Goal: Check status: Check status

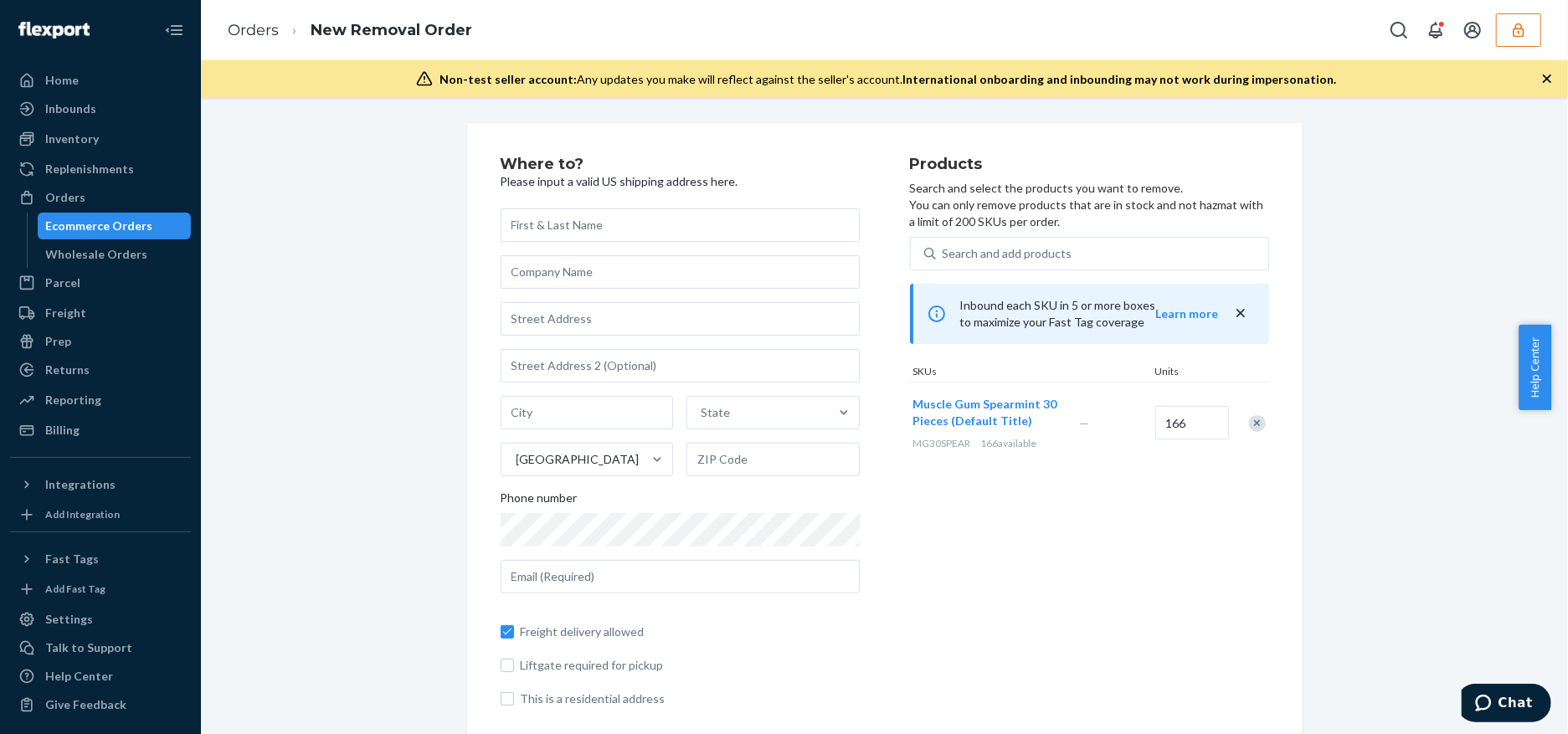
click at [231, 597] on div "Where to? Please input a valid US shipping address here. State United States Ph…" at bounding box center [883, 439] width 1341 height 631
click at [1523, 32] on icon "button" at bounding box center [1517, 29] width 11 height 15
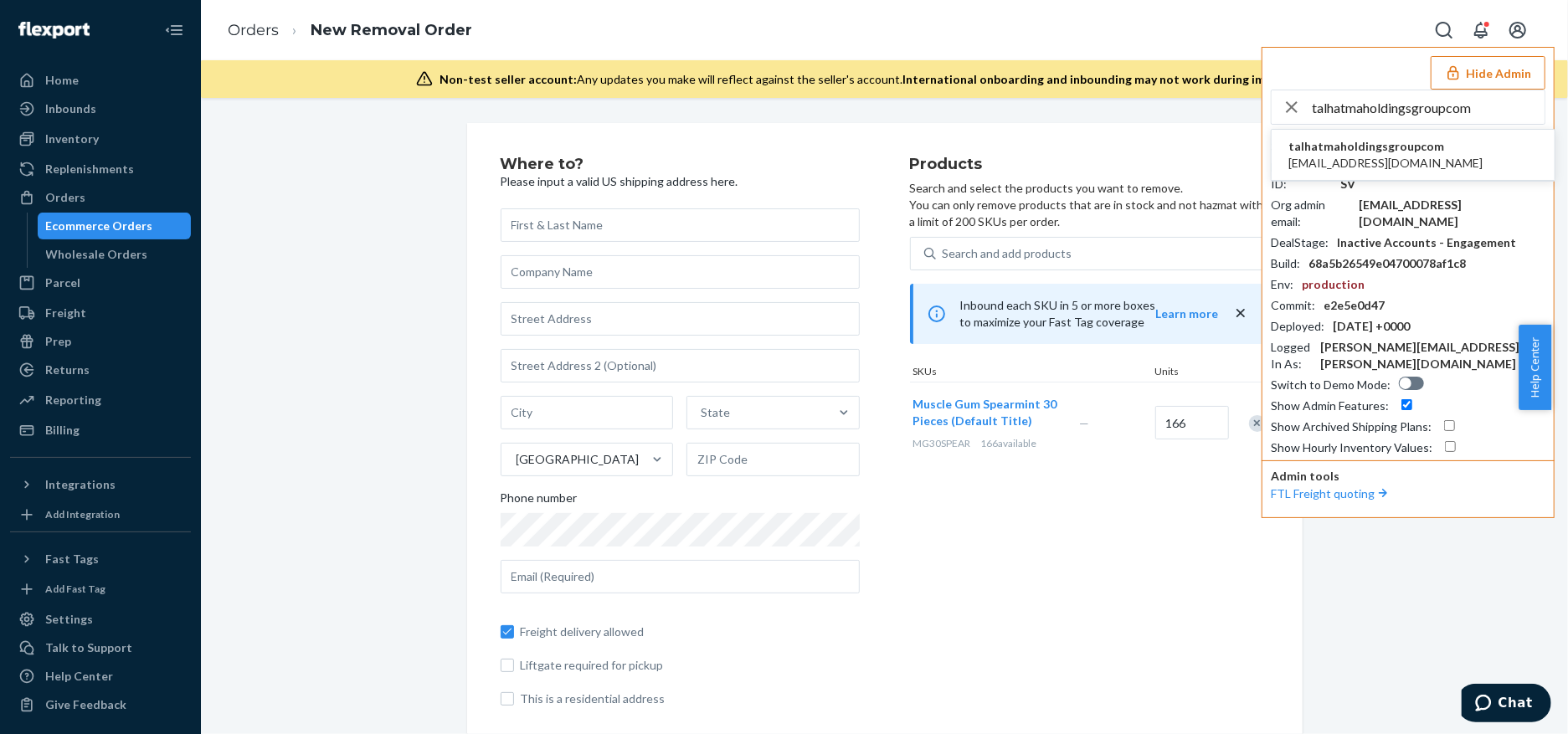
click at [1354, 104] on input "talhatmaholdingsgroupcom" at bounding box center [1427, 108] width 233 height 33
paste input "@tmaholdingsgroup."
type input "talha@tmaholdingsgroup.com"
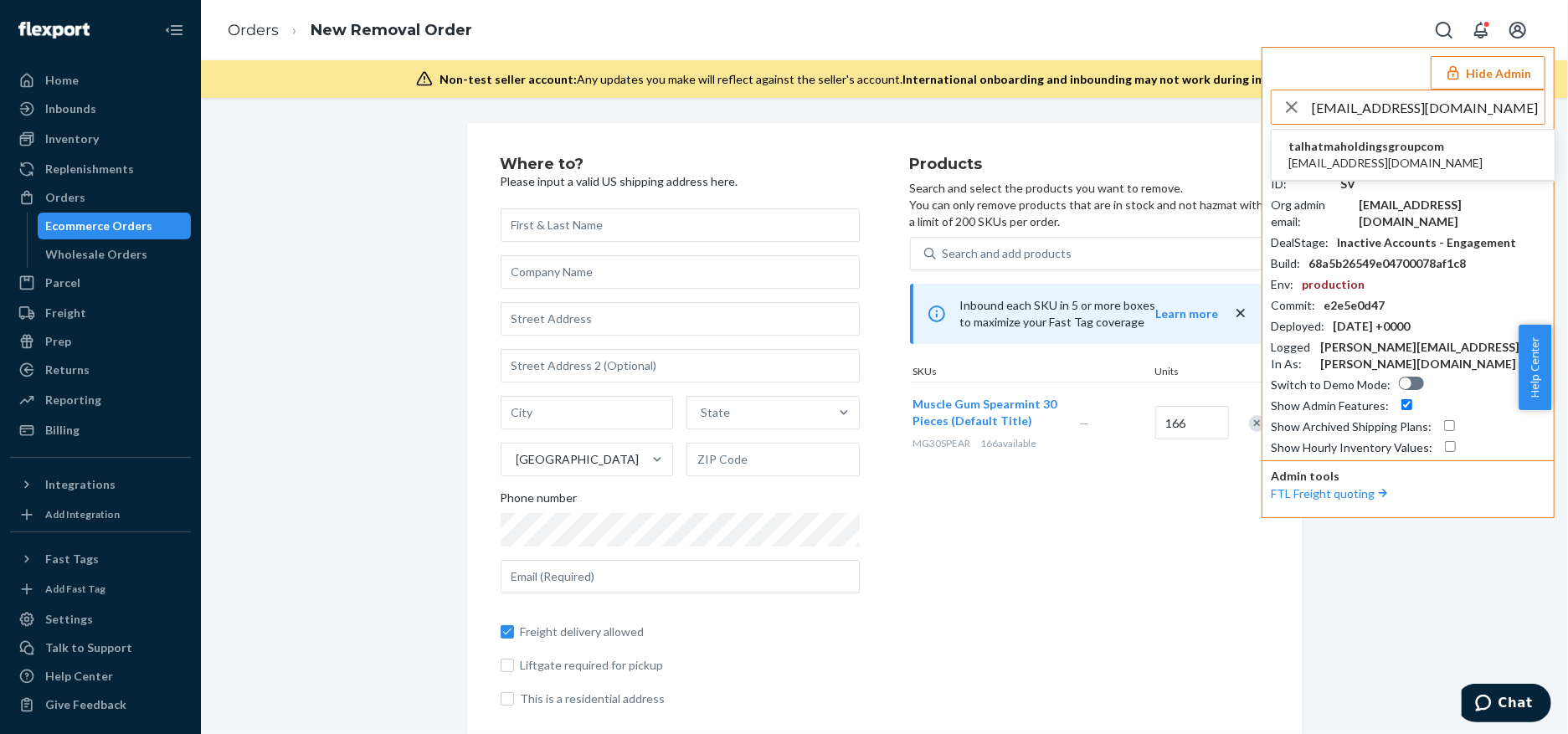
click at [1400, 161] on span "talha@tmaholdingsgroup.com" at bounding box center [1384, 162] width 194 height 17
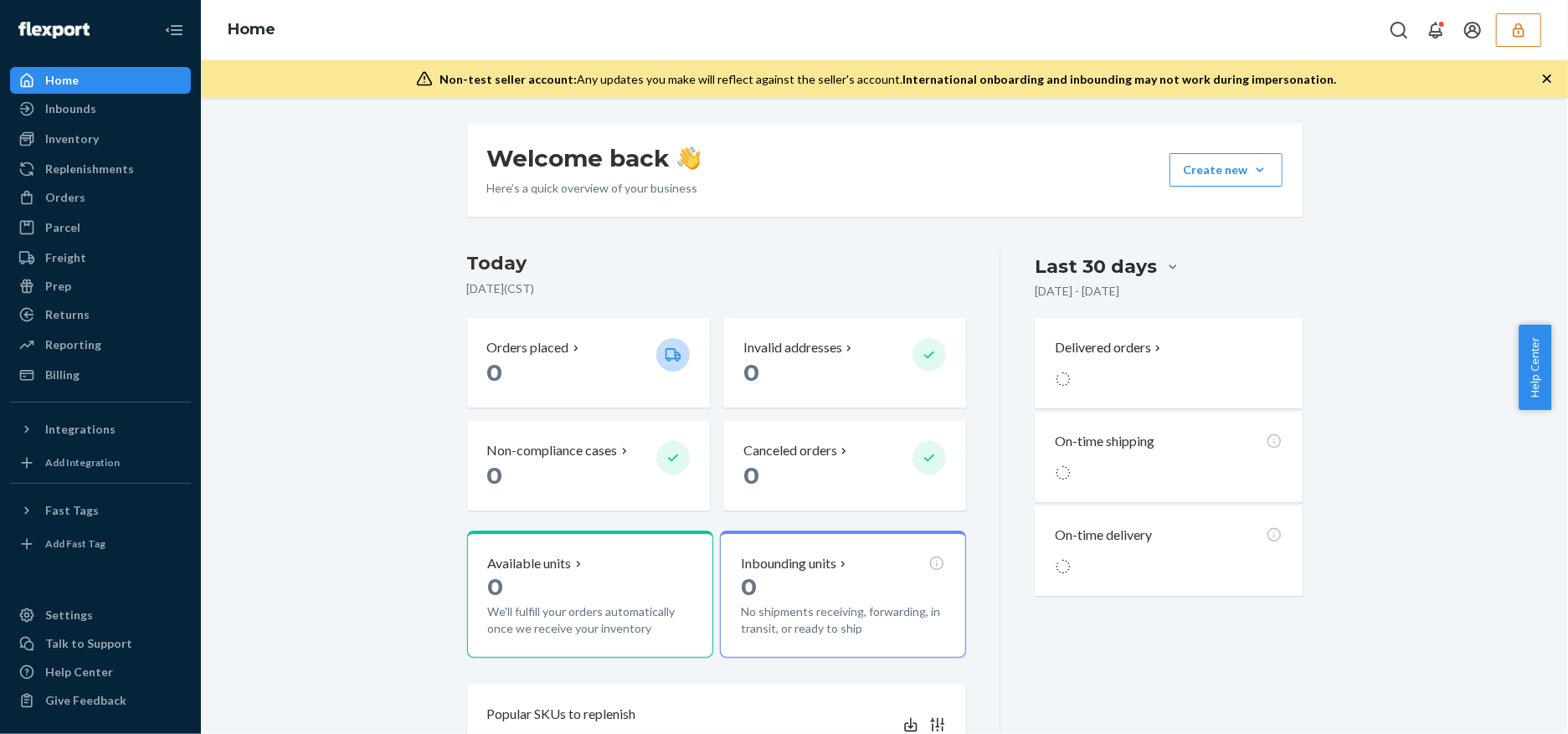
click at [319, 497] on div "Welcome back Here’s a quick overview of your business Create new Create new inb…" at bounding box center [883, 654] width 1341 height 1062
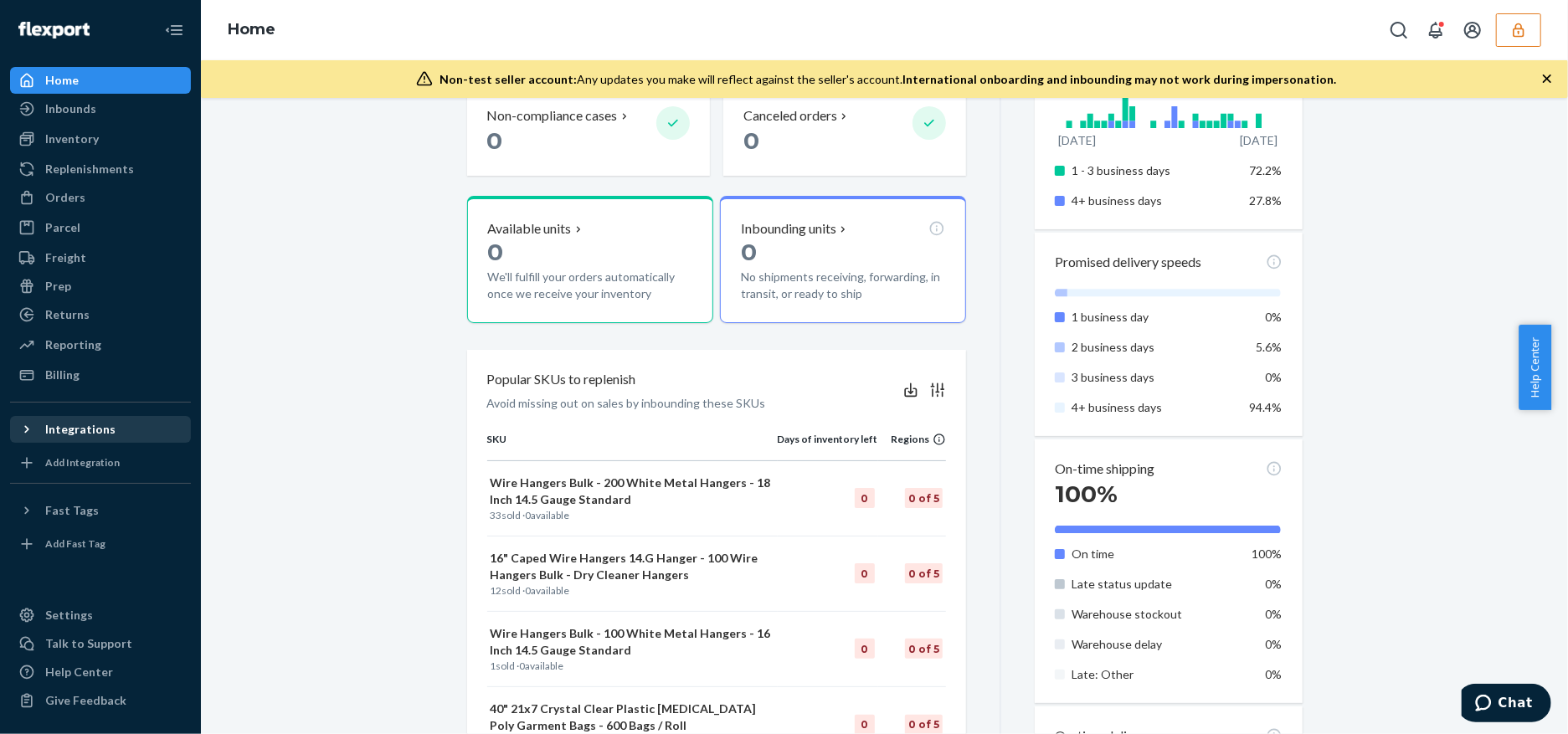
click at [115, 419] on div "Integrations" at bounding box center [101, 429] width 178 height 23
click at [1527, 26] on button "button" at bounding box center [1518, 30] width 45 height 33
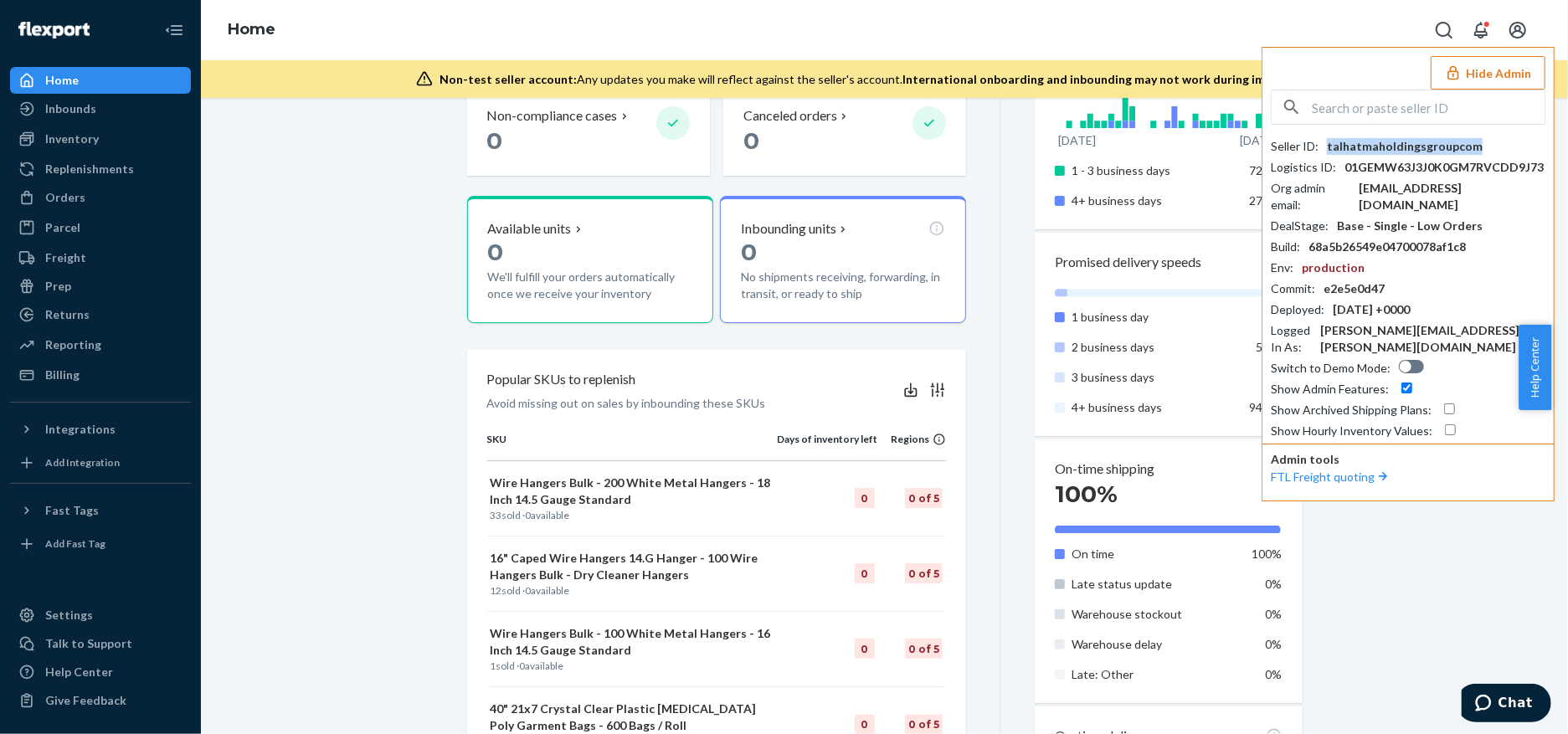
click at [1426, 142] on div "talhatmaholdingsgroupcom" at bounding box center [1404, 146] width 155 height 17
drag, startPoint x: 1367, startPoint y: 124, endPoint x: 1367, endPoint y: 114, distance: 10.0
click at [1367, 114] on input "text" at bounding box center [1427, 108] width 233 height 33
paste input "sfnonboardingzuguflexportcom"
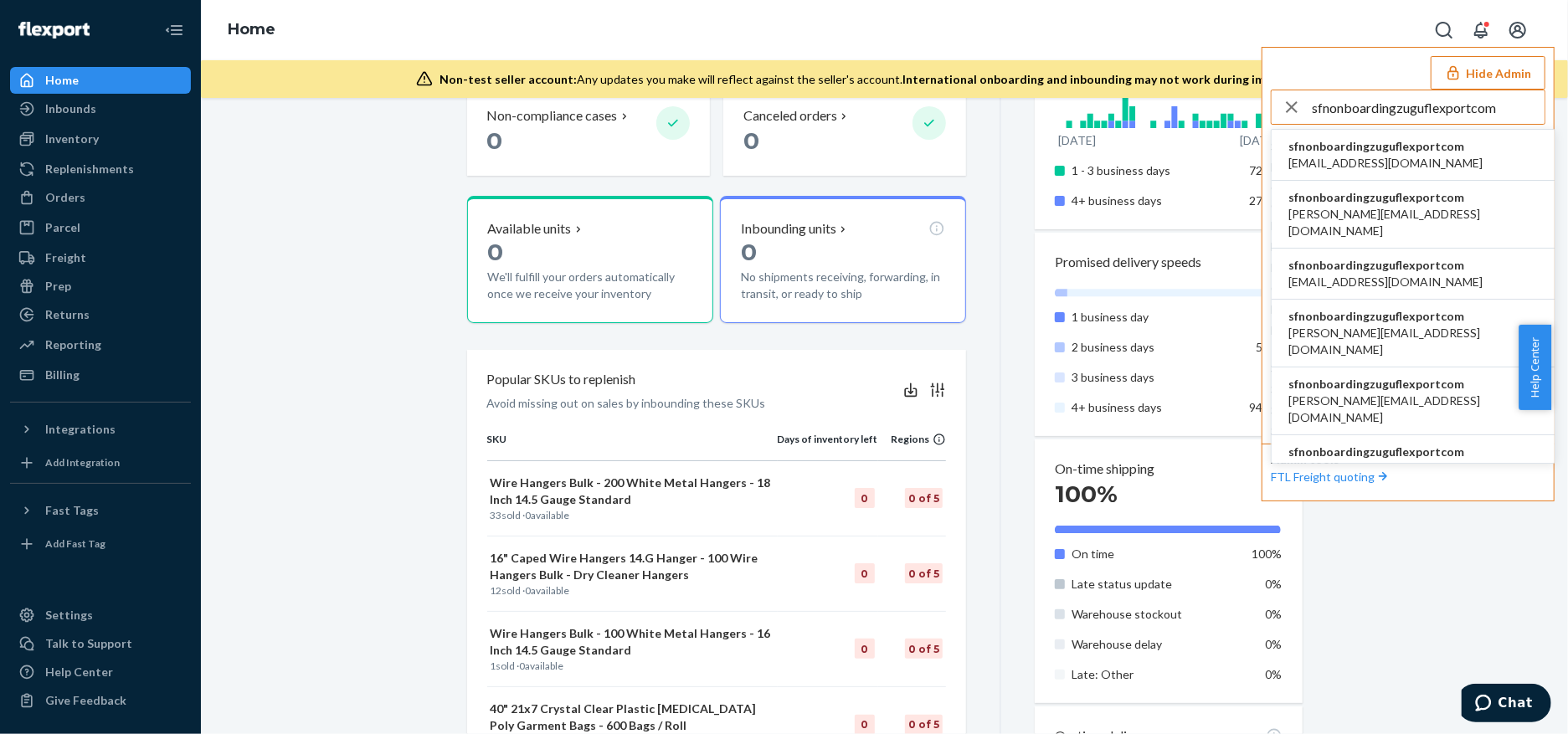
type input "sfnonboardingzuguflexportcom"
click at [1403, 148] on span "sfnonboardingzuguflexportcom" at bounding box center [1384, 146] width 194 height 17
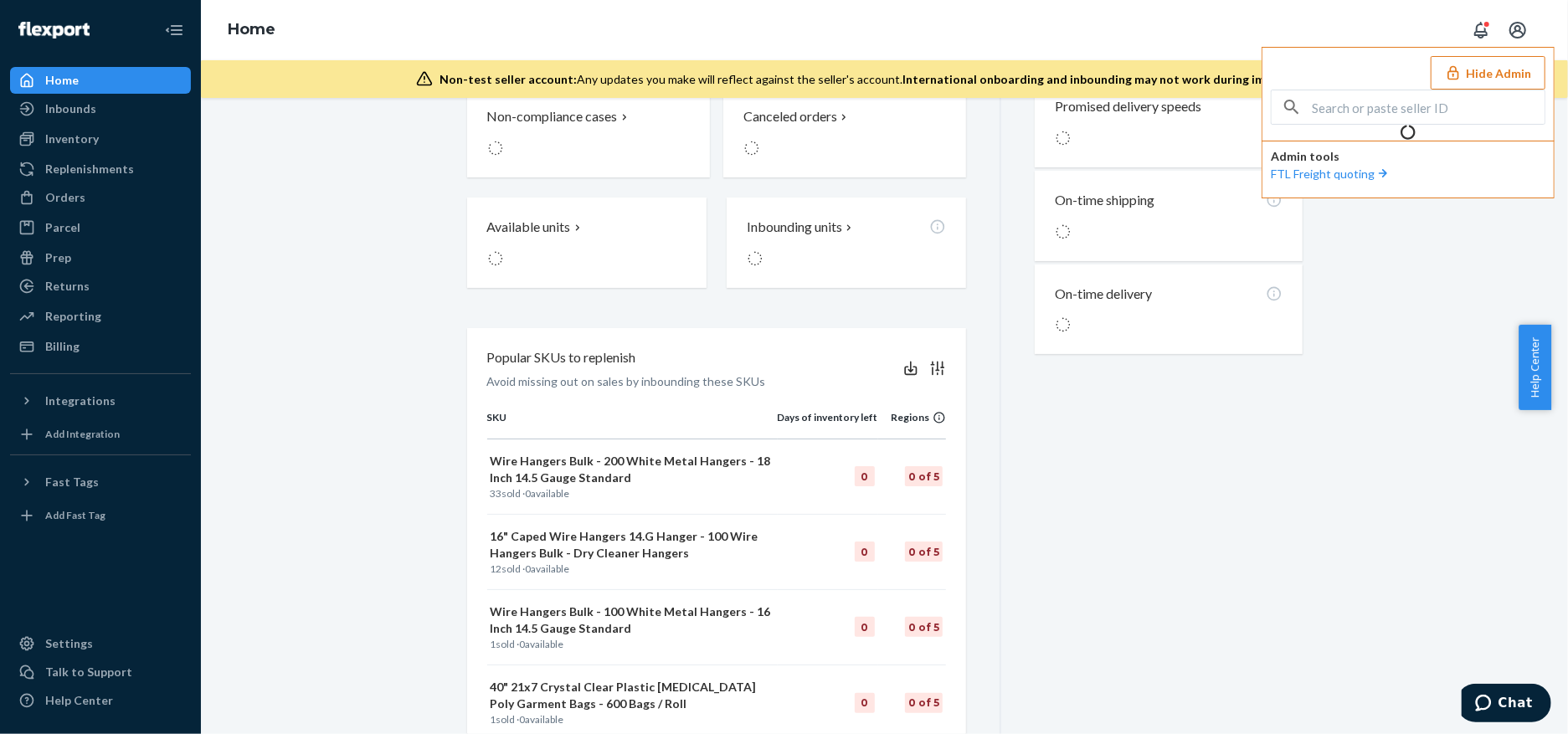
scroll to position [336, 0]
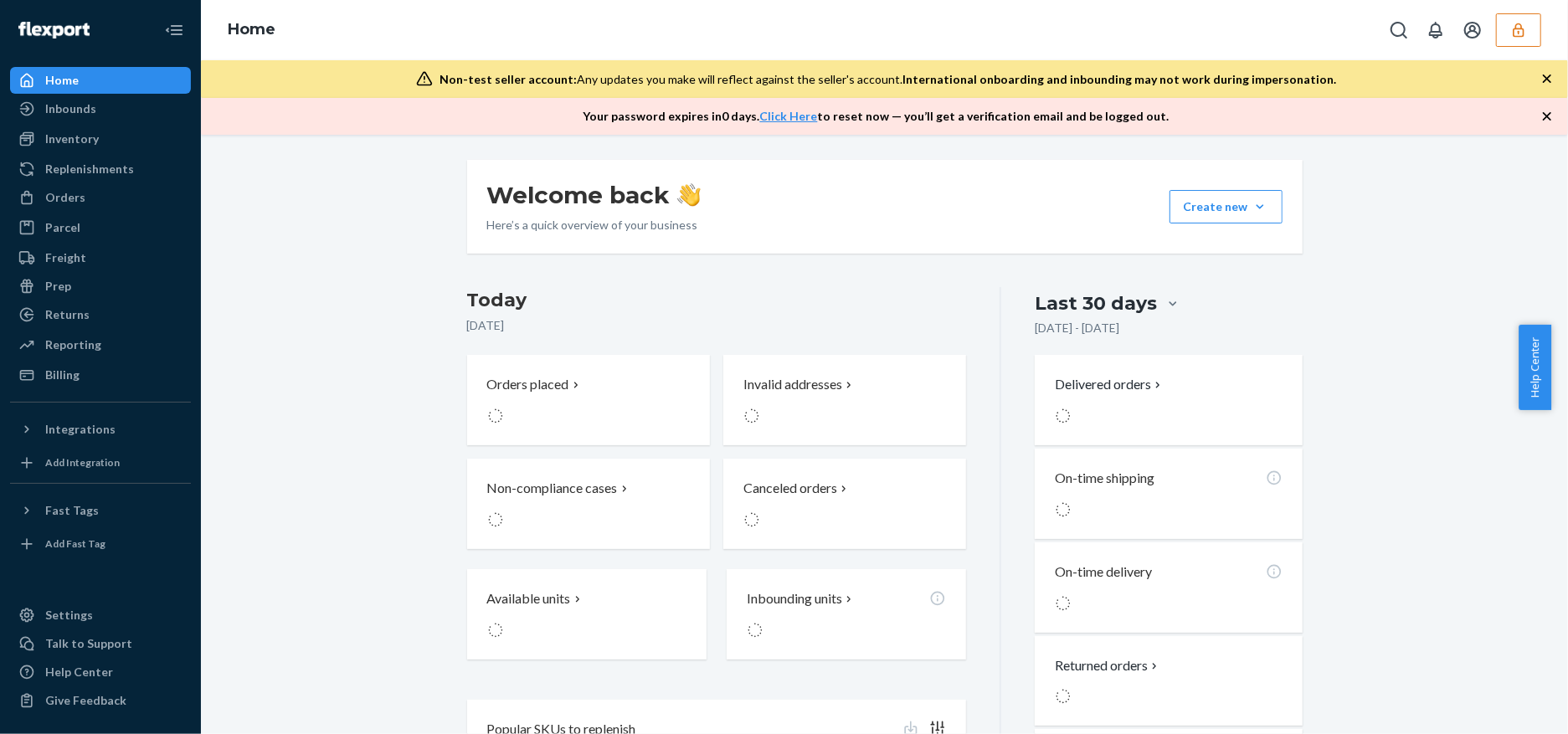
drag, startPoint x: 303, startPoint y: 553, endPoint x: 228, endPoint y: 453, distance: 125.0
click at [303, 553] on div "Welcome back Here’s a quick overview of your business Create new Create new inb…" at bounding box center [883, 490] width 1341 height 660
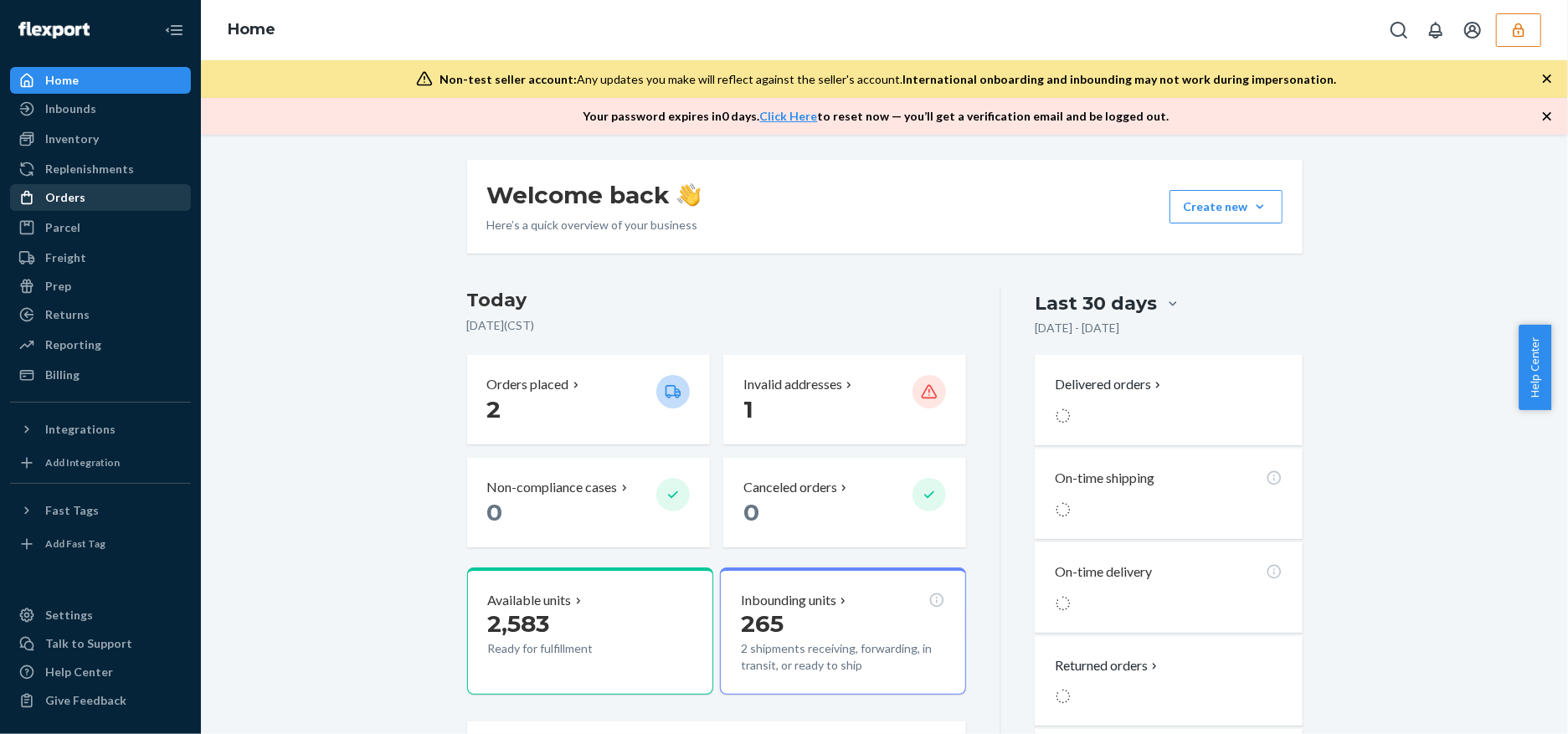
click at [81, 201] on div "Orders" at bounding box center [64, 197] width 40 height 17
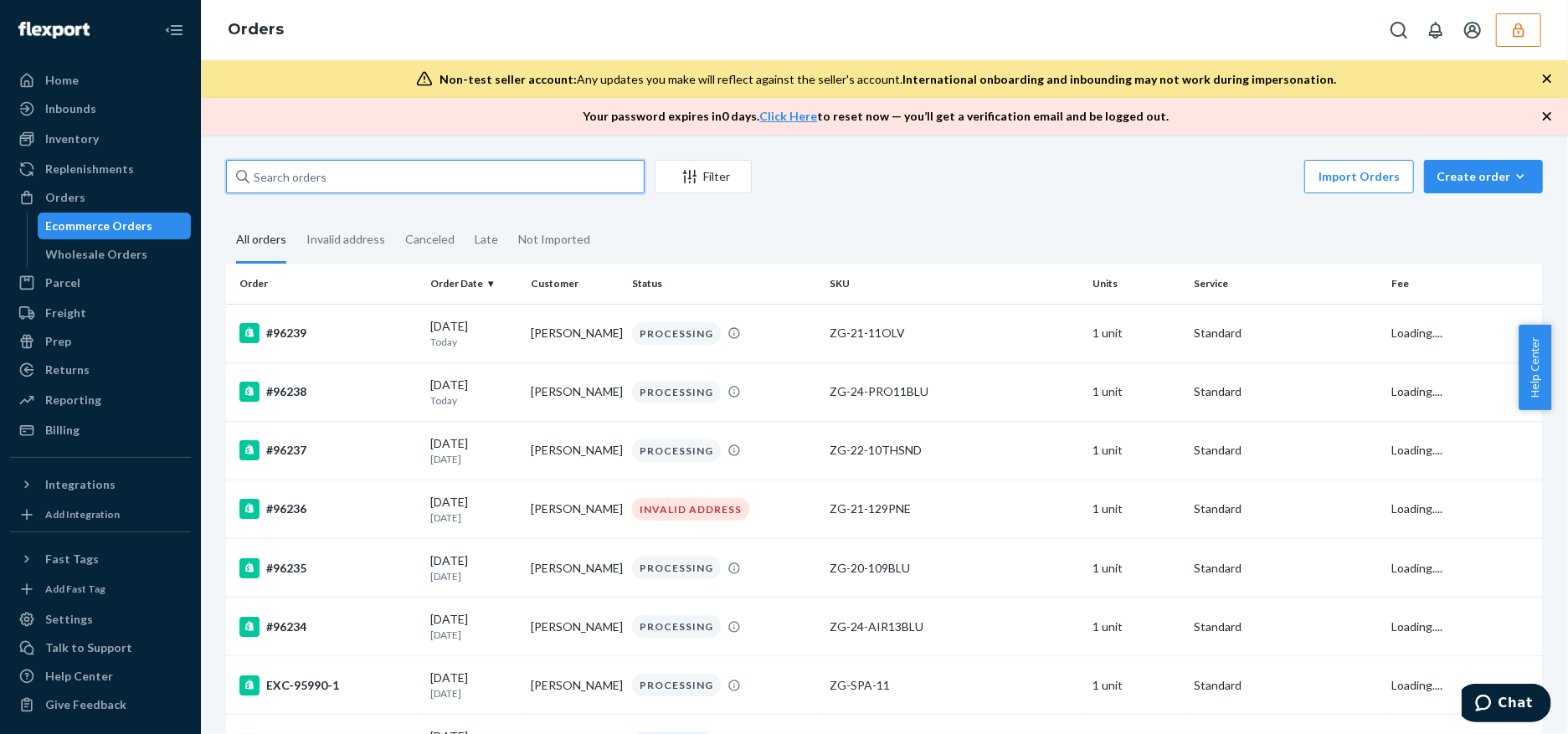
click at [319, 174] on input "text" at bounding box center [435, 177] width 418 height 33
paste input "95837"
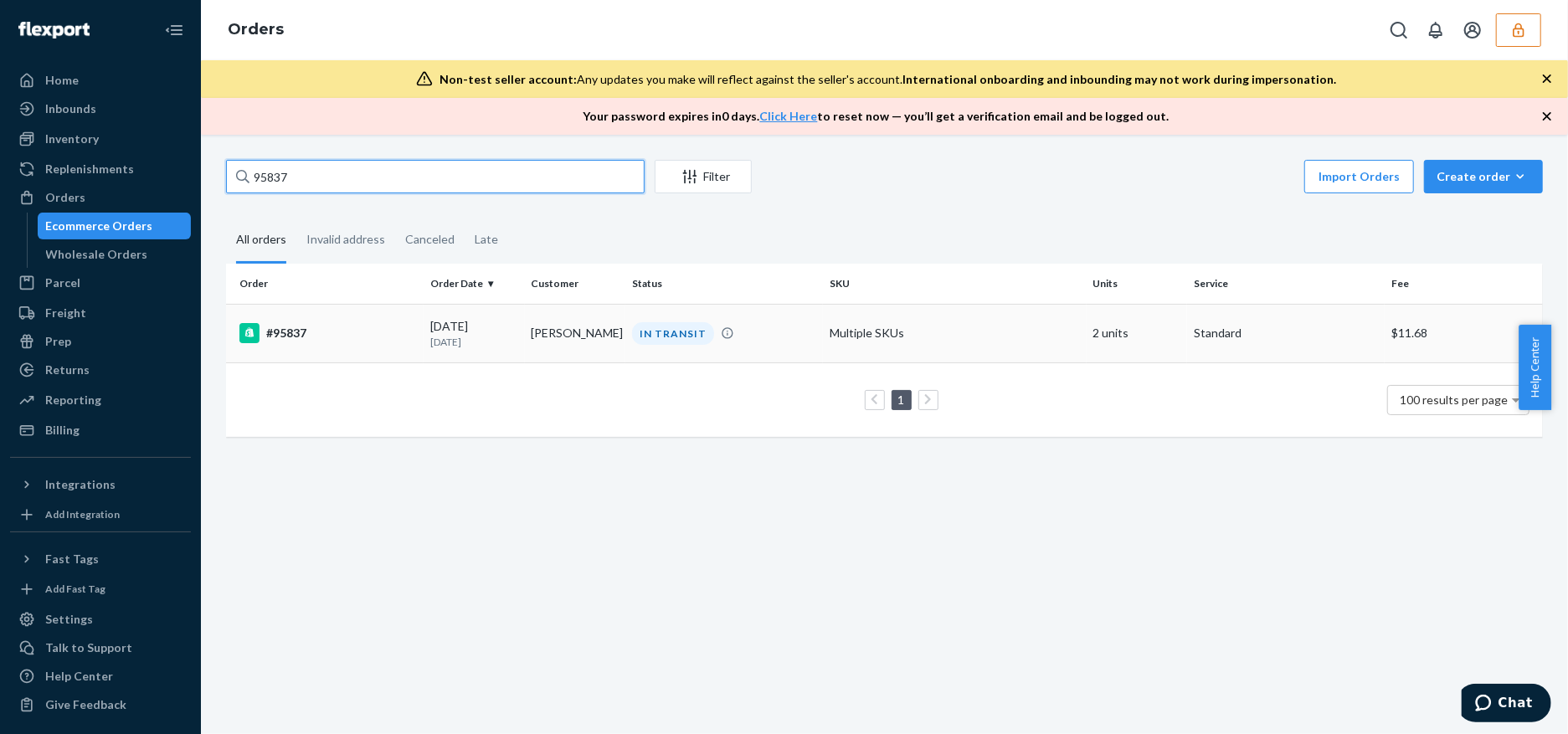
type input "95837"
click at [774, 345] on div "IN TRANSIT" at bounding box center [723, 333] width 191 height 22
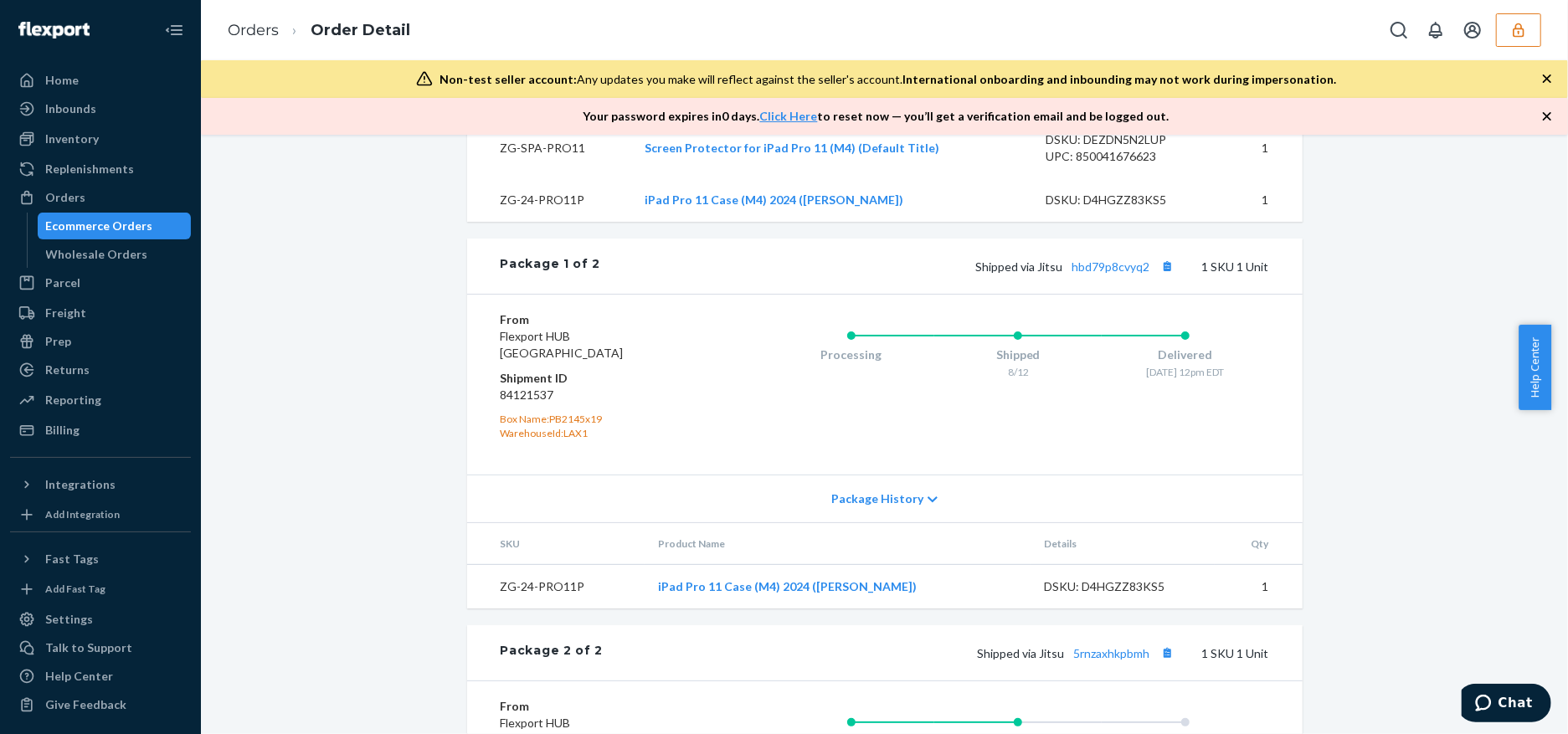
scroll to position [1008, 0]
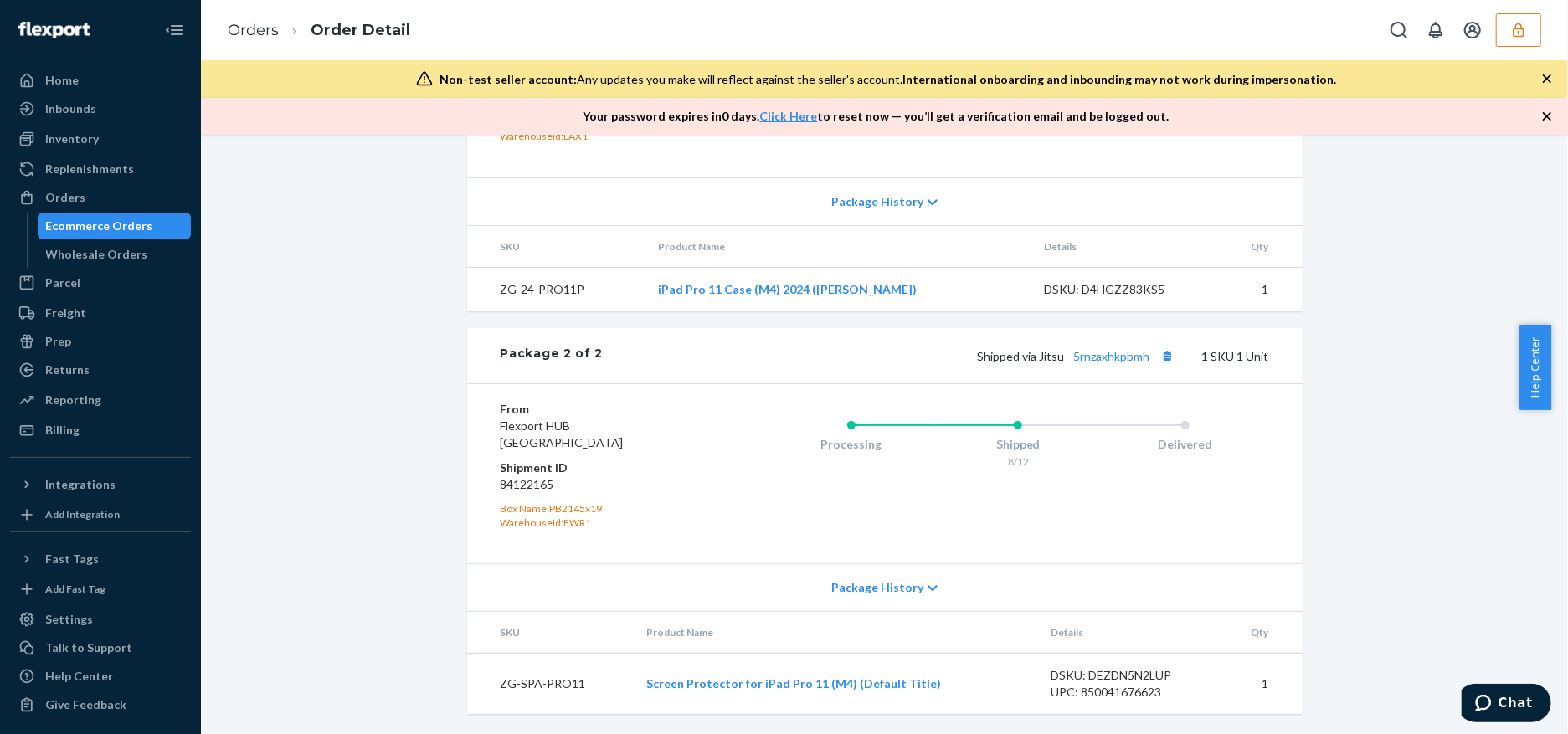
click at [868, 589] on span "Package History" at bounding box center [877, 587] width 92 height 17
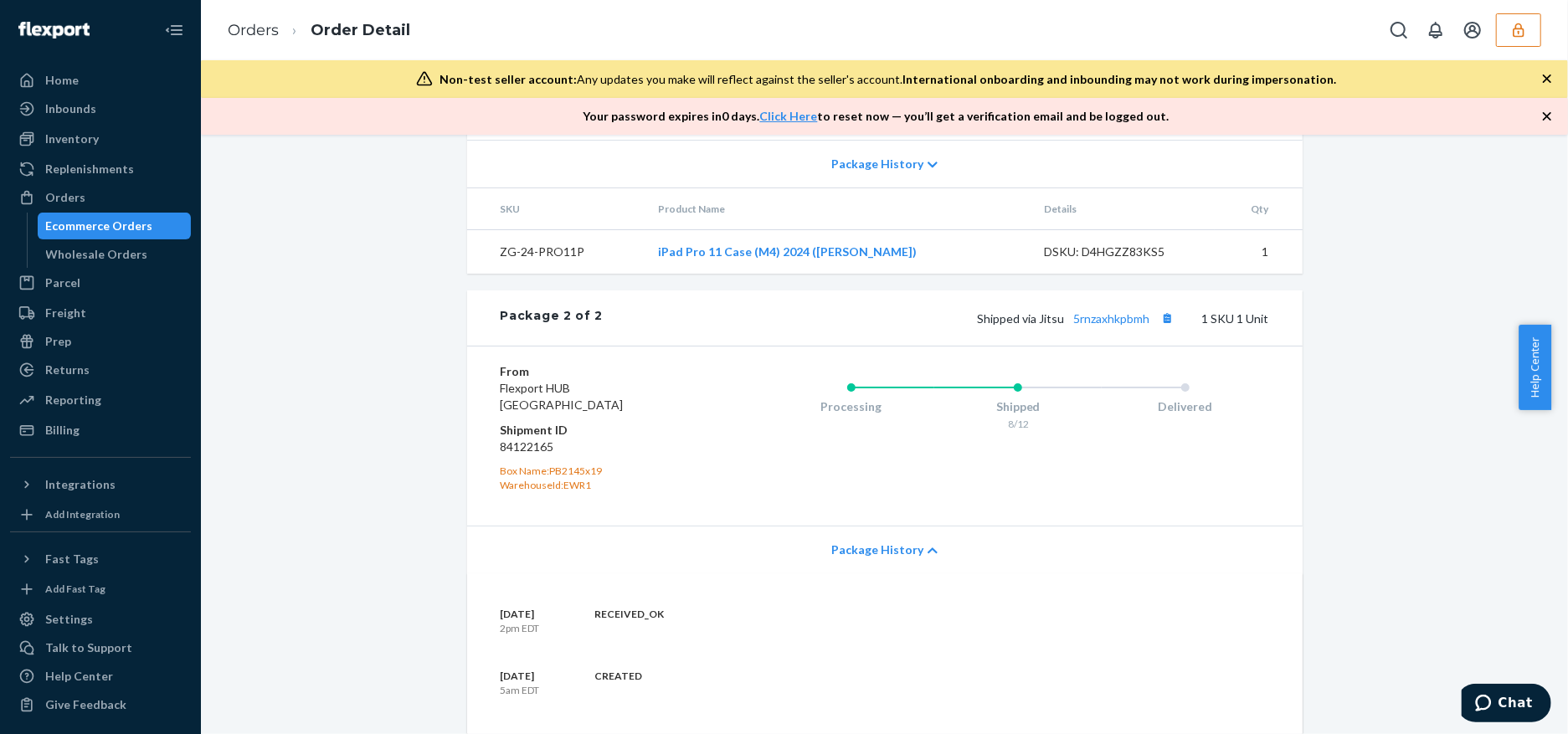
click at [869, 558] on span "Package History" at bounding box center [877, 549] width 92 height 17
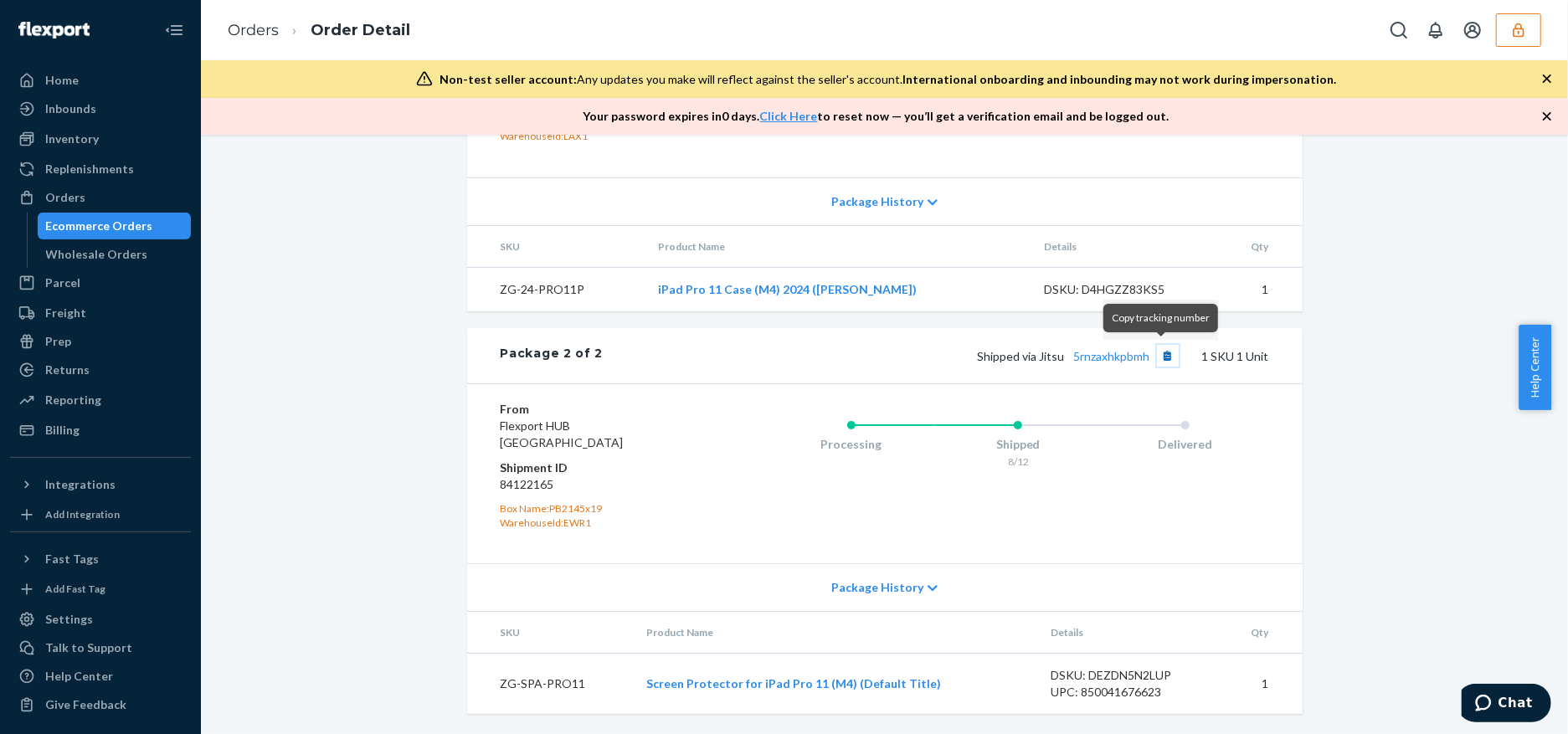
click at [1157, 354] on button "Copy tracking number" at bounding box center [1167, 356] width 21 height 22
click at [514, 486] on dd "84122165" at bounding box center [600, 484] width 200 height 17
copy dd "84122165"
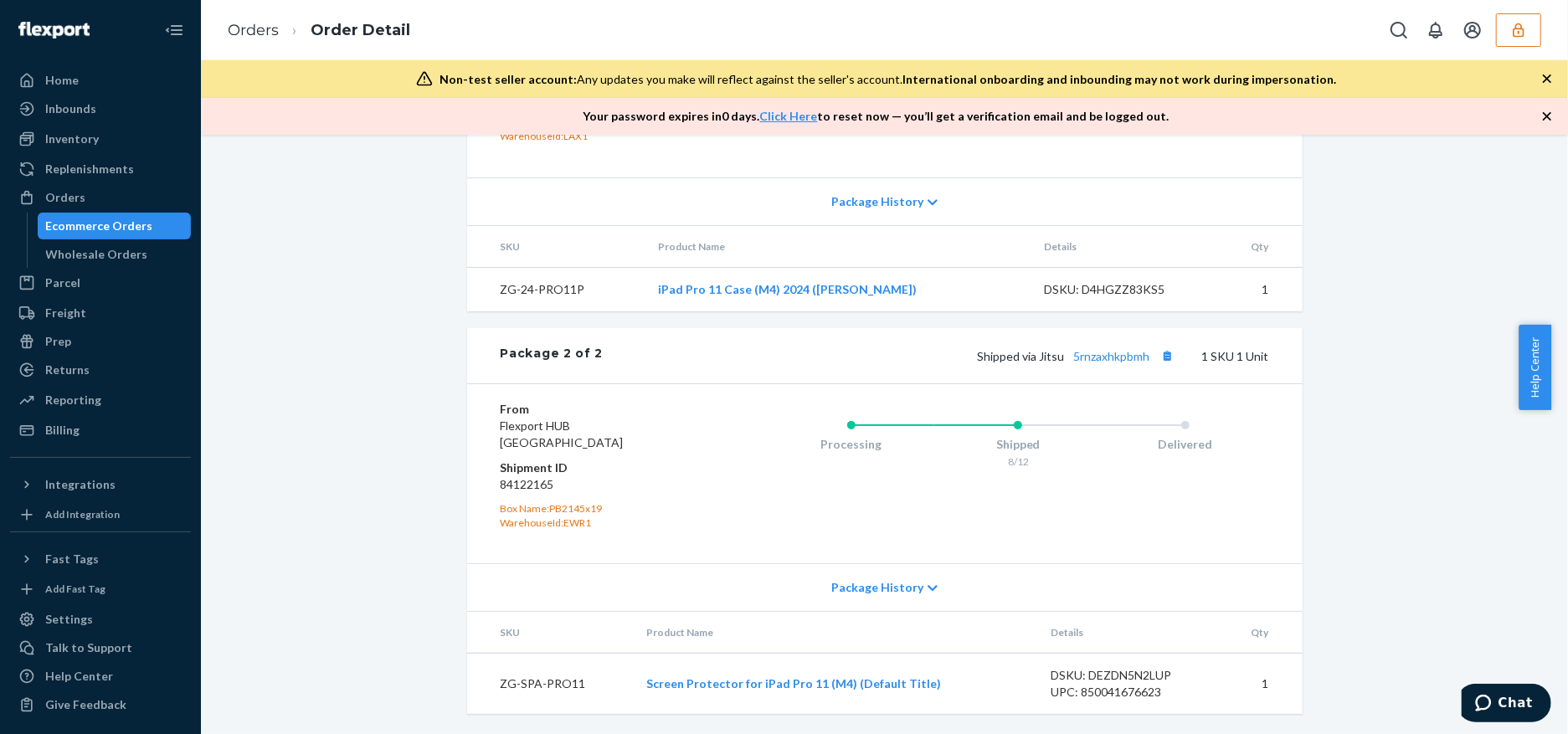
click at [512, 487] on dd "84122165" at bounding box center [600, 484] width 200 height 17
copy dd "84122165"
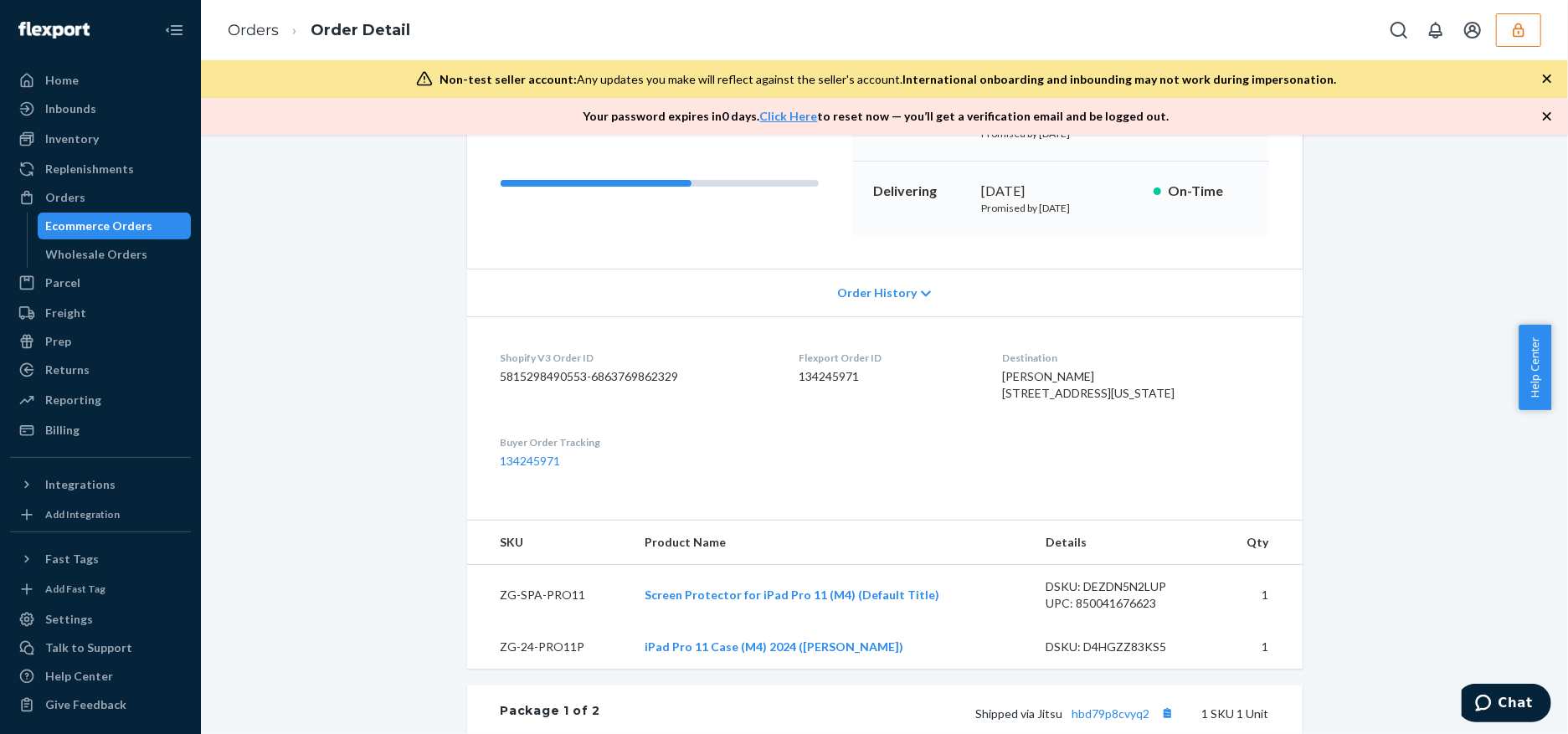
scroll to position [0, 0]
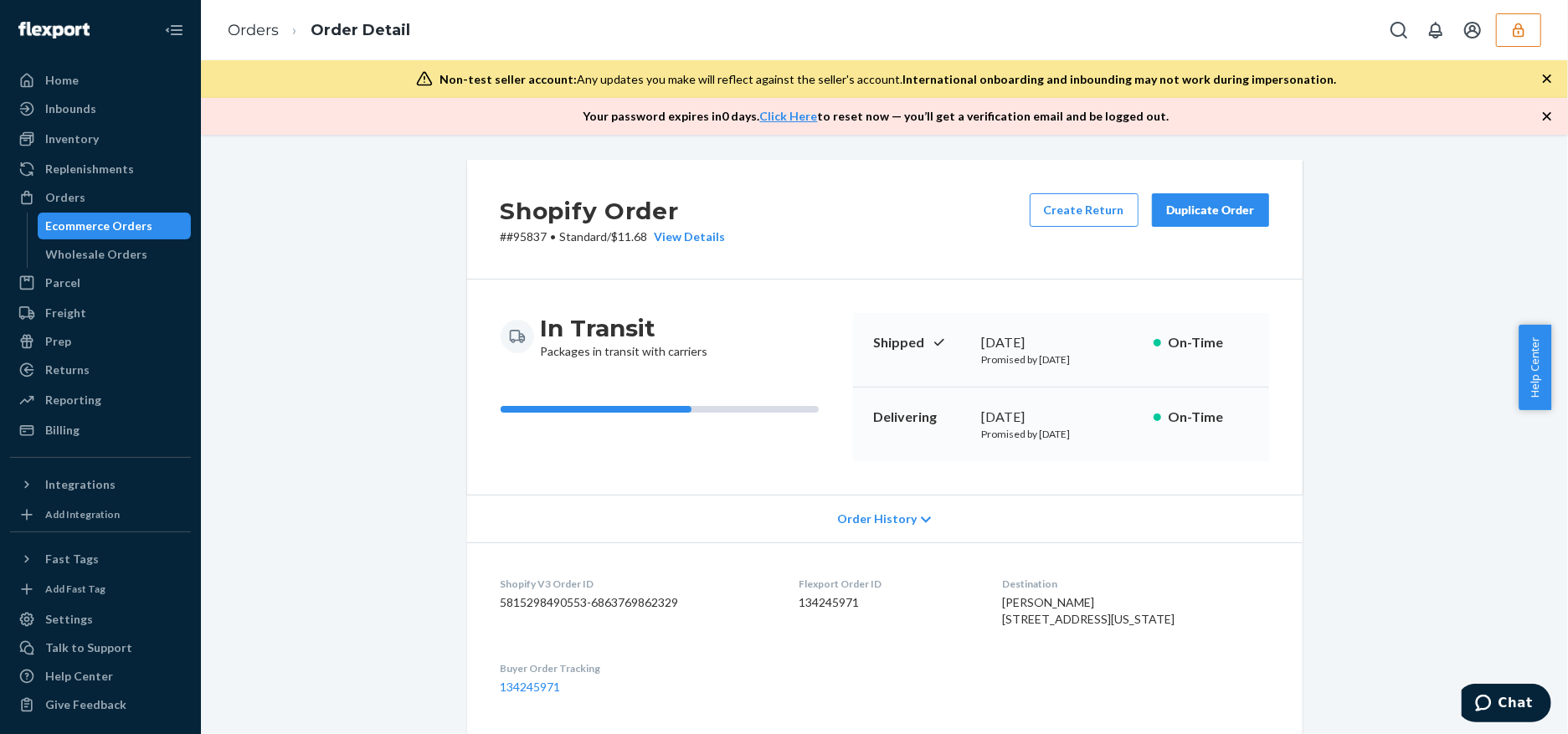
click at [827, 606] on dd "134245971" at bounding box center [887, 602] width 177 height 17
copy dd "134245971"
click at [1514, 27] on icon "button" at bounding box center [1517, 29] width 11 height 15
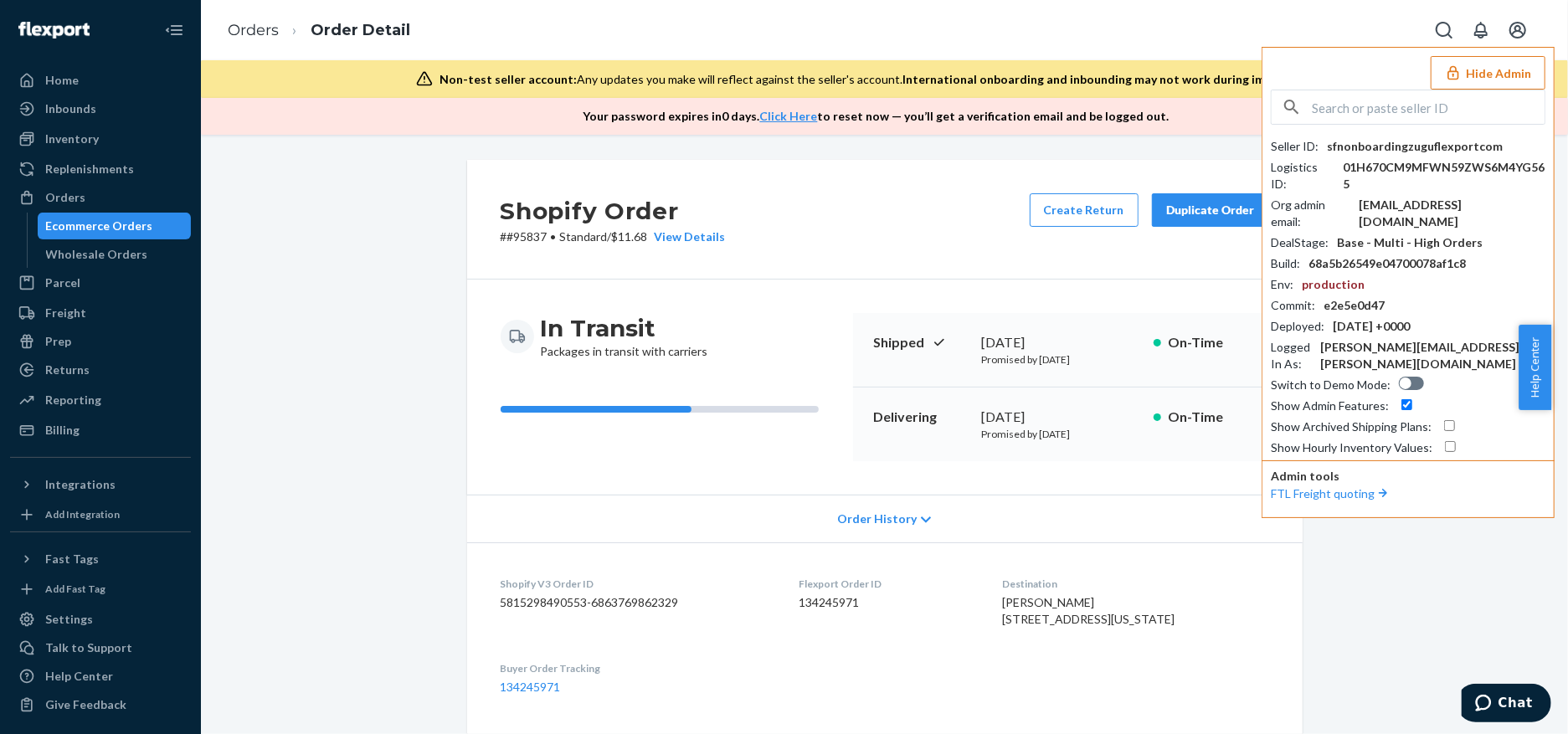
click at [1414, 145] on div "sfnonboardingzuguflexportcom" at bounding box center [1415, 146] width 176 height 17
copy div "sfnonboardingzuguflexportcom"
click at [1440, 103] on input "text" at bounding box center [1427, 108] width 233 height 33
paste input "melissa@jungle.kitchen"
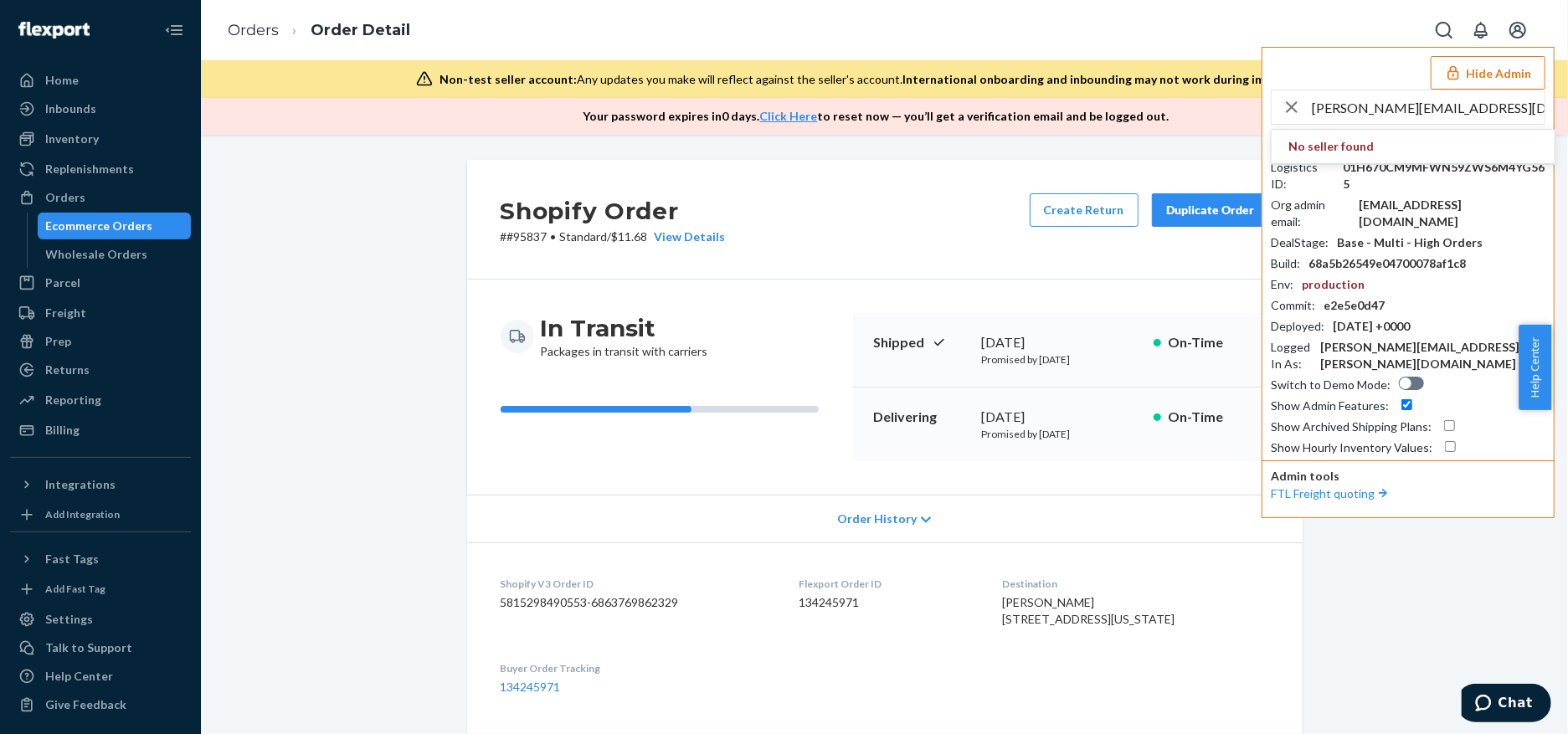
click at [1391, 101] on input "melissa@jungle.kitchen" at bounding box center [1427, 108] width 233 height 33
paste input "surekhajungle"
click at [1391, 101] on input "surekhajunglekitchen" at bounding box center [1427, 108] width 233 height 33
type input "surekhajunglekitchen"
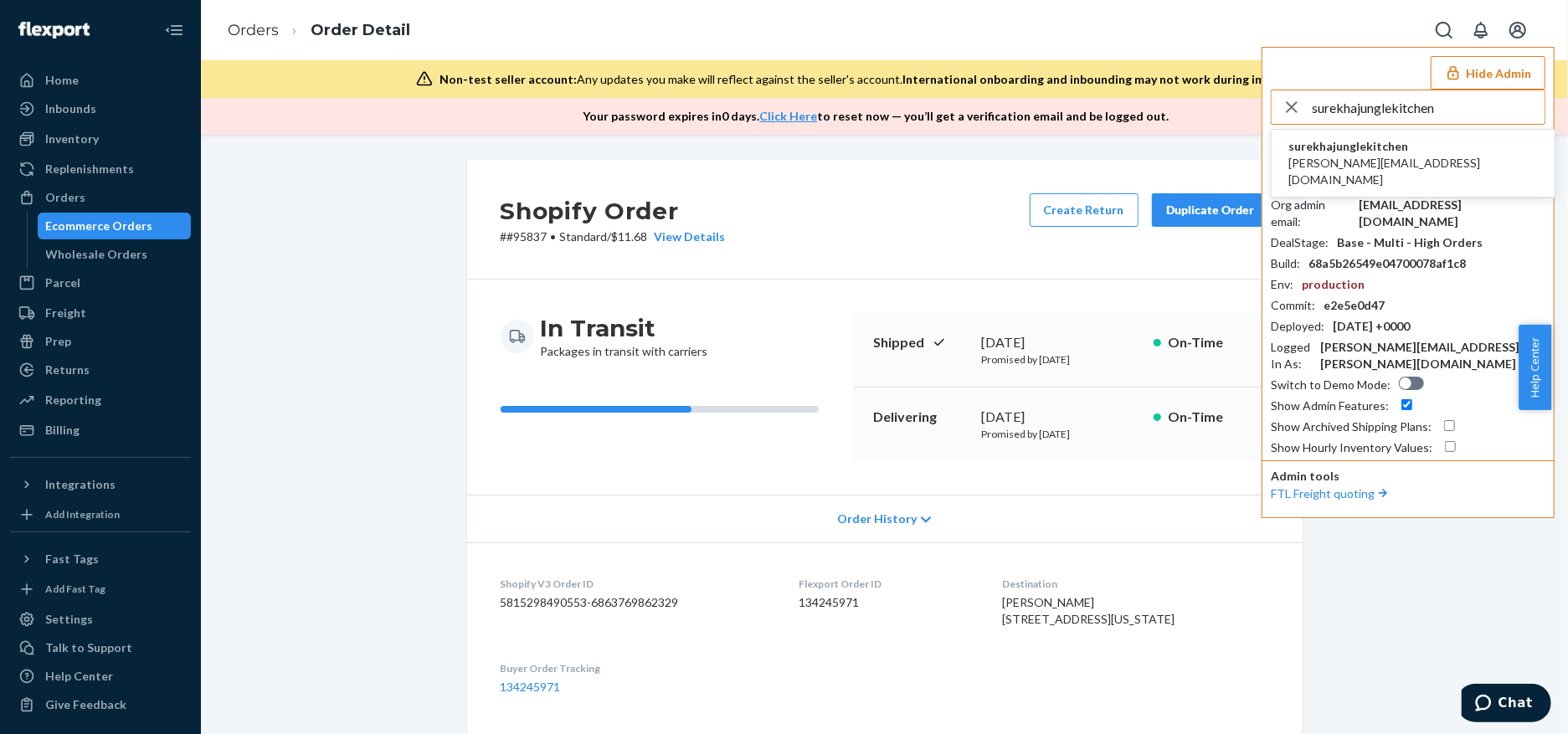
click at [1420, 172] on li "surekhajunglekitchen surekha@jungle.kitchen" at bounding box center [1413, 163] width 283 height 67
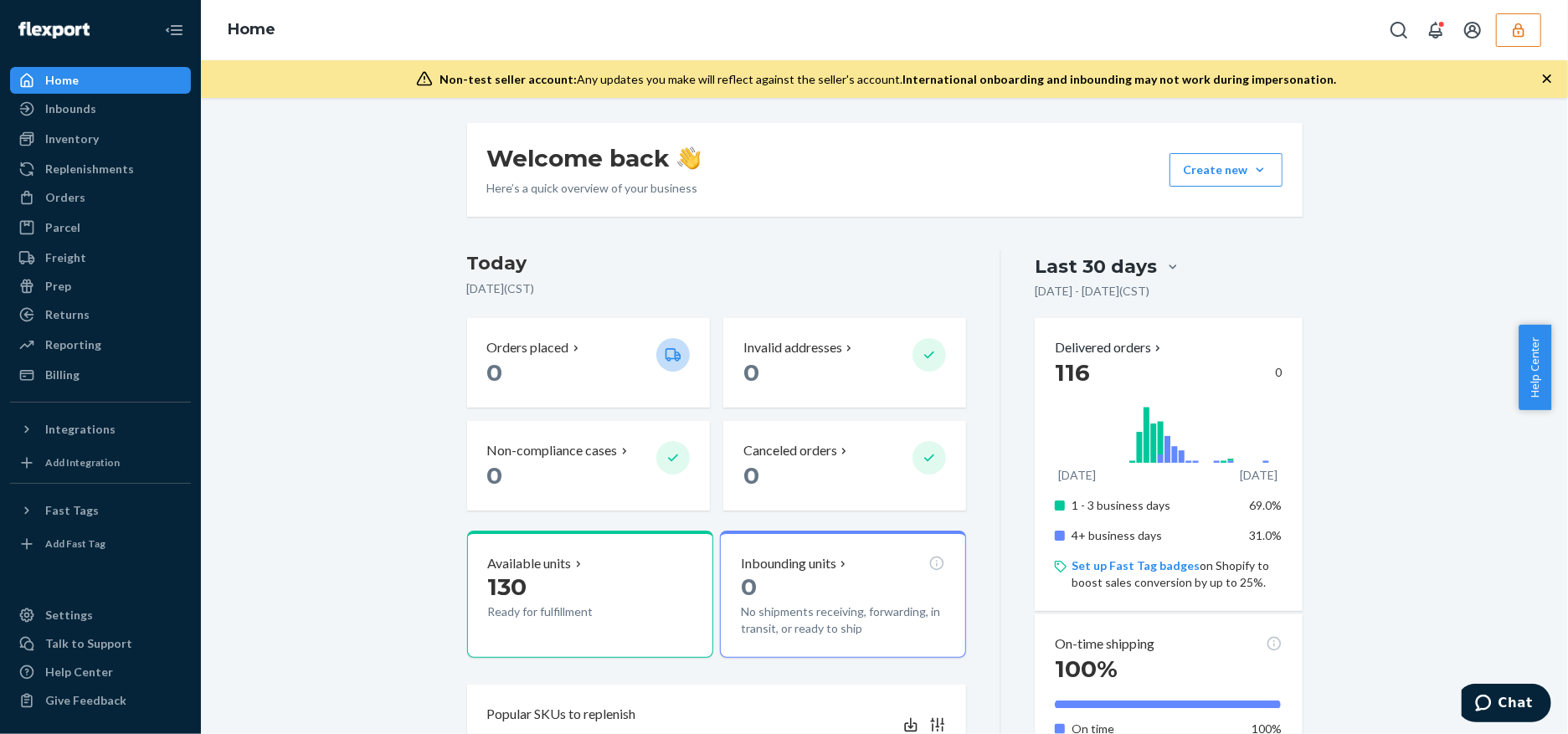
drag, startPoint x: 306, startPoint y: 615, endPoint x: 520, endPoint y: 415, distance: 292.9
click at [318, 610] on div "Welcome back Here’s a quick overview of your business Create new Create new inb…" at bounding box center [883, 619] width 1341 height 992
click at [1510, 38] on button "button" at bounding box center [1518, 30] width 45 height 33
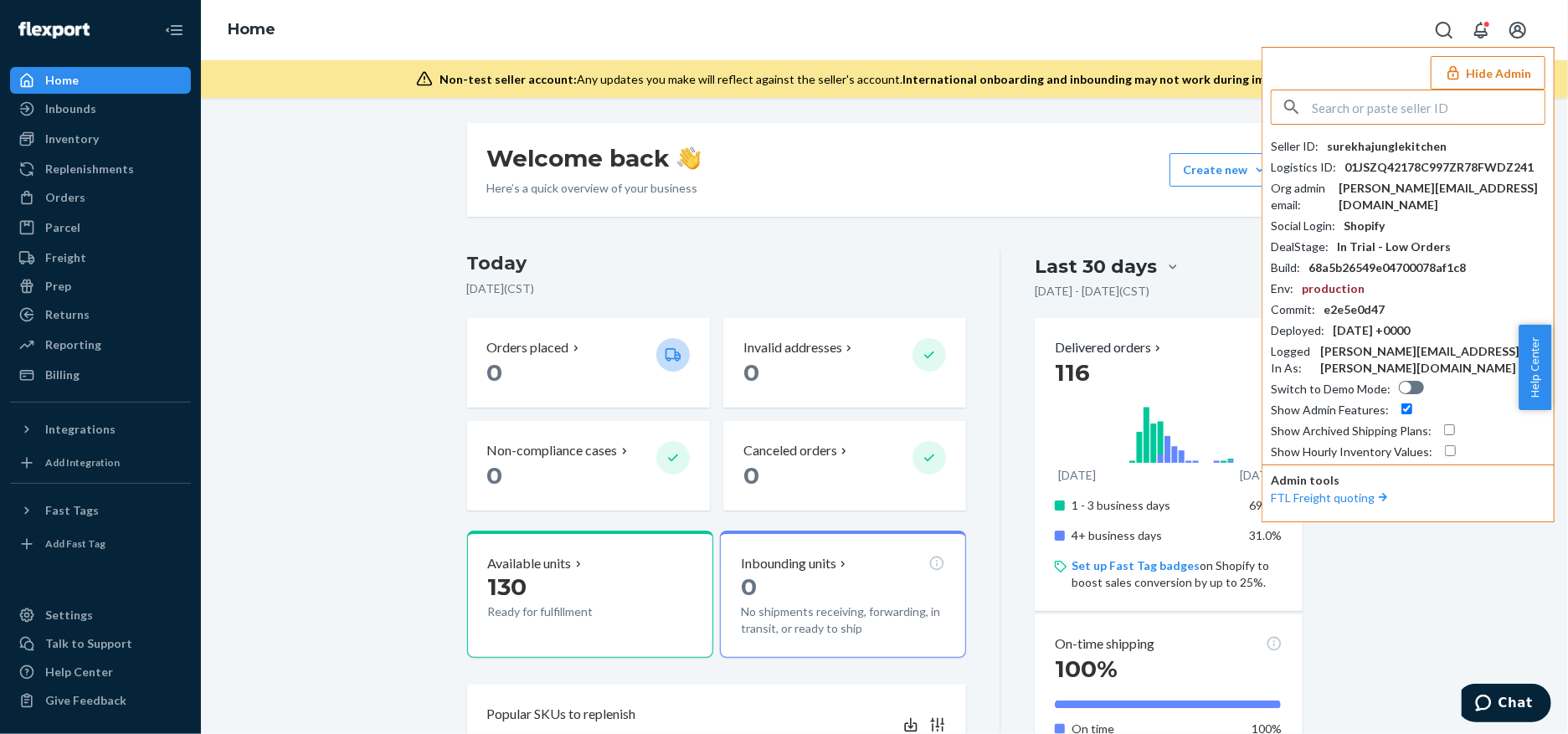
click at [1424, 112] on input "text" at bounding box center [1427, 108] width 233 height 33
type input "v"
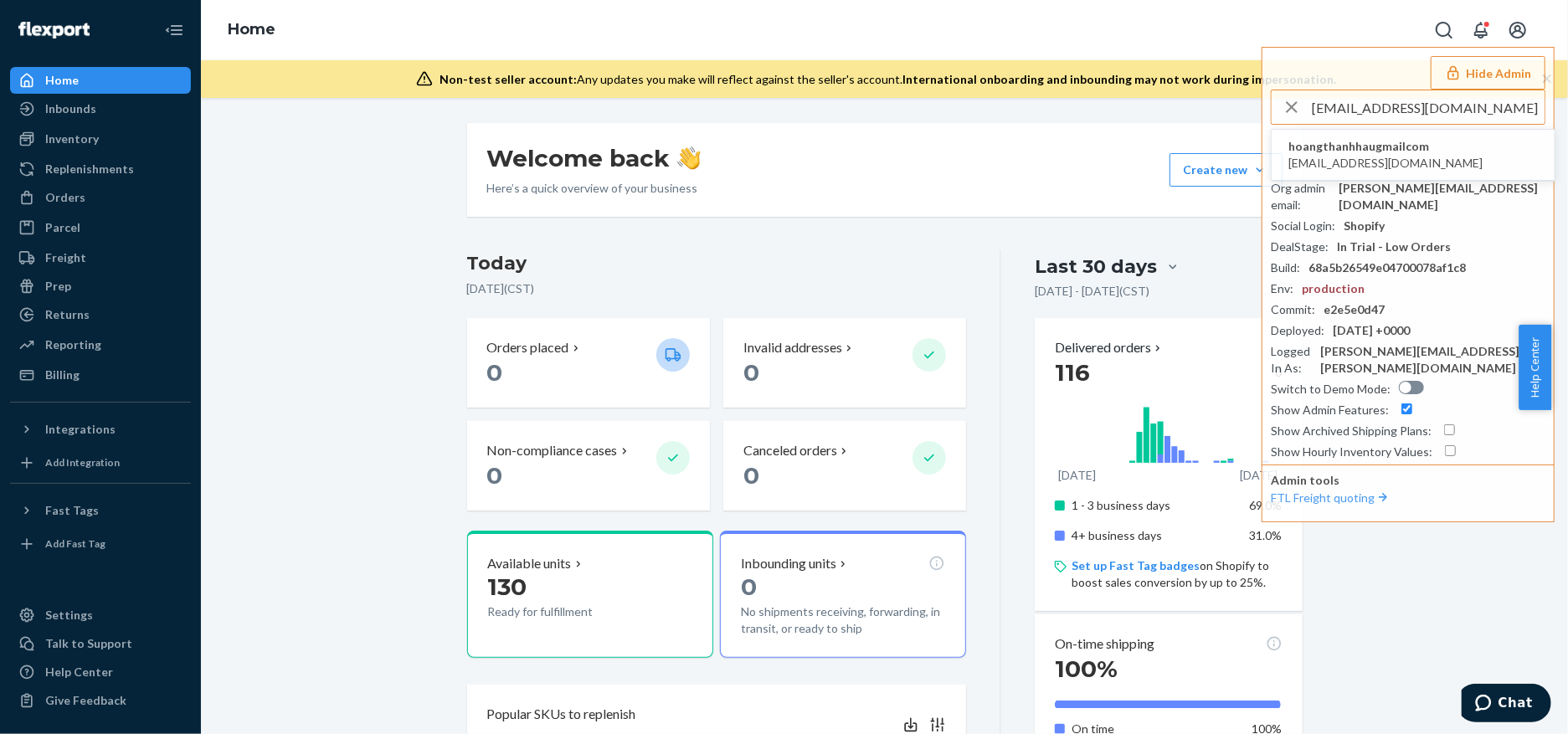
type input "help@dannam.co"
click at [1386, 151] on span "hoangthanhhaugmailcom" at bounding box center [1384, 146] width 194 height 17
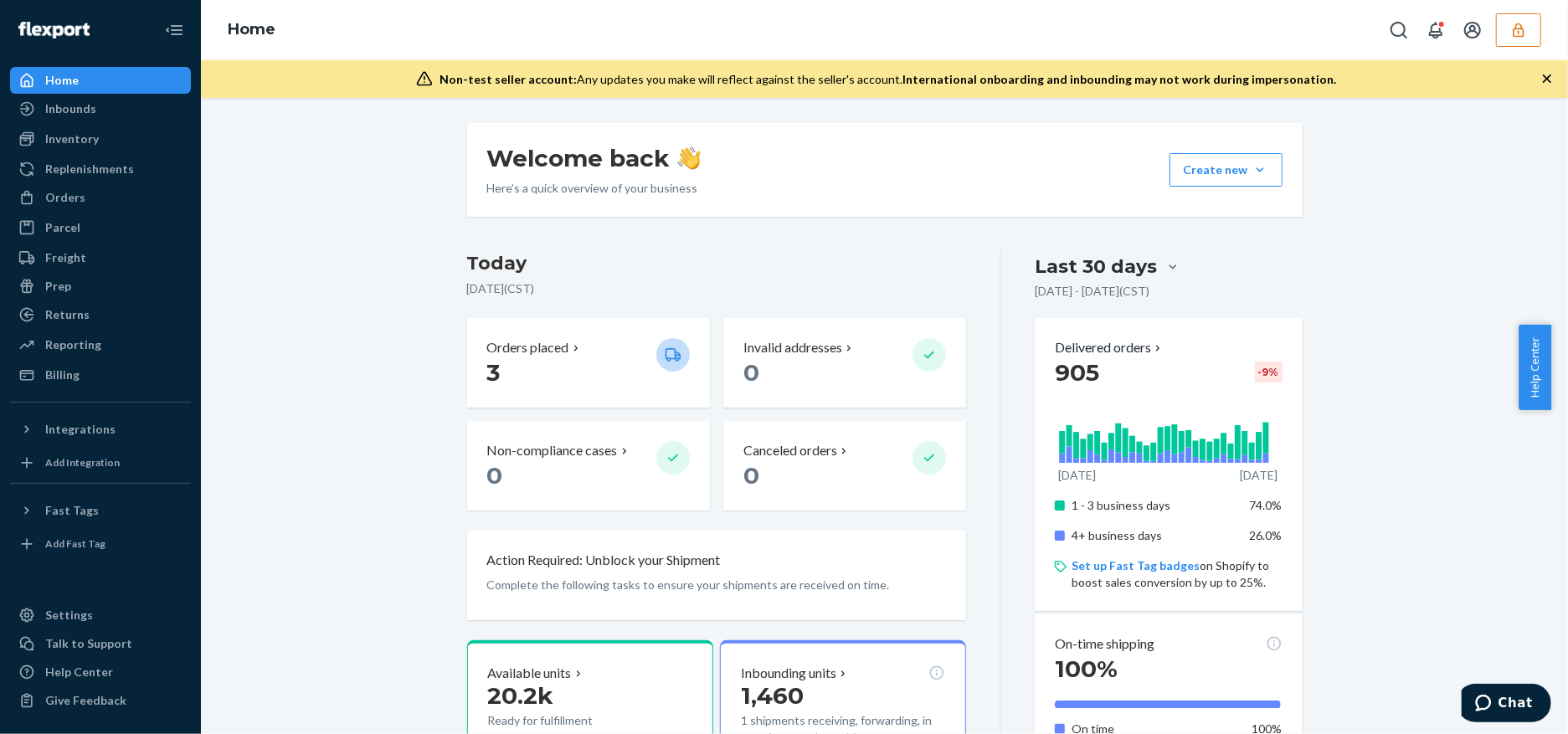
click at [114, 201] on div "Orders" at bounding box center [101, 197] width 178 height 23
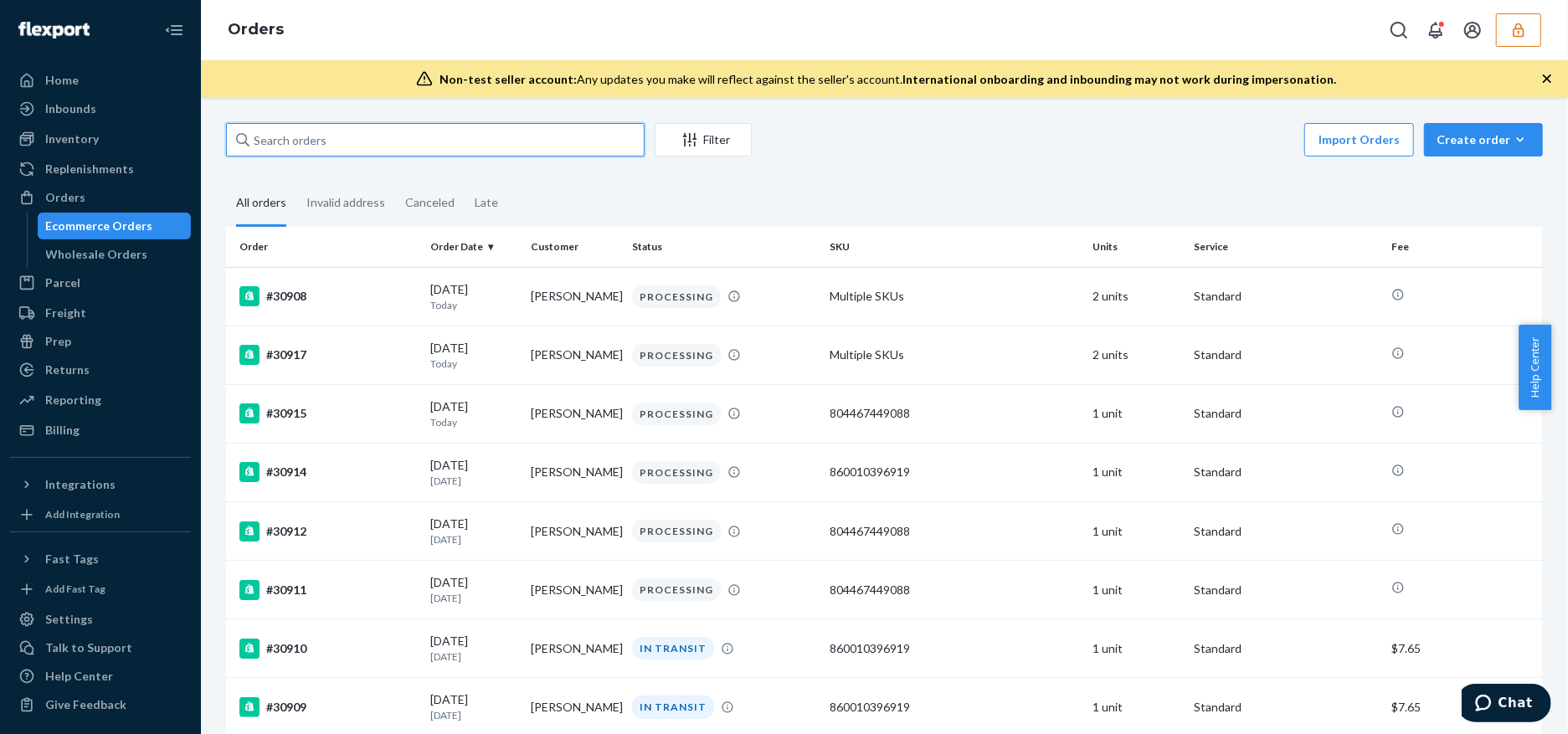
click at [413, 139] on input "text" at bounding box center [435, 140] width 418 height 33
paste input "134366057"
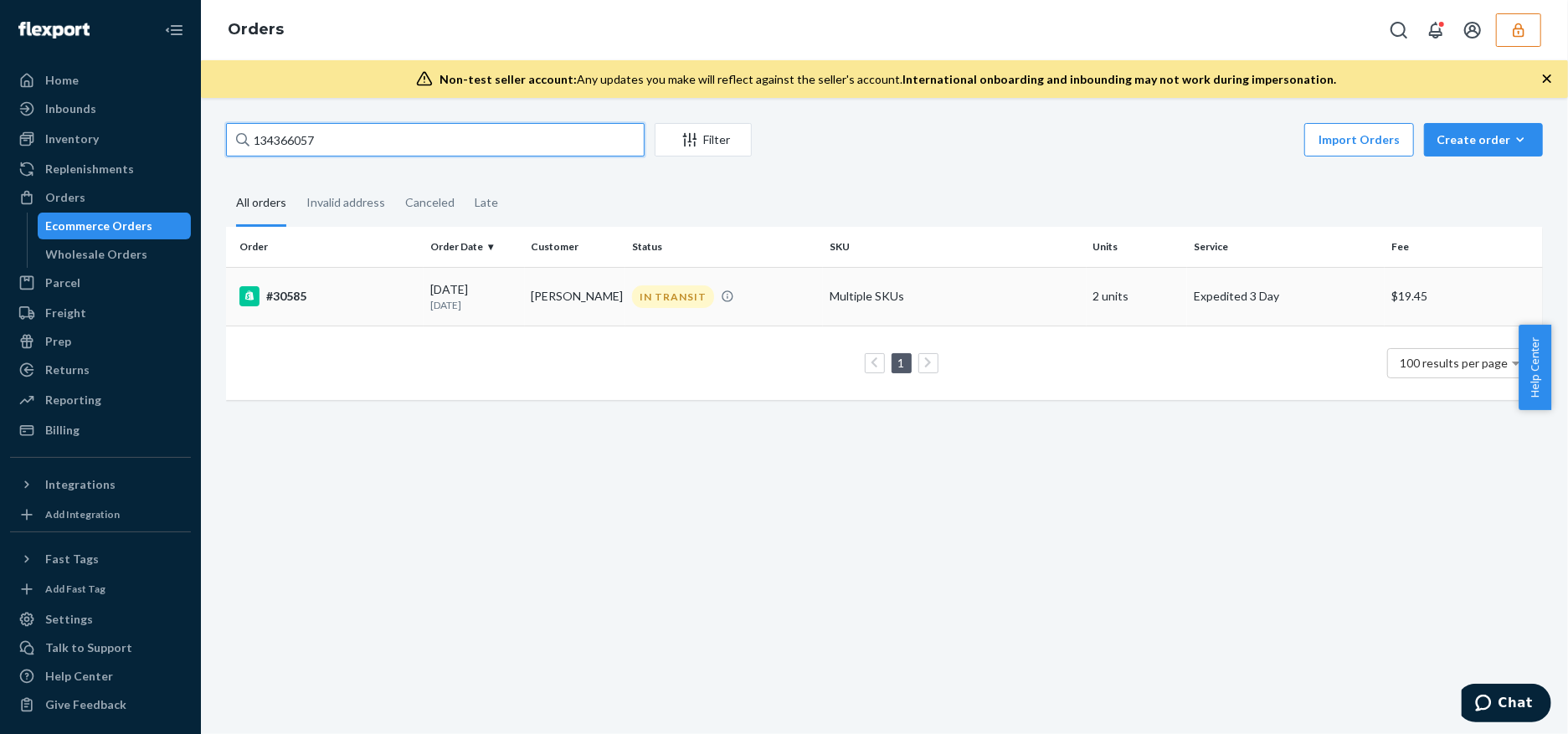
type input "134366057"
click at [784, 301] on div "IN TRANSIT" at bounding box center [723, 296] width 191 height 22
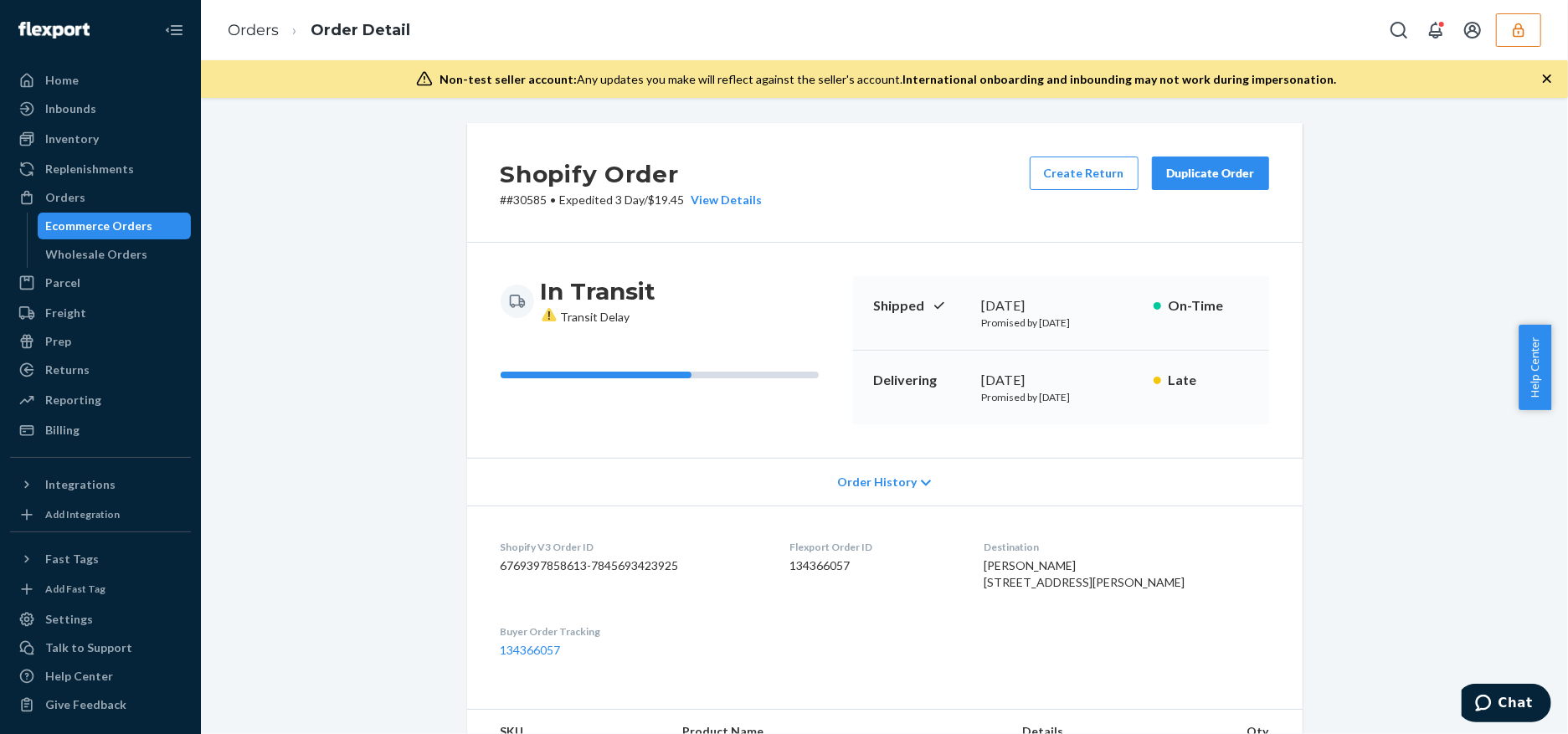
scroll to position [335, 0]
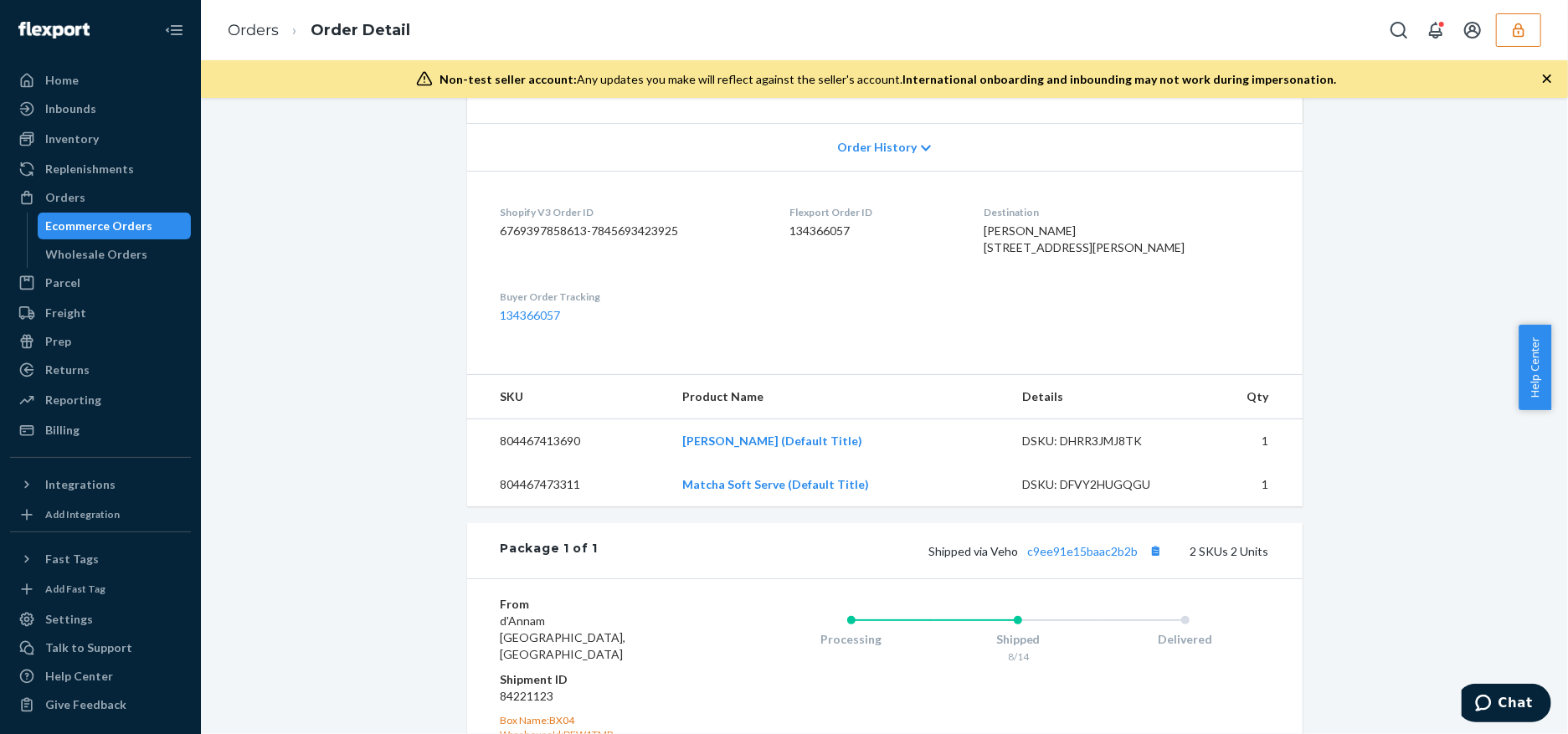
click at [877, 148] on span "Order History" at bounding box center [876, 147] width 79 height 17
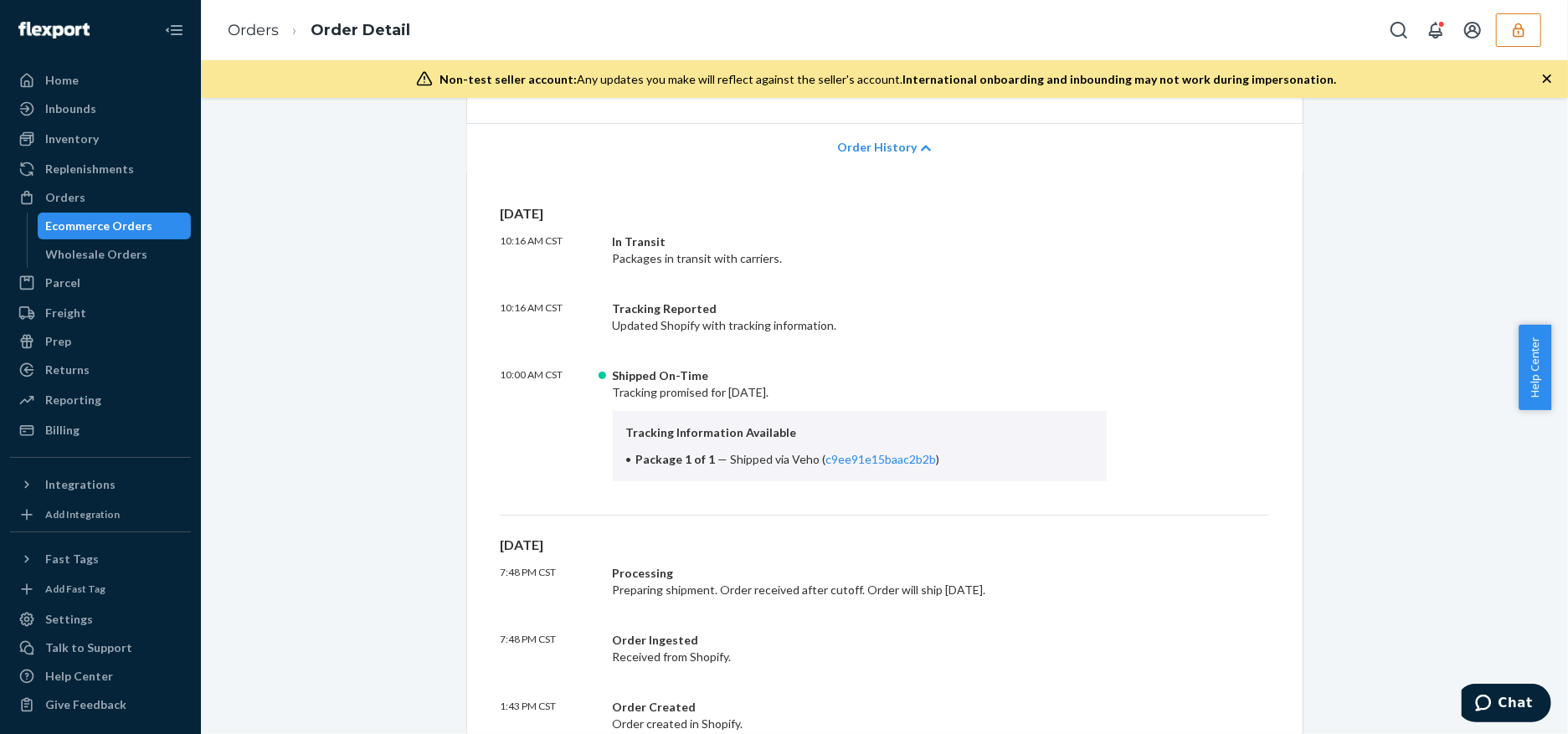
click at [877, 148] on span "Order History" at bounding box center [876, 147] width 79 height 17
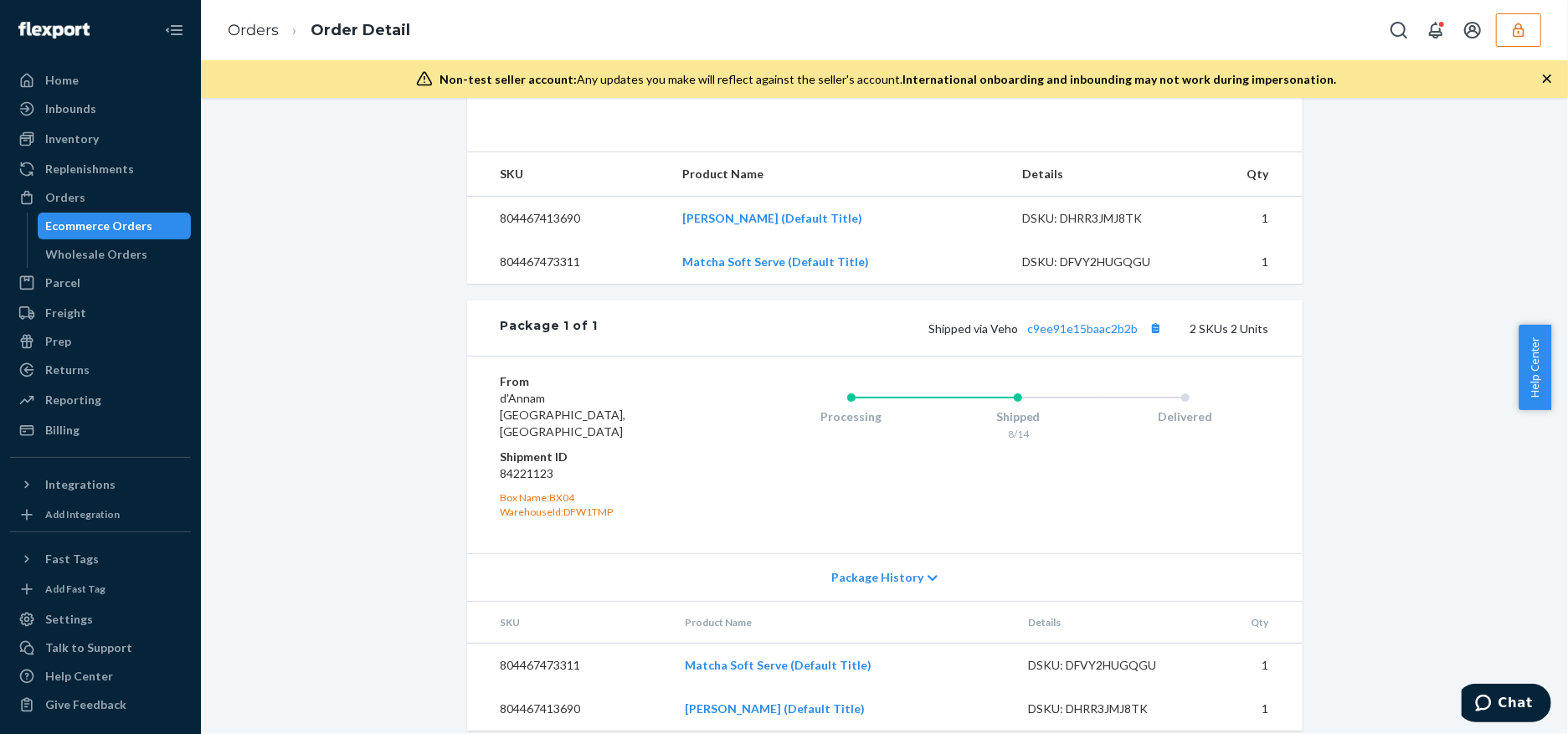
scroll to position [593, 0]
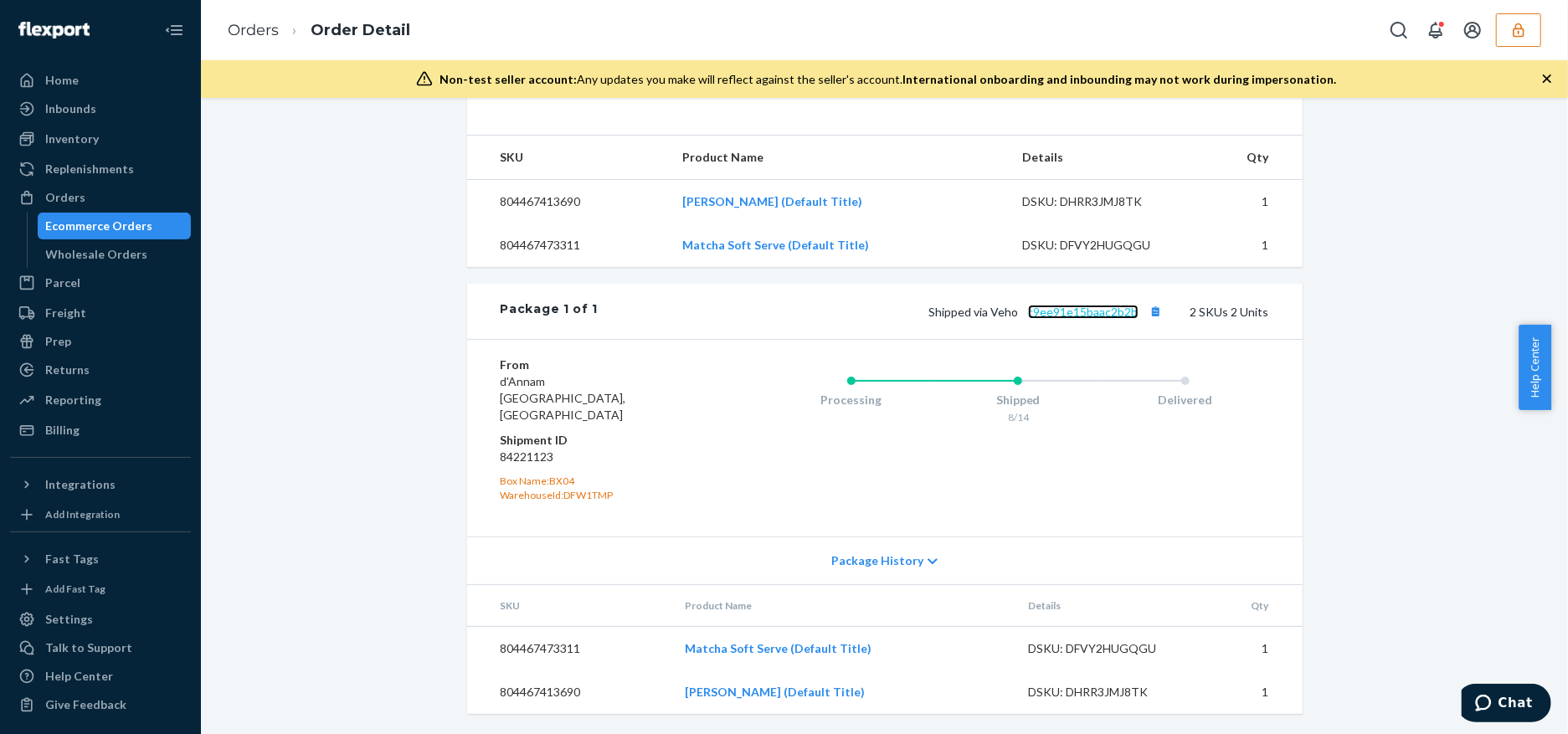
click at [1046, 319] on link "c9ee91e15baac2b2b" at bounding box center [1082, 312] width 110 height 15
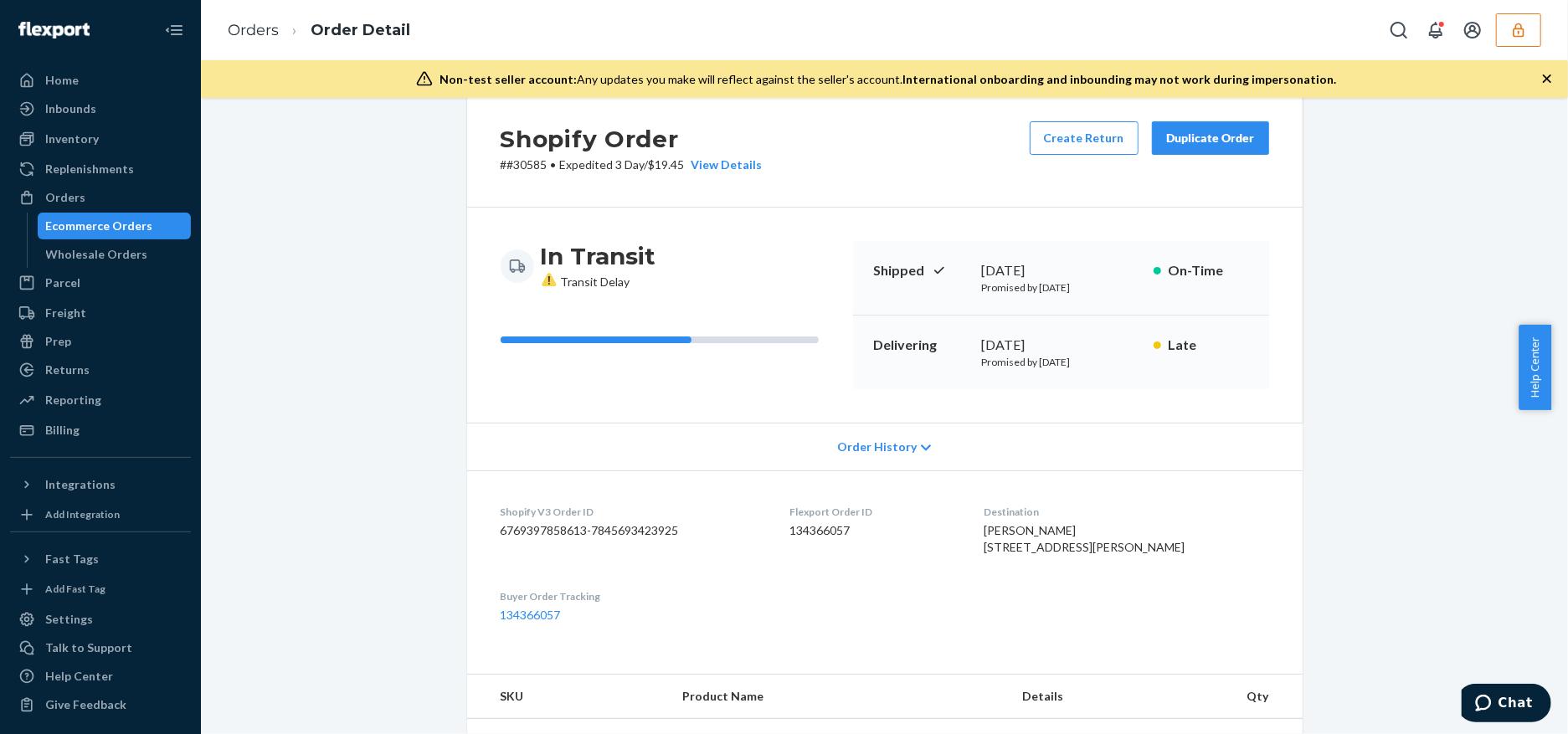
scroll to position [0, 0]
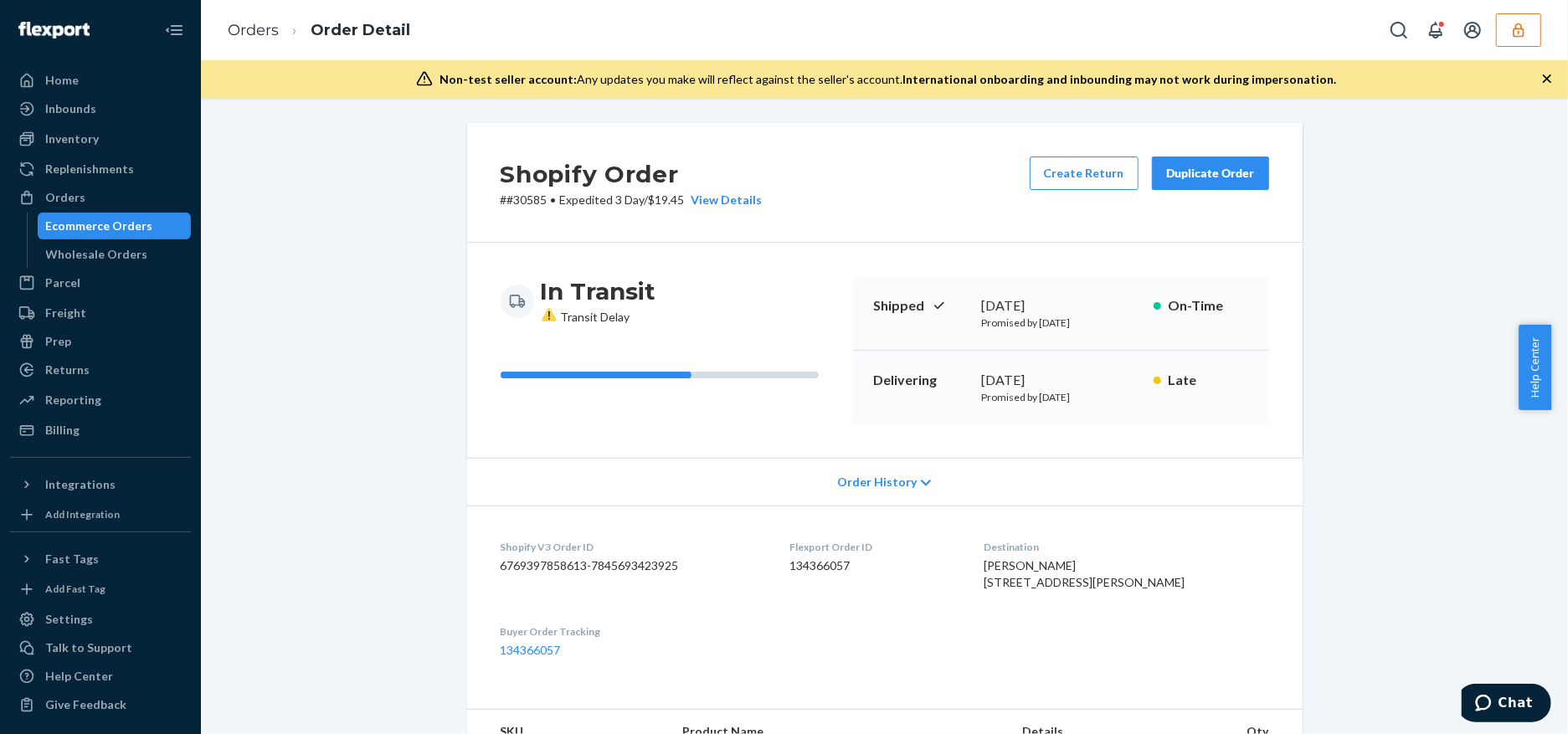
click at [284, 279] on div "Shopify Order # #30585 • Expedited 3 Day / $19.45 View Details Create Return Du…" at bounding box center [883, 715] width 1341 height 1186
click at [1521, 26] on icon "button" at bounding box center [1517, 29] width 17 height 17
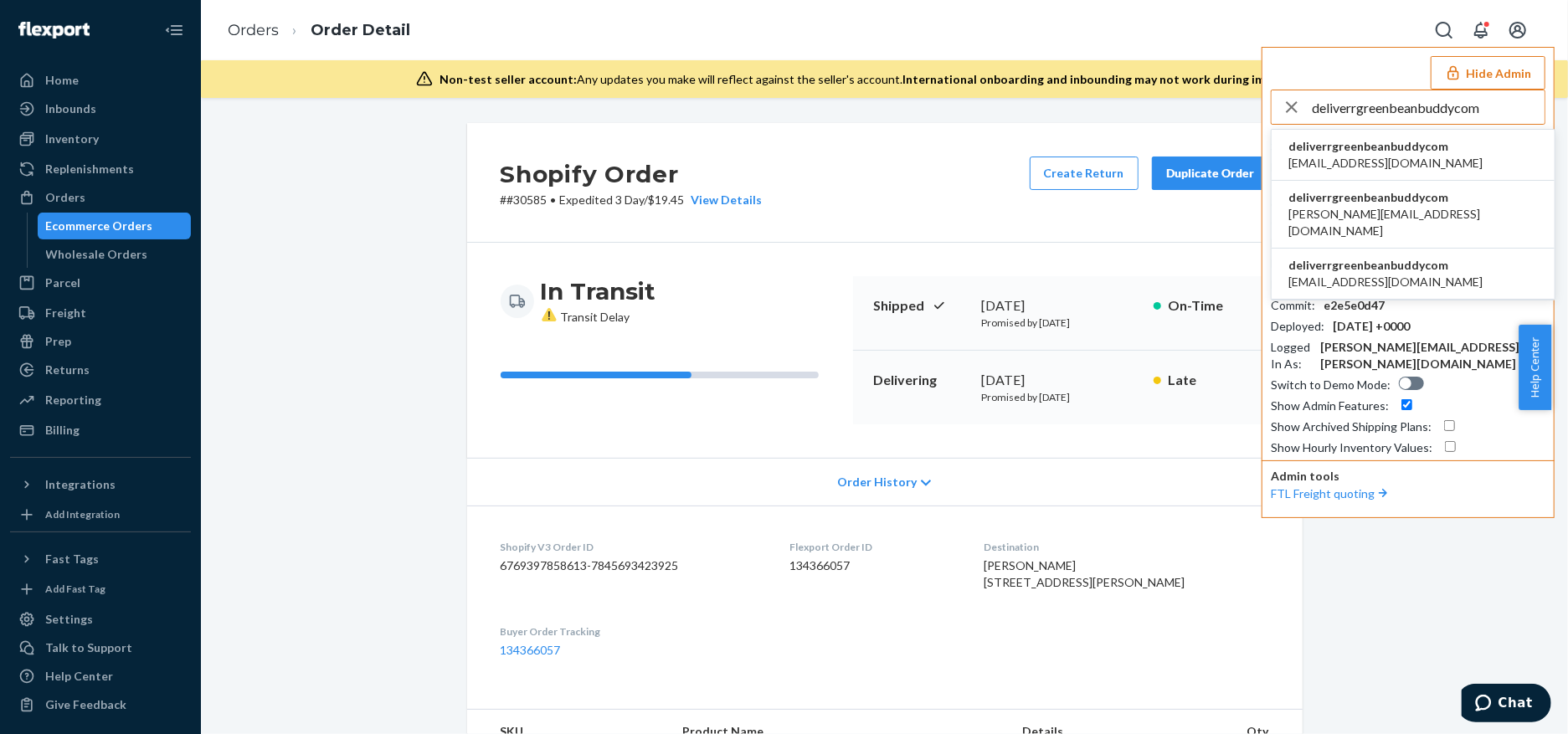
type input "deliverrgreenbeanbuddycom"
click at [1440, 139] on span "deliverrgreenbeanbuddycom" at bounding box center [1384, 146] width 194 height 17
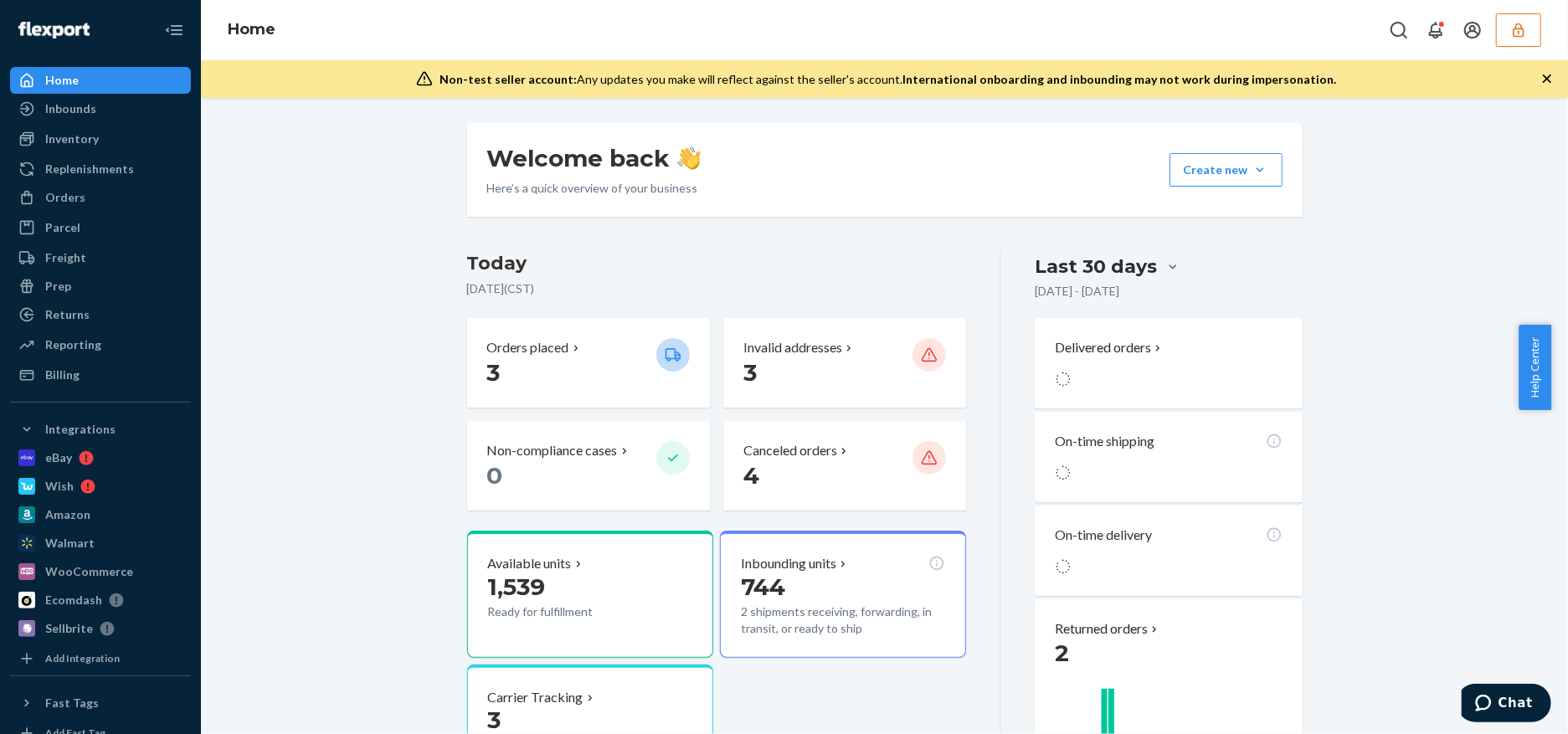
click at [329, 598] on div "Welcome back Here’s a quick overview of your business Create new Create new inb…" at bounding box center [883, 722] width 1341 height 1198
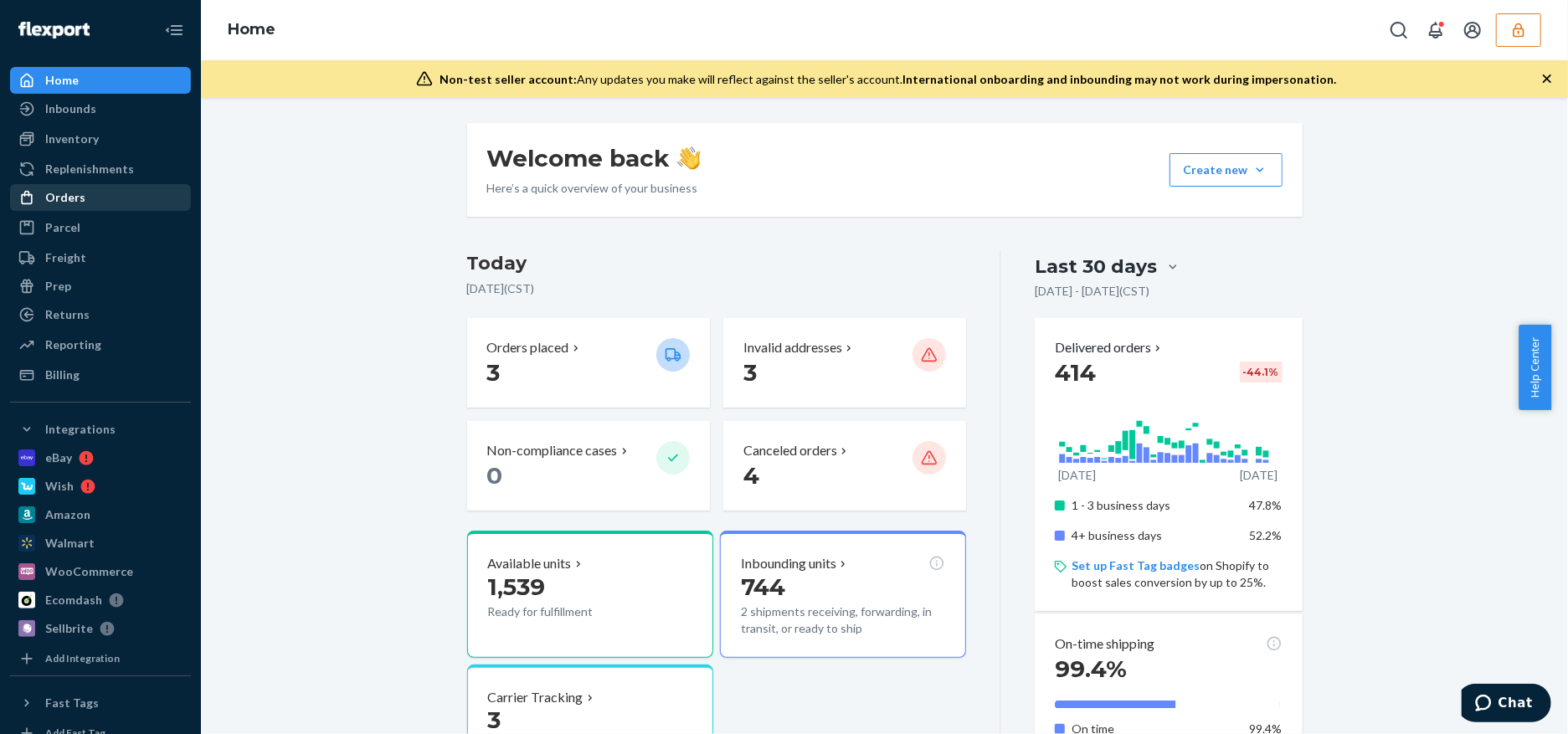
click at [75, 195] on div "Orders" at bounding box center [64, 197] width 40 height 17
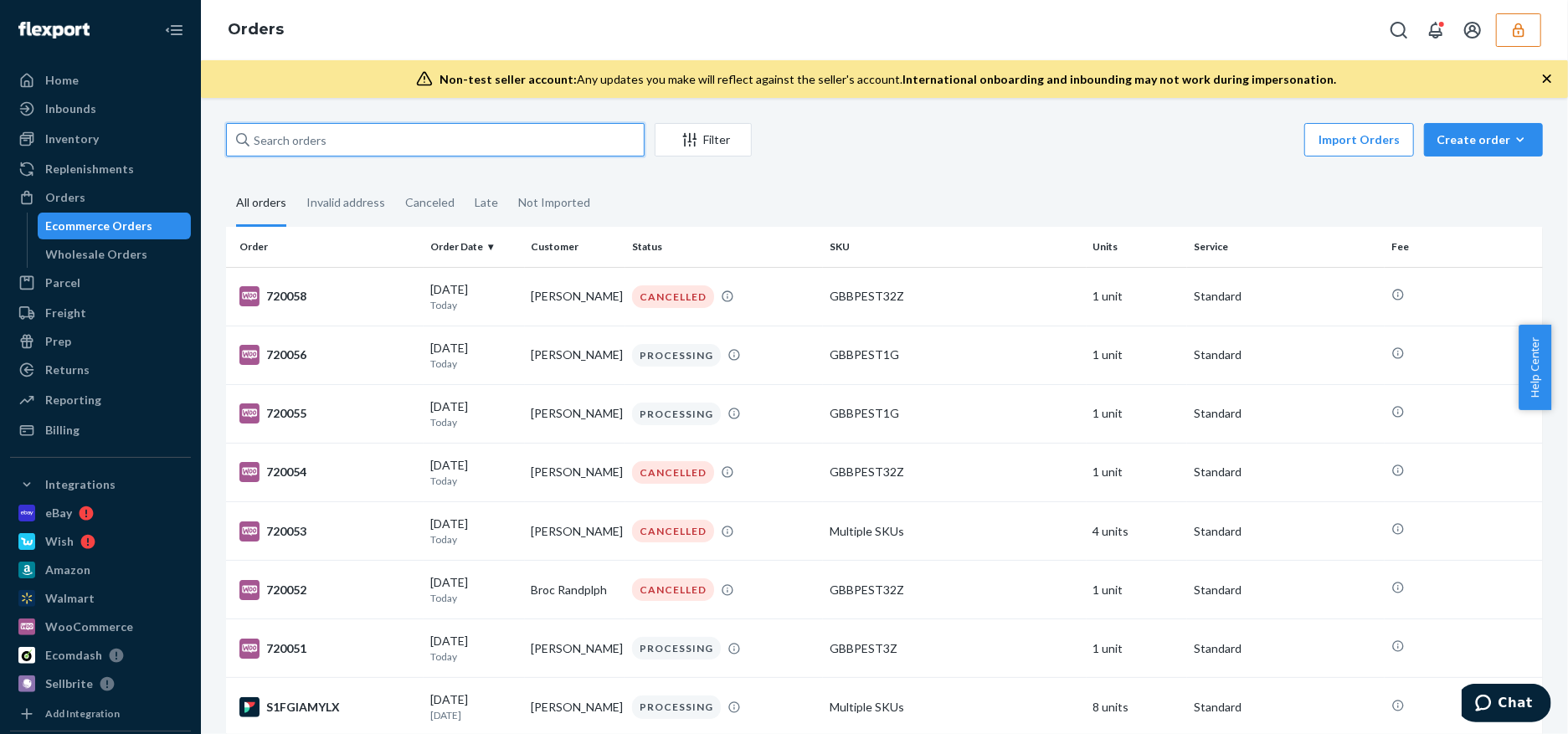
click at [509, 141] on input "text" at bounding box center [435, 140] width 418 height 33
paste input "133981790"
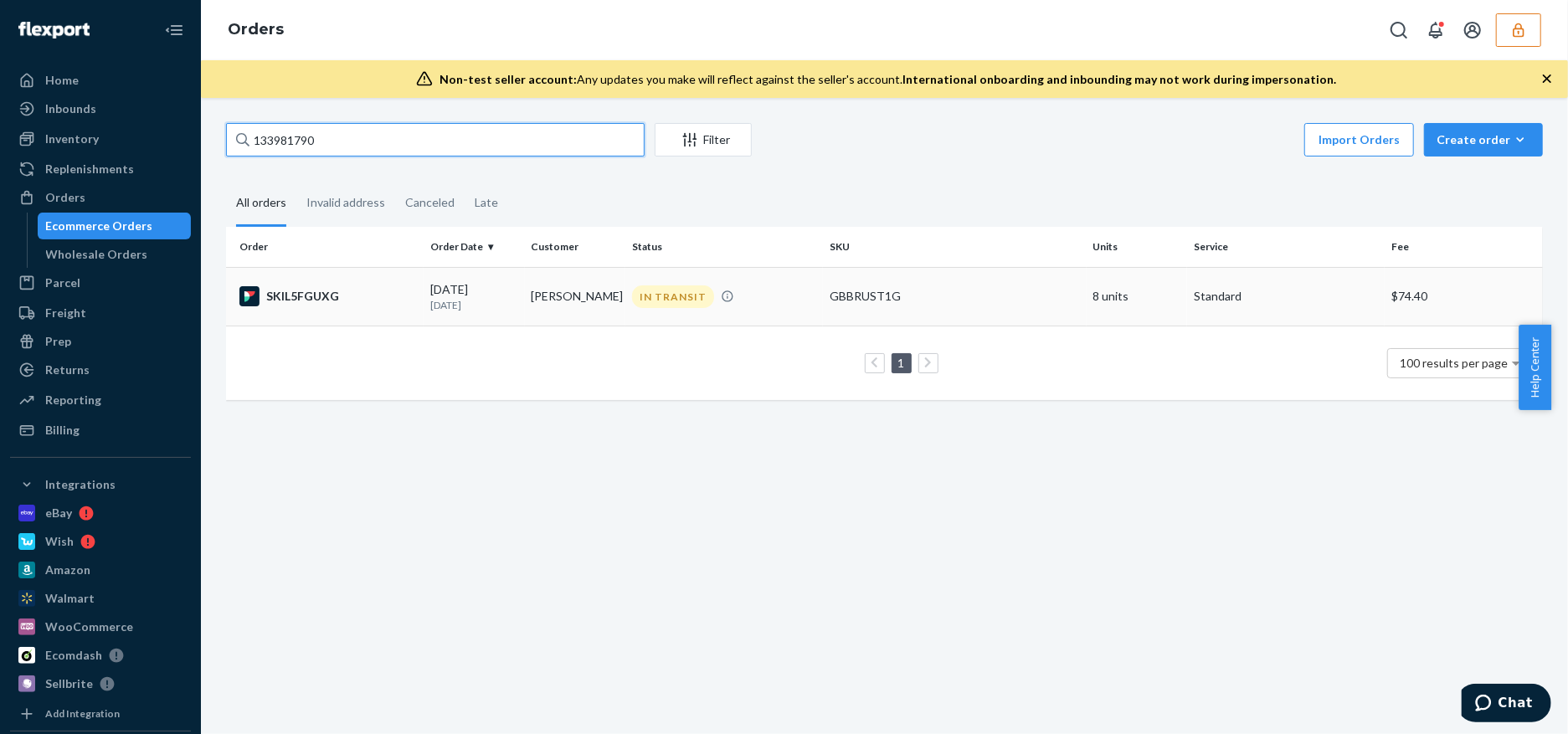
type input "133981790"
click at [790, 312] on td "IN TRANSIT" at bounding box center [724, 296] width 197 height 59
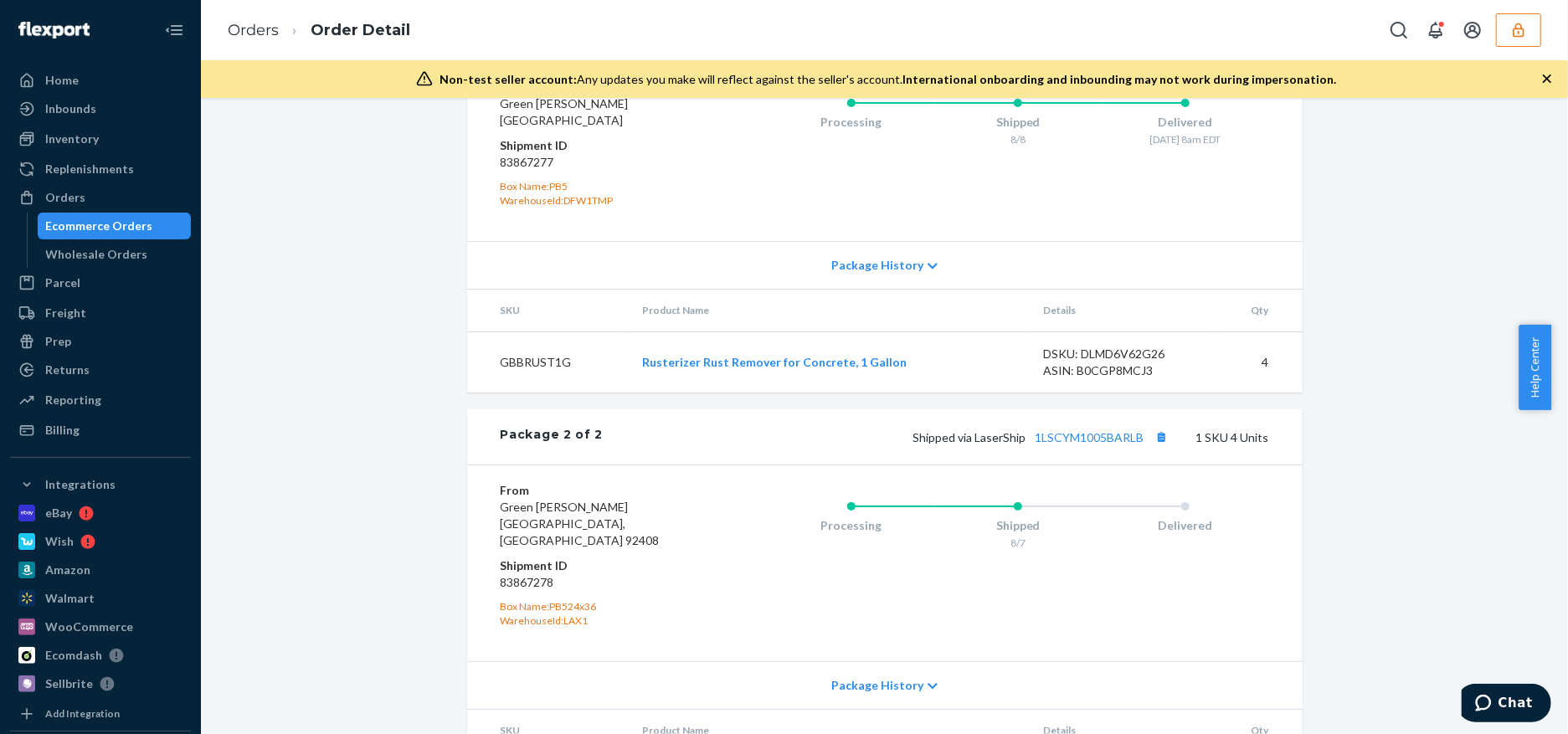
scroll to position [899, 0]
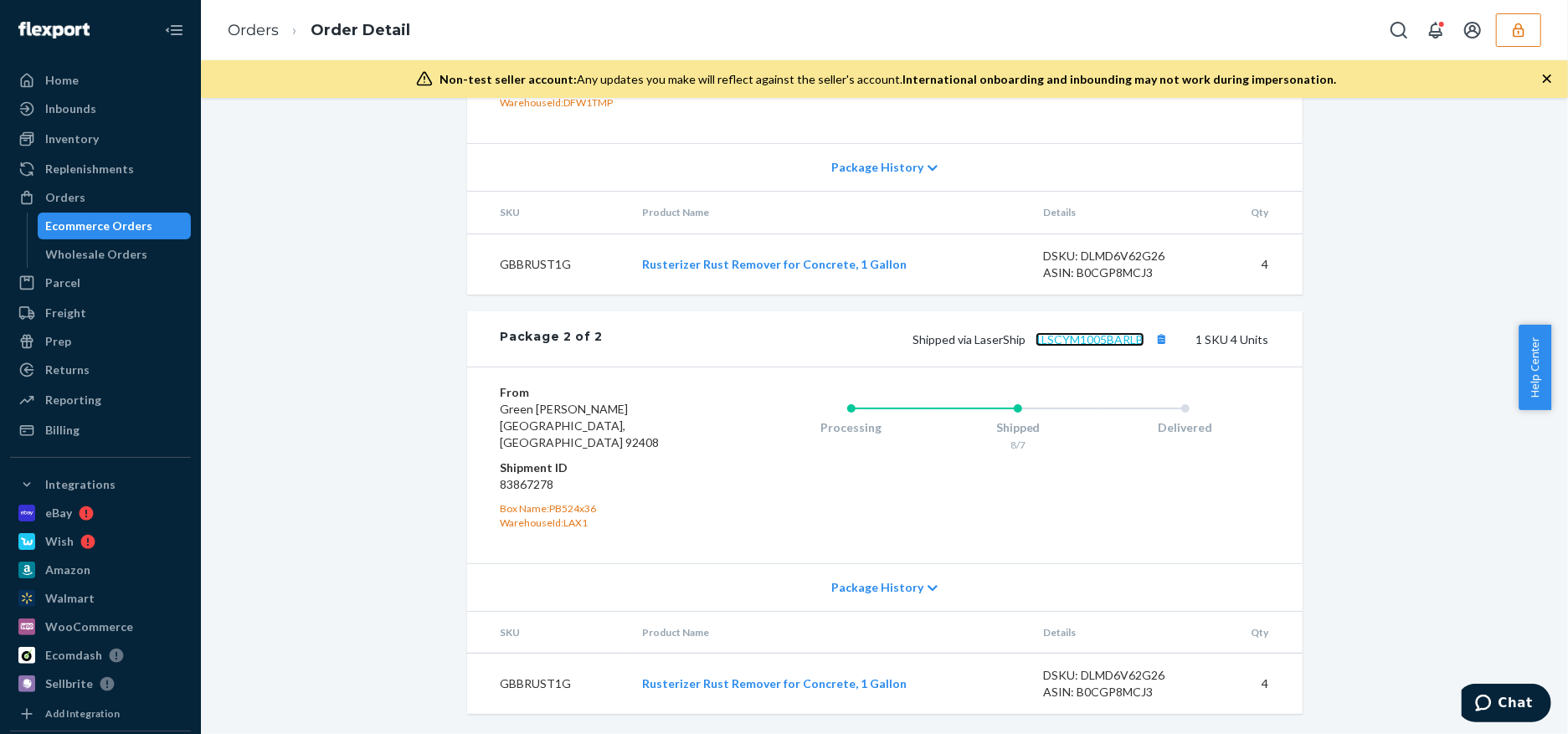
click at [1091, 347] on link "1LSCYM1005BARLB" at bounding box center [1089, 339] width 108 height 15
click at [517, 476] on dd "83867278" at bounding box center [600, 484] width 200 height 17
copy dd "83867278"
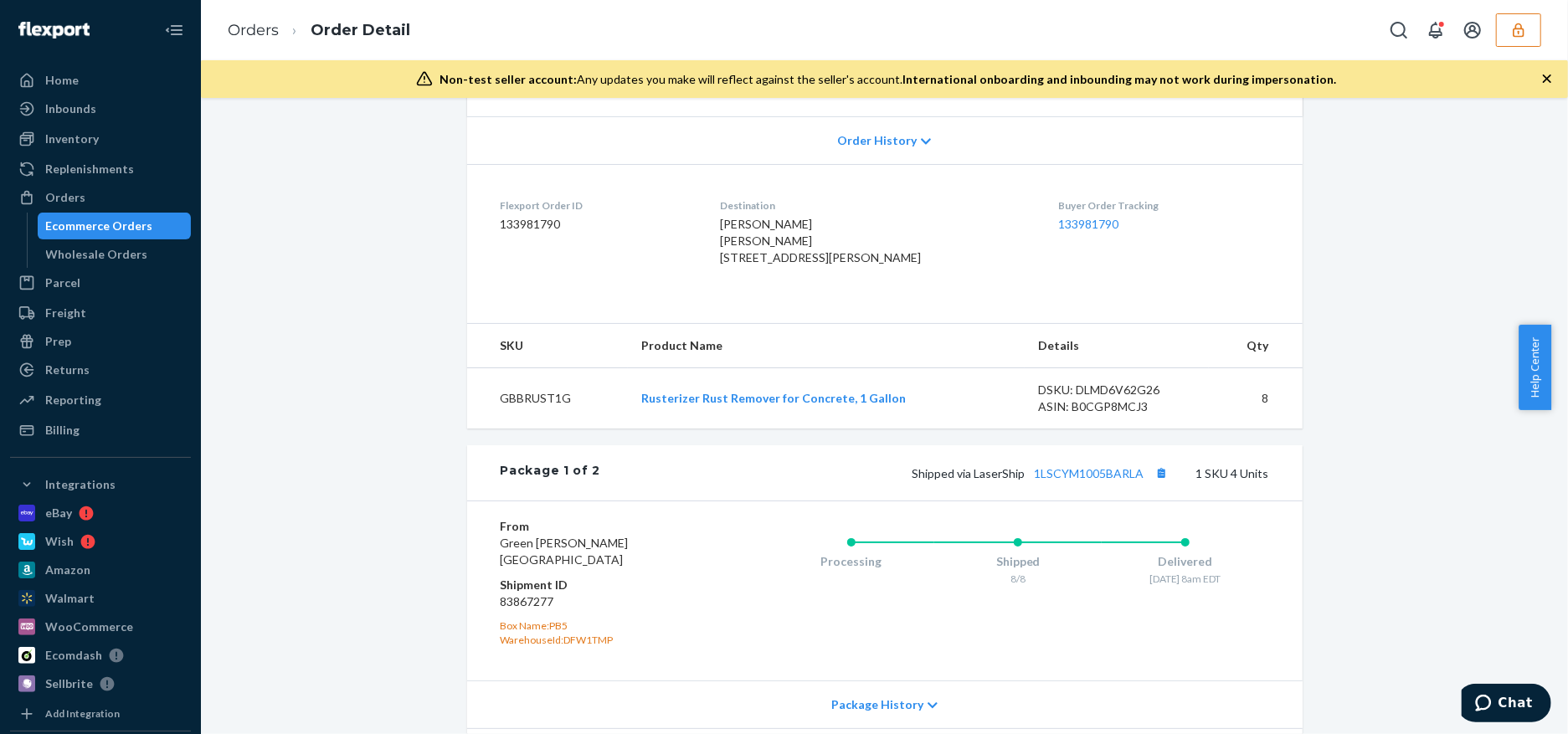
scroll to position [0, 0]
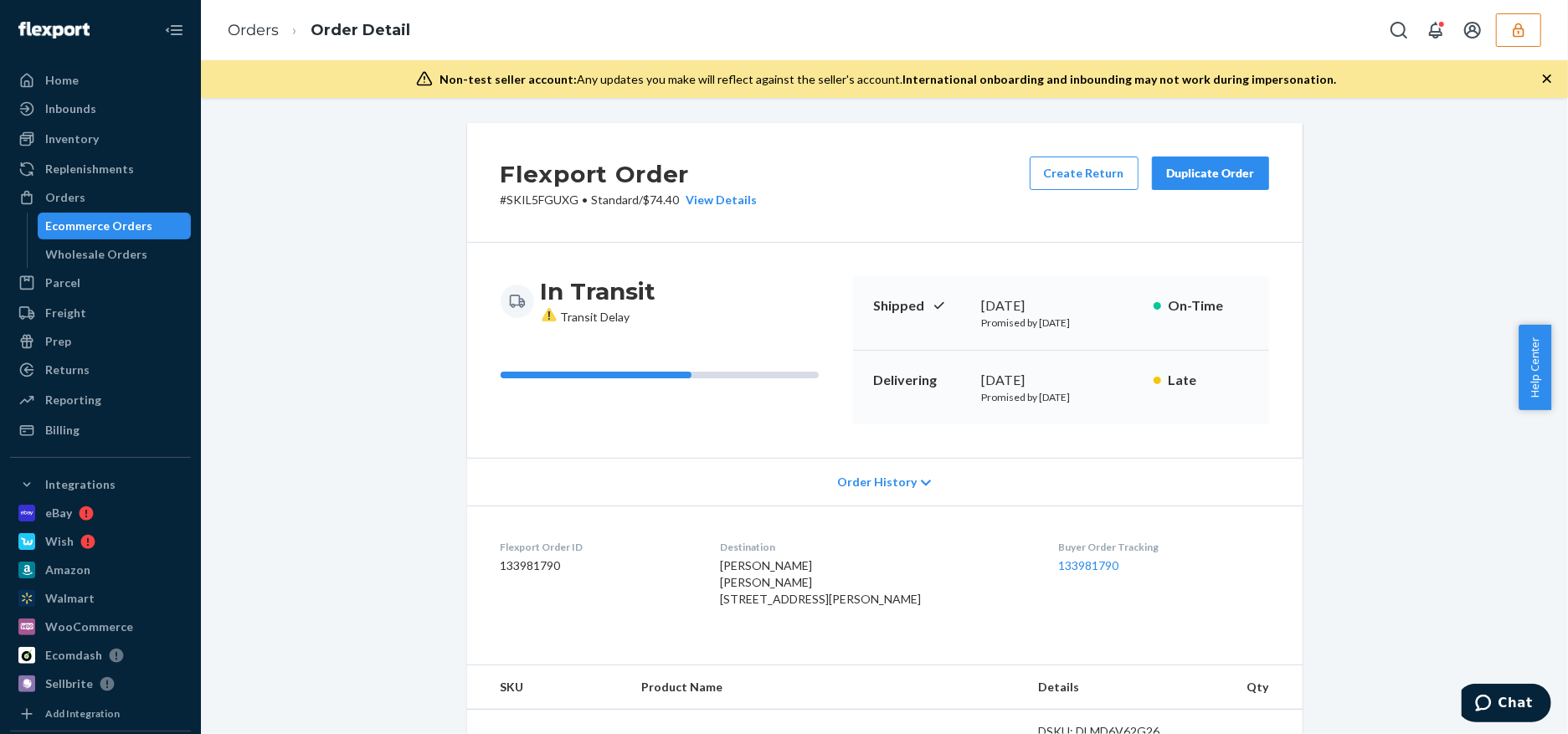
click at [1508, 28] on button "button" at bounding box center [1518, 30] width 45 height 33
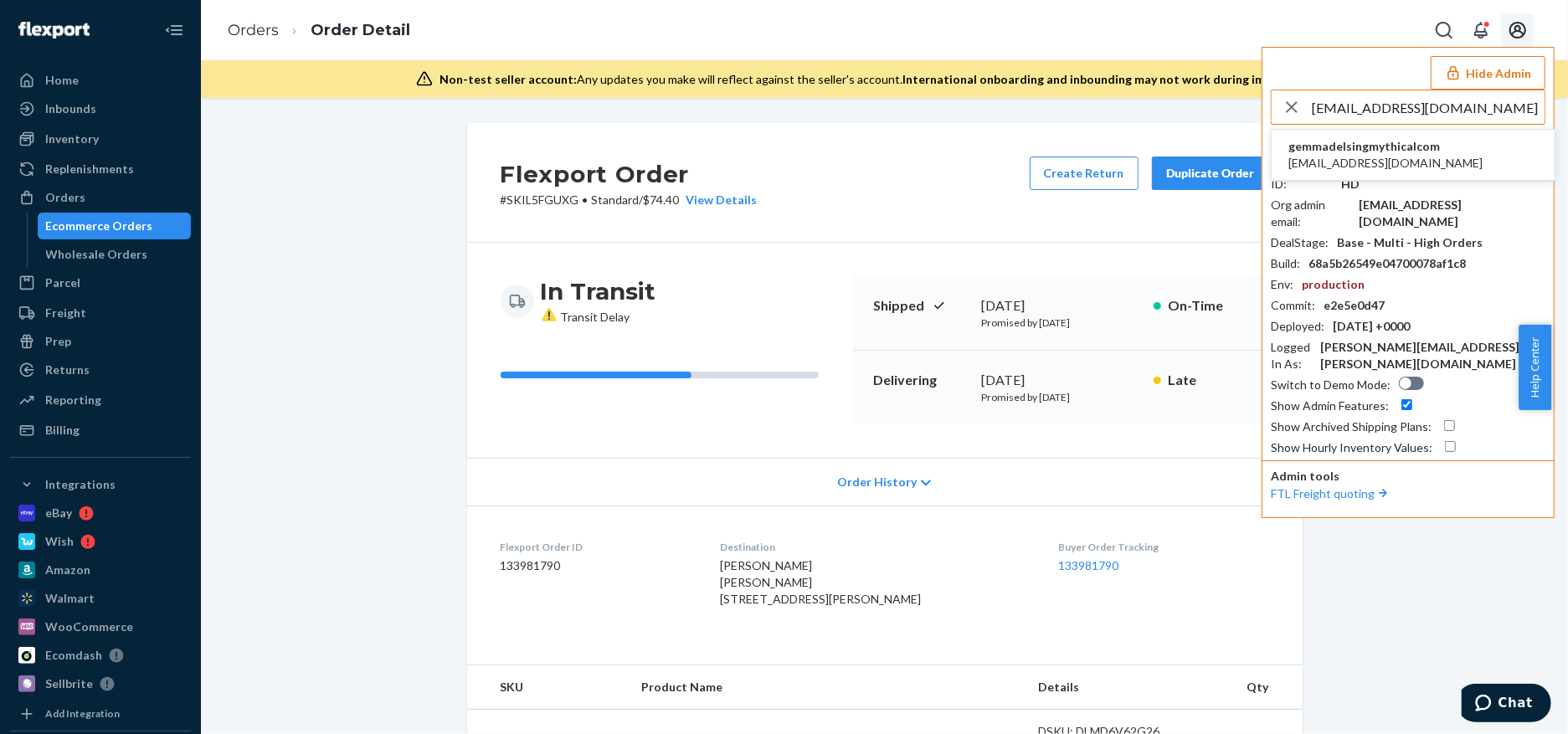
type input "[EMAIL_ADDRESS][DOMAIN_NAME]"
click at [1420, 149] on span "gemmadelsingmythicalcom" at bounding box center [1384, 146] width 194 height 17
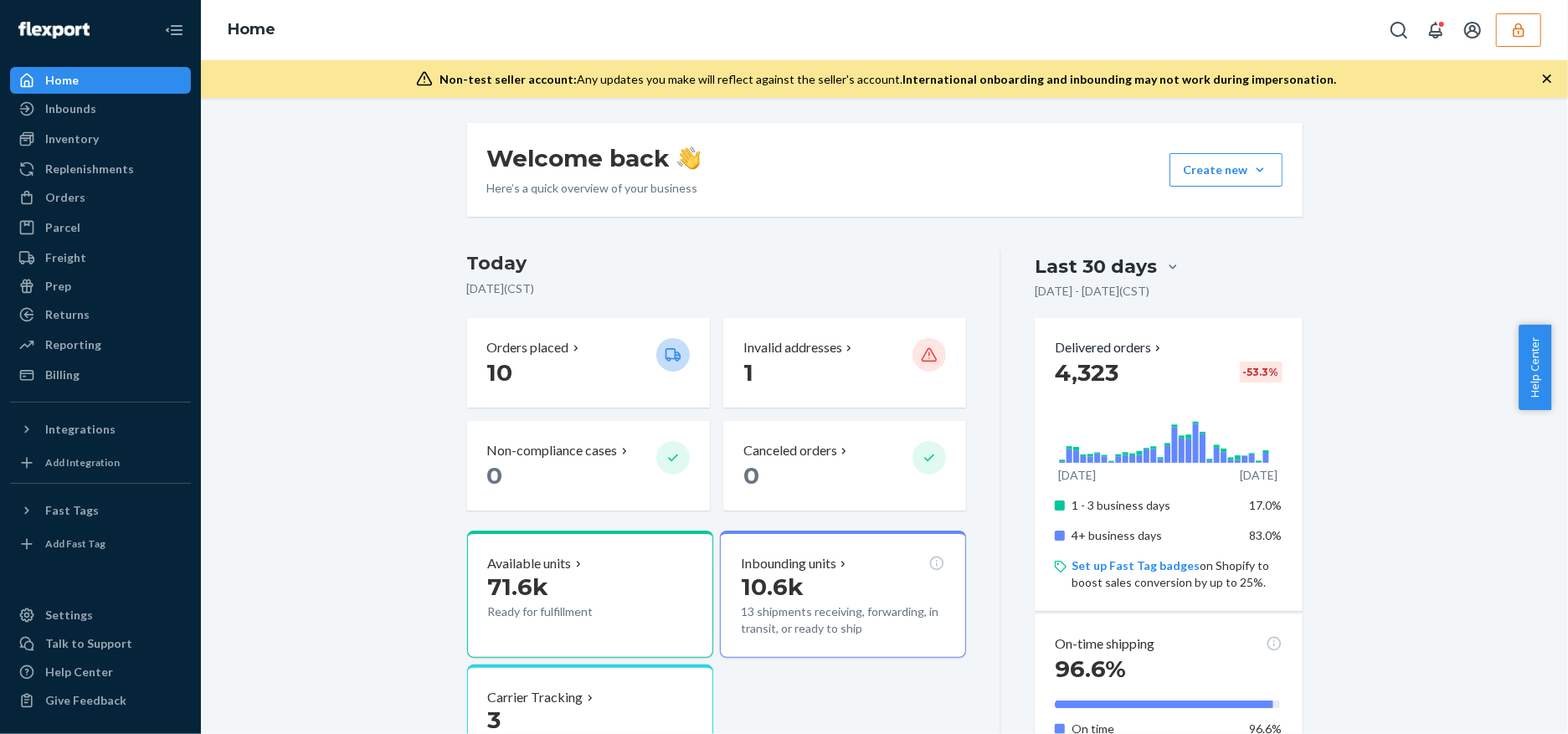
click at [80, 197] on div "Orders" at bounding box center [64, 197] width 40 height 17
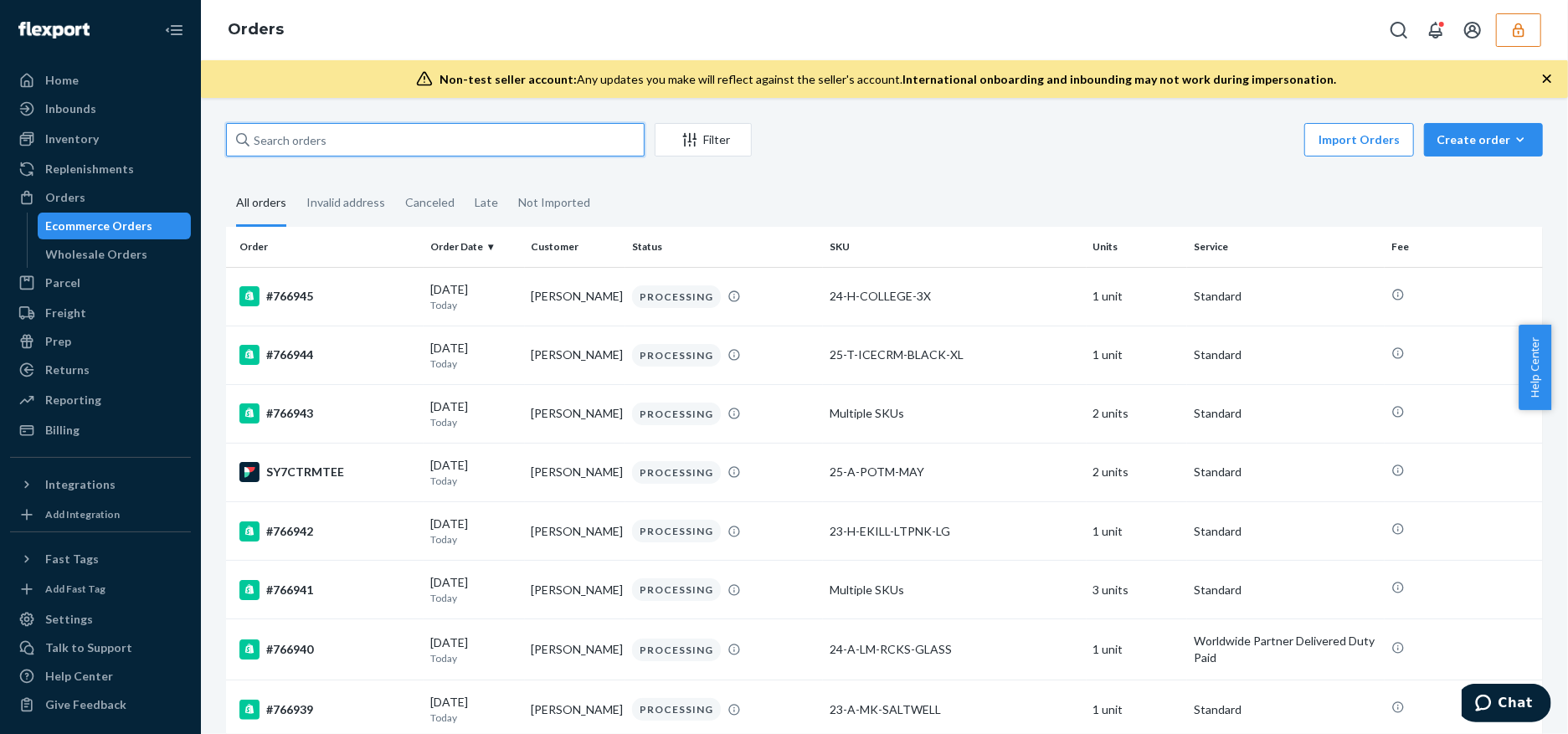
click at [449, 141] on input "text" at bounding box center [435, 140] width 418 height 33
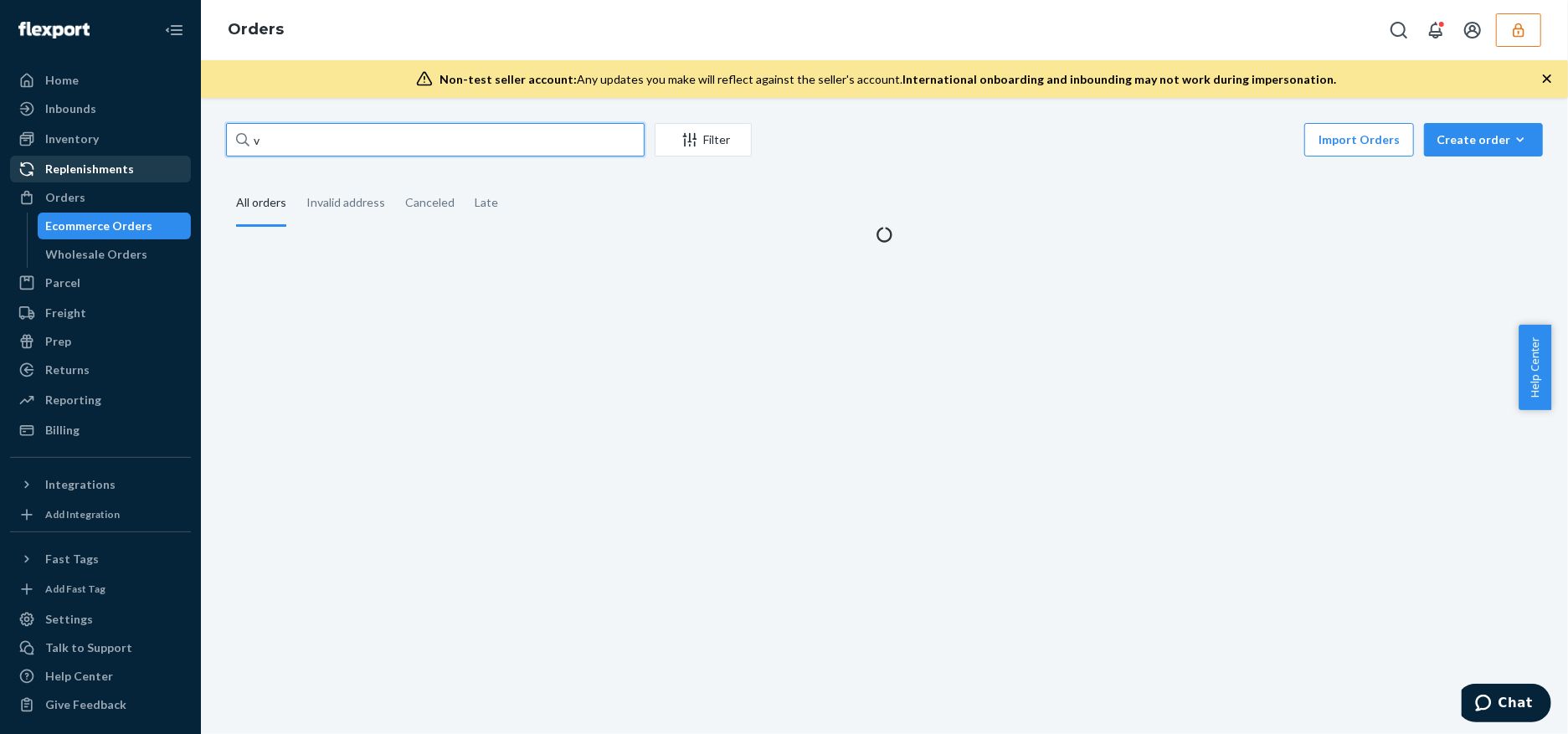
drag, startPoint x: 449, startPoint y: 141, endPoint x: 148, endPoint y: 167, distance: 302.1
click at [137, 167] on div "Home Inbounds Shipping Plans Problems Inventory Products Replenishments Orders …" at bounding box center [784, 367] width 1568 height 734
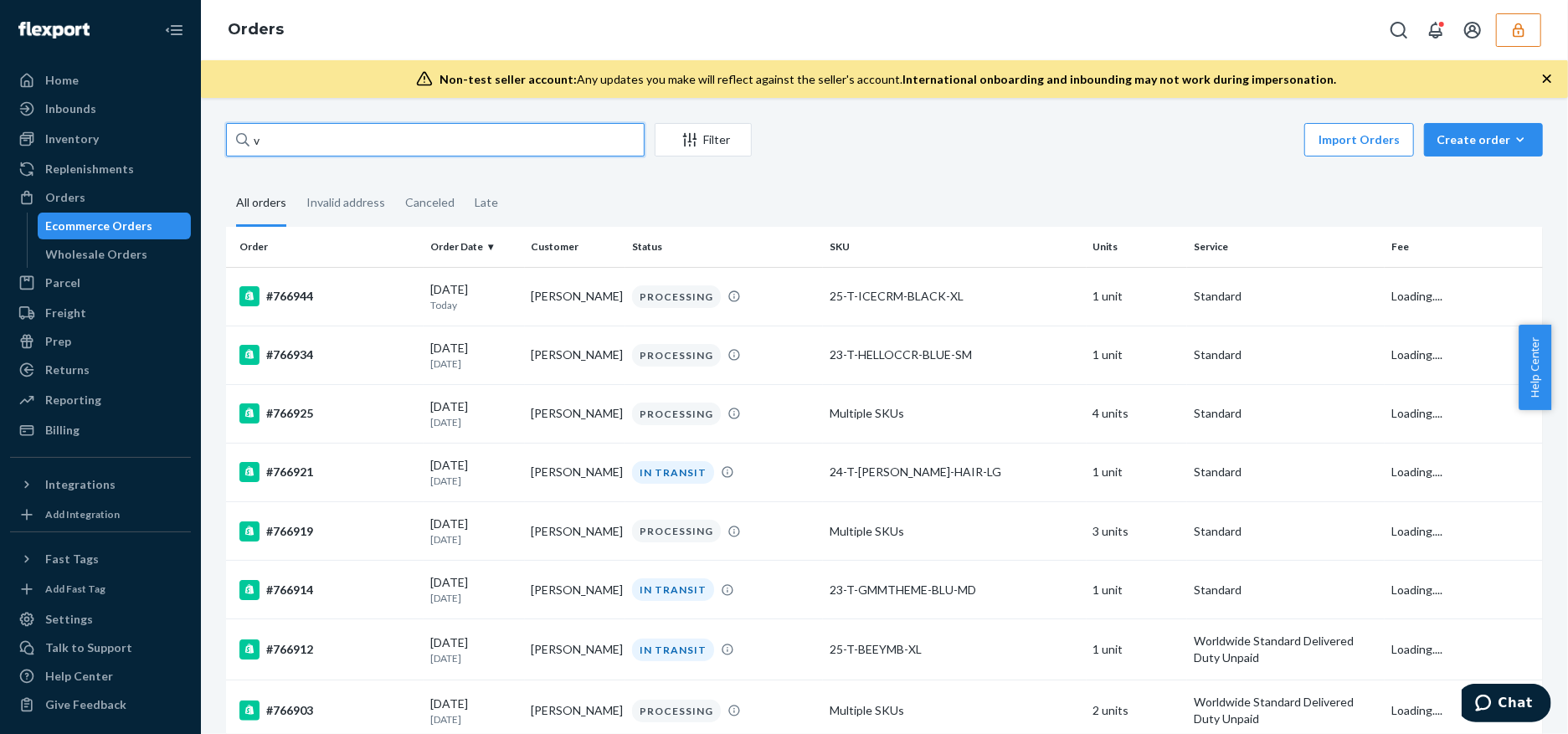
paste input "729555"
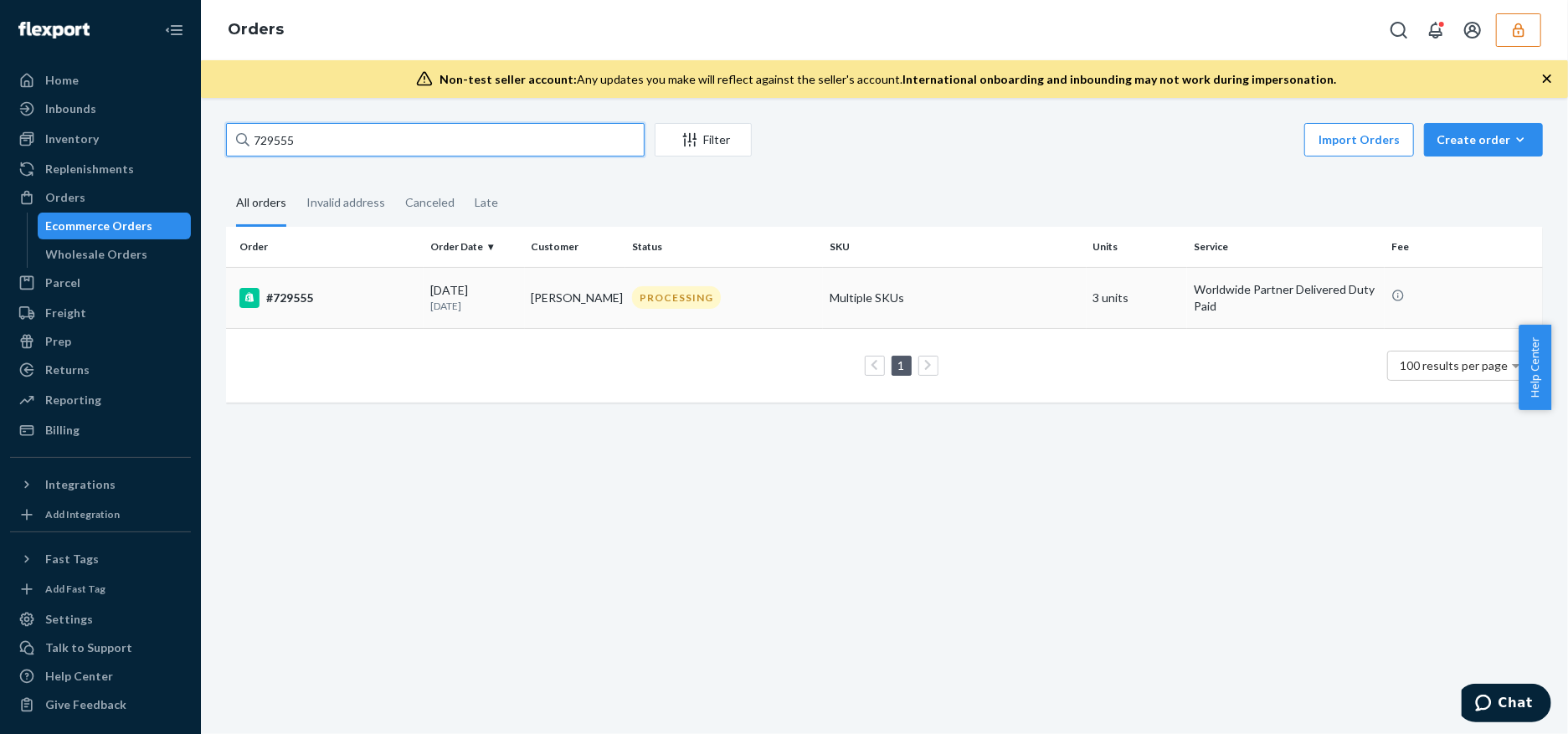
type input "729555"
click at [743, 299] on div "PROCESSING" at bounding box center [723, 297] width 191 height 22
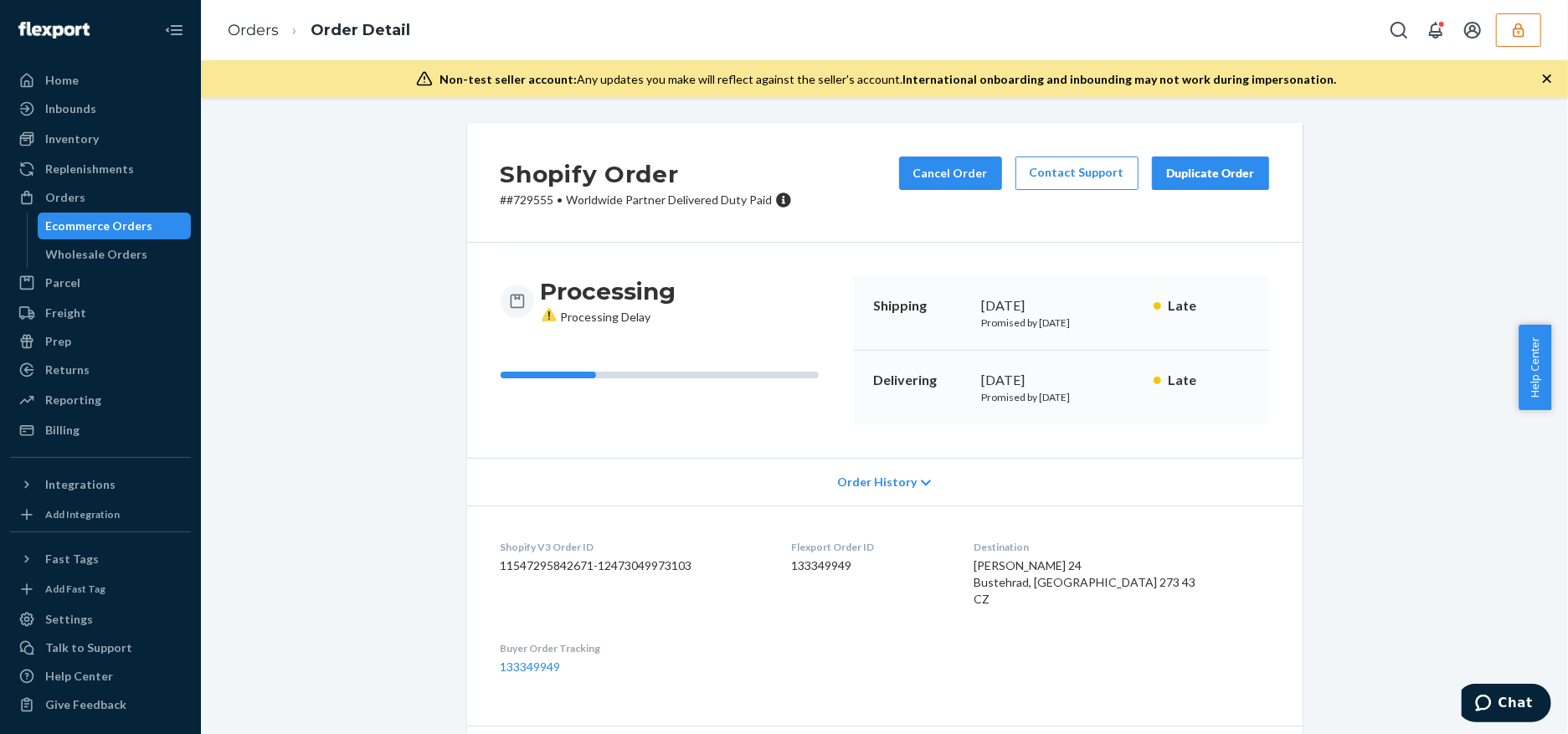
scroll to position [111, 0]
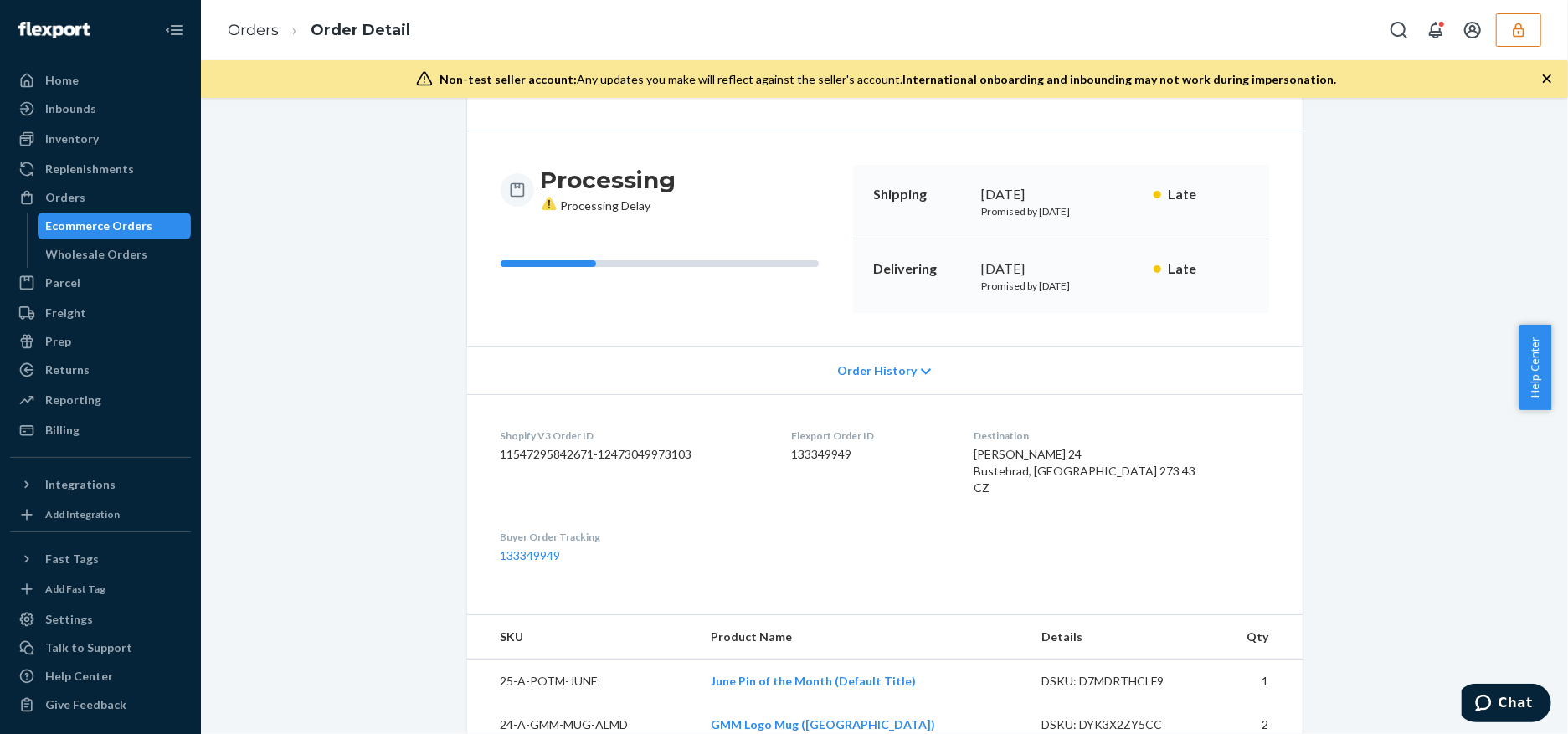
click at [877, 370] on span "Order History" at bounding box center [876, 370] width 79 height 17
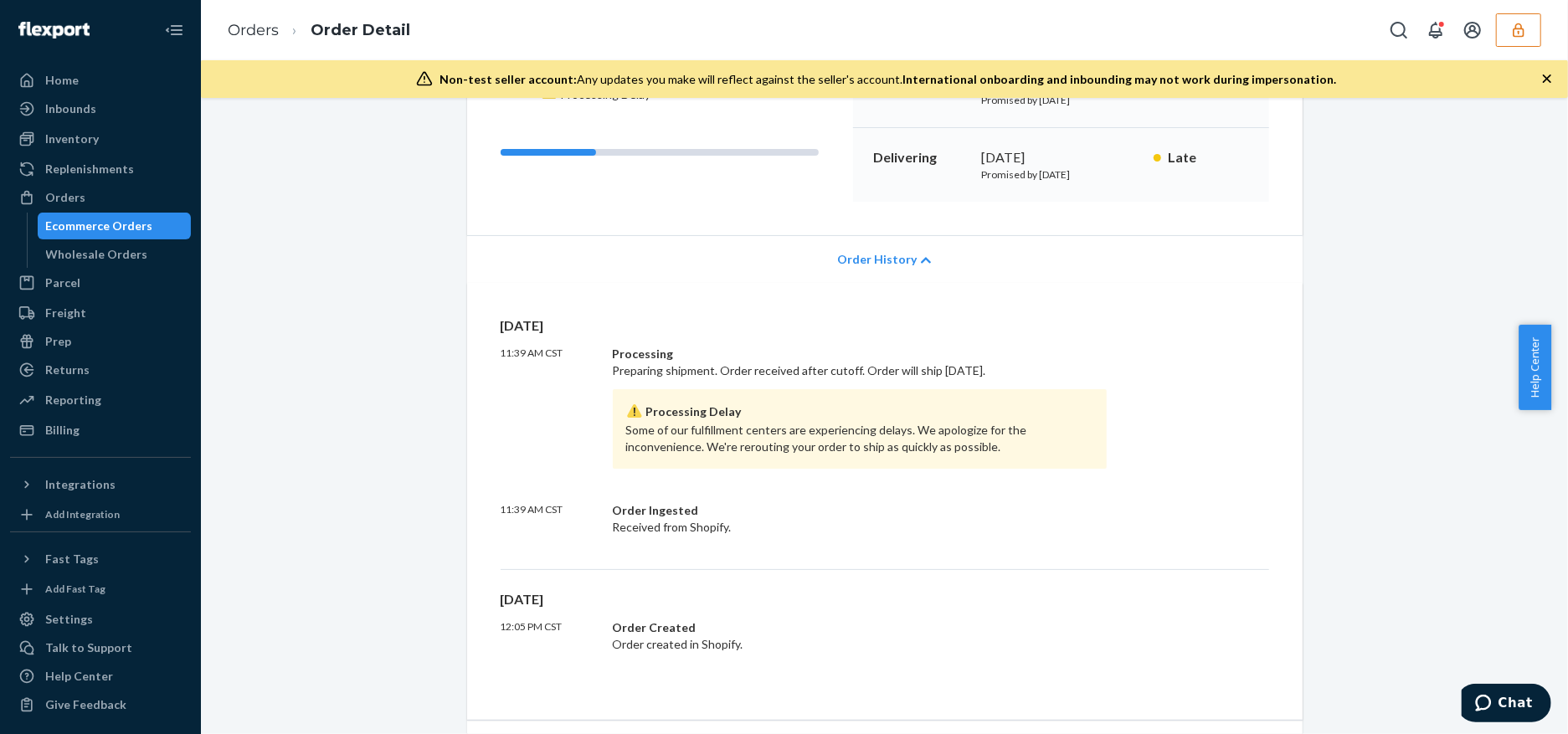
scroll to position [335, 0]
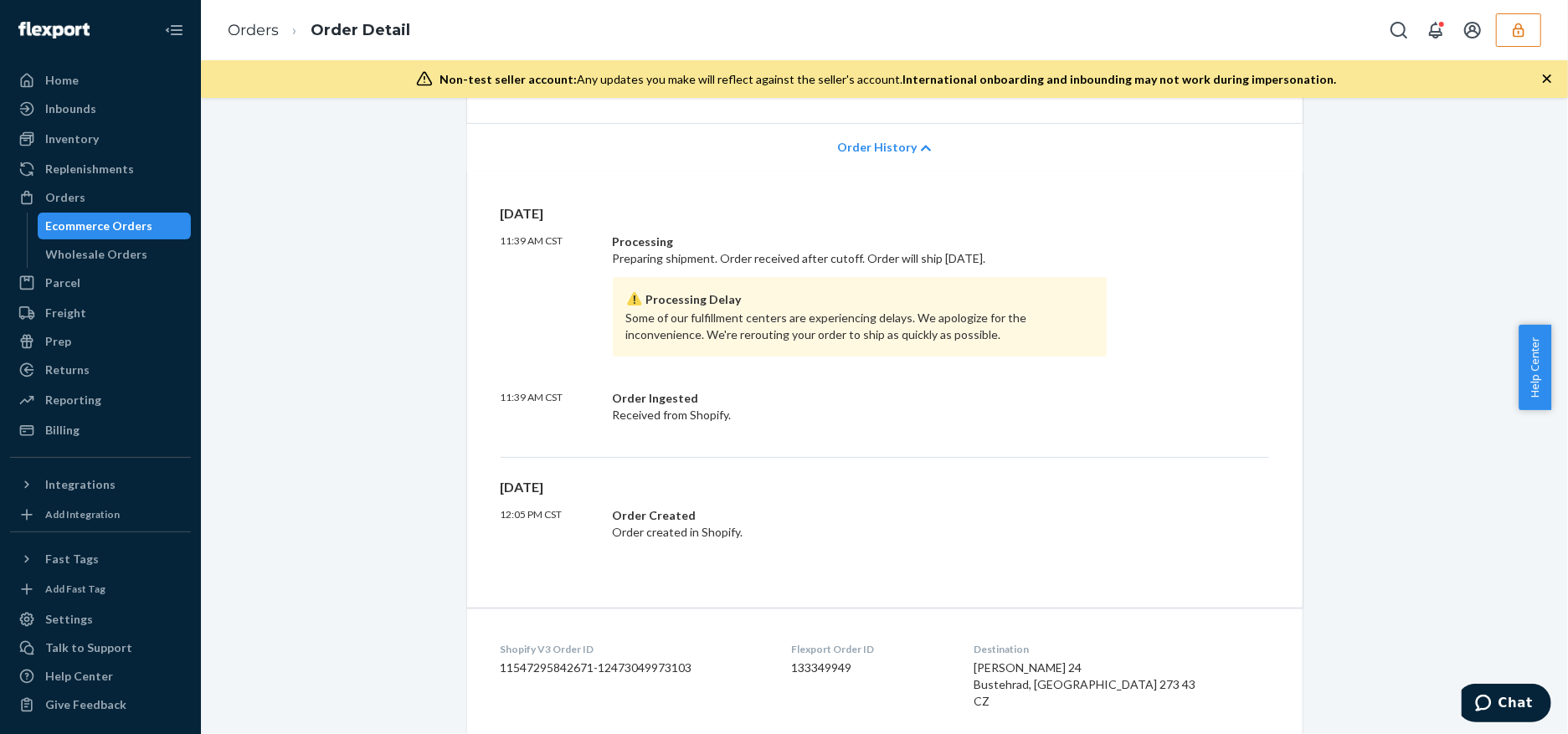
click at [881, 154] on span "Order History" at bounding box center [876, 147] width 79 height 17
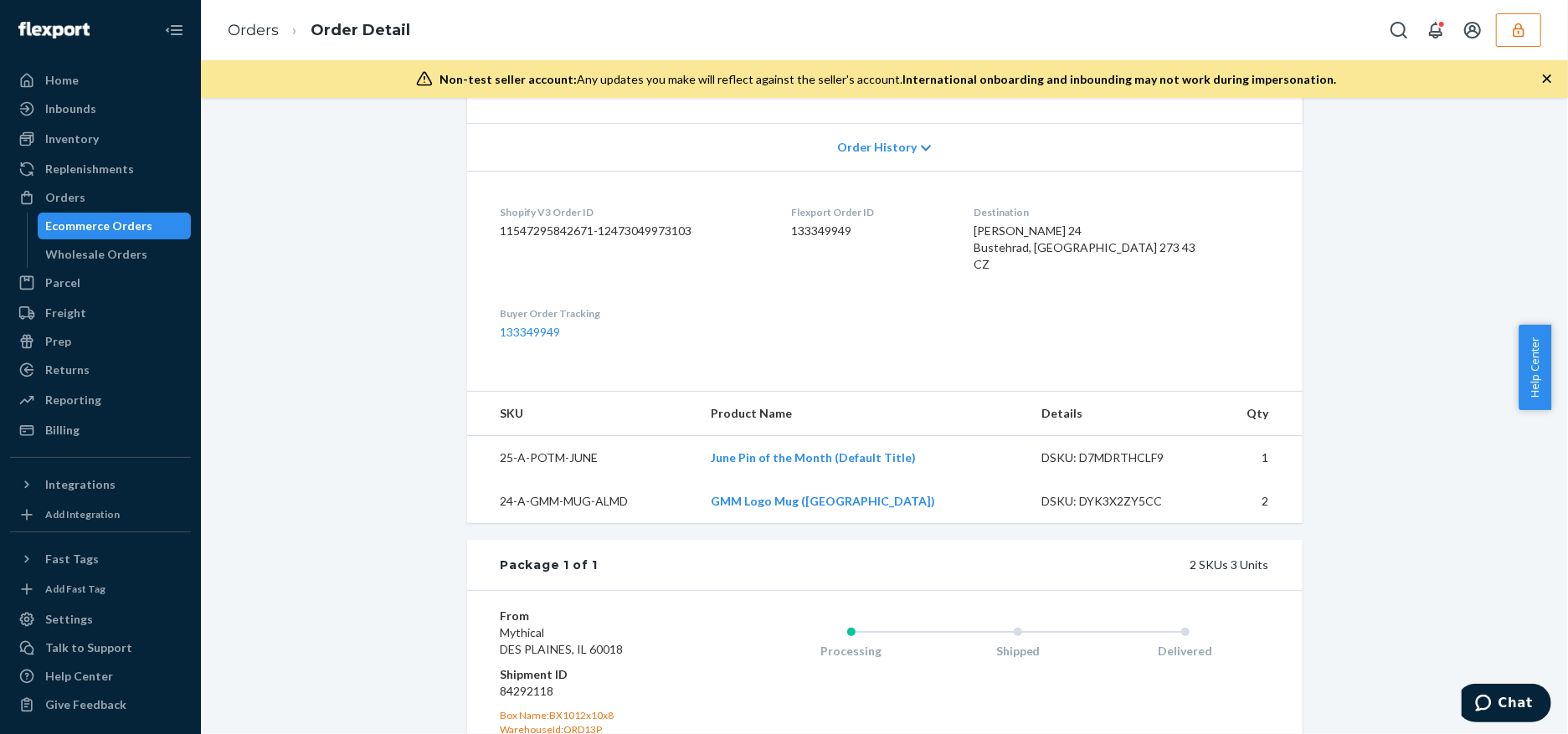
click at [848, 236] on dd "133349949" at bounding box center [869, 231] width 155 height 17
copy dd "133349949"
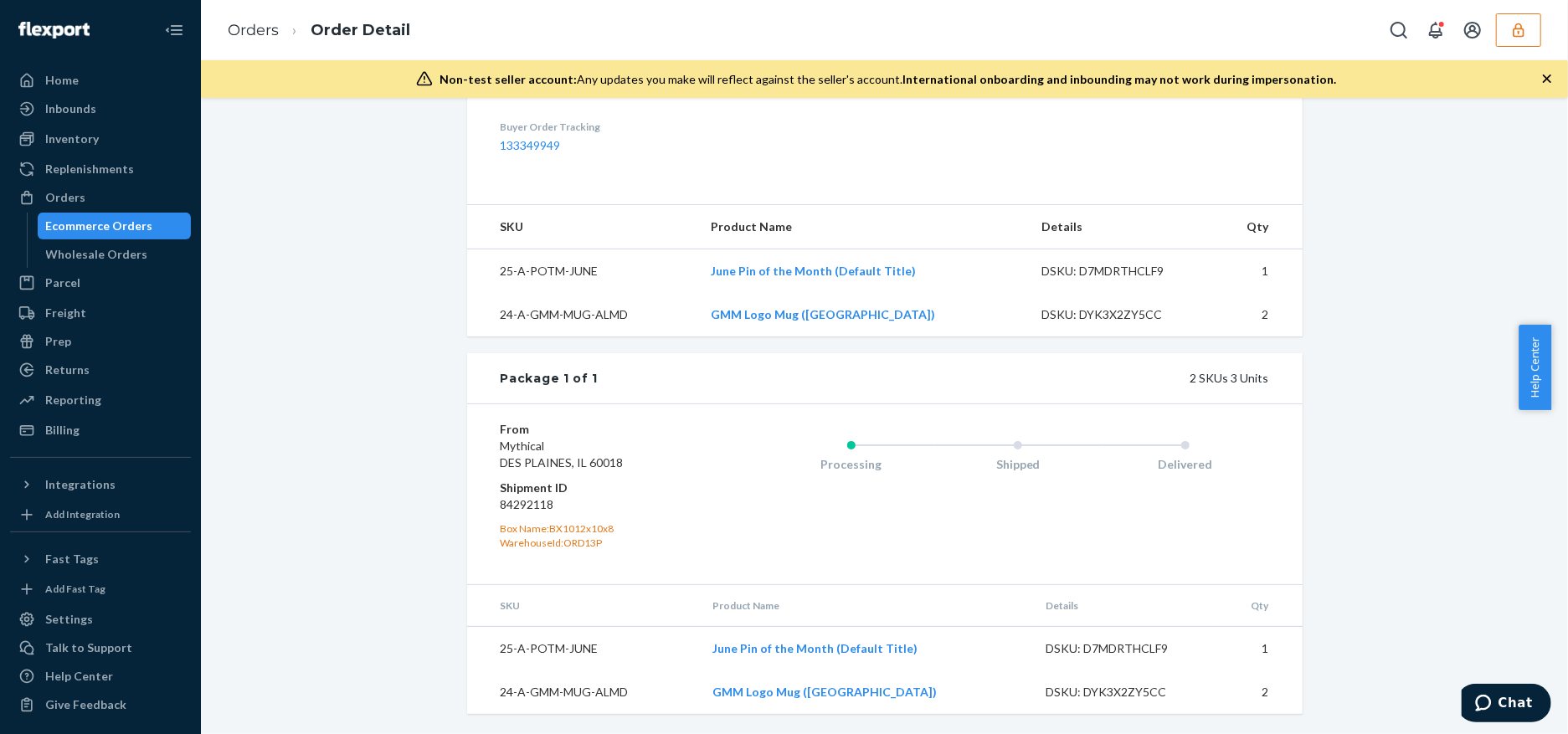
click at [527, 499] on dd "84292118" at bounding box center [600, 504] width 200 height 17
copy dd "84292118"
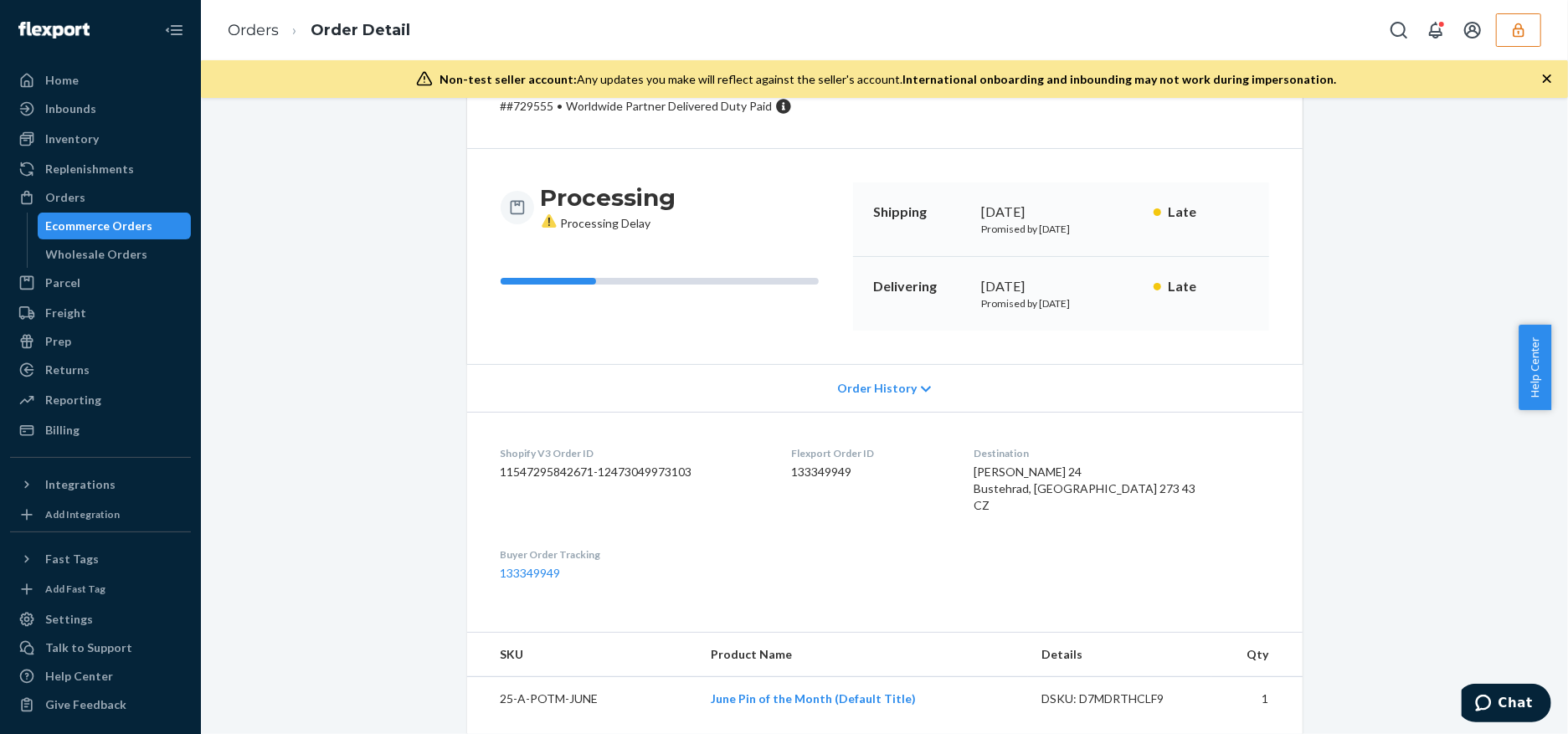
scroll to position [0, 0]
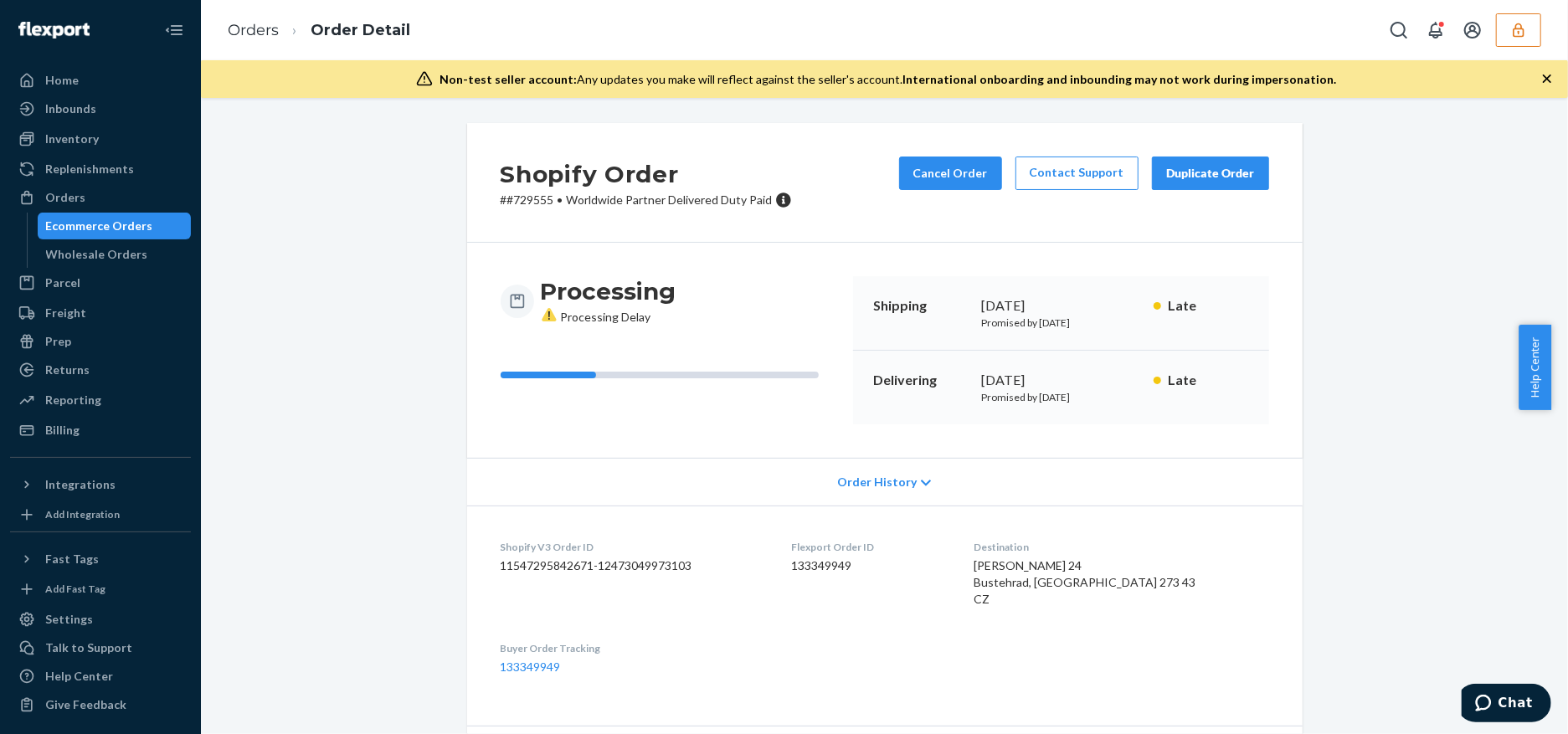
click at [827, 566] on dd "133349949" at bounding box center [869, 566] width 155 height 17
copy dd "133349949"
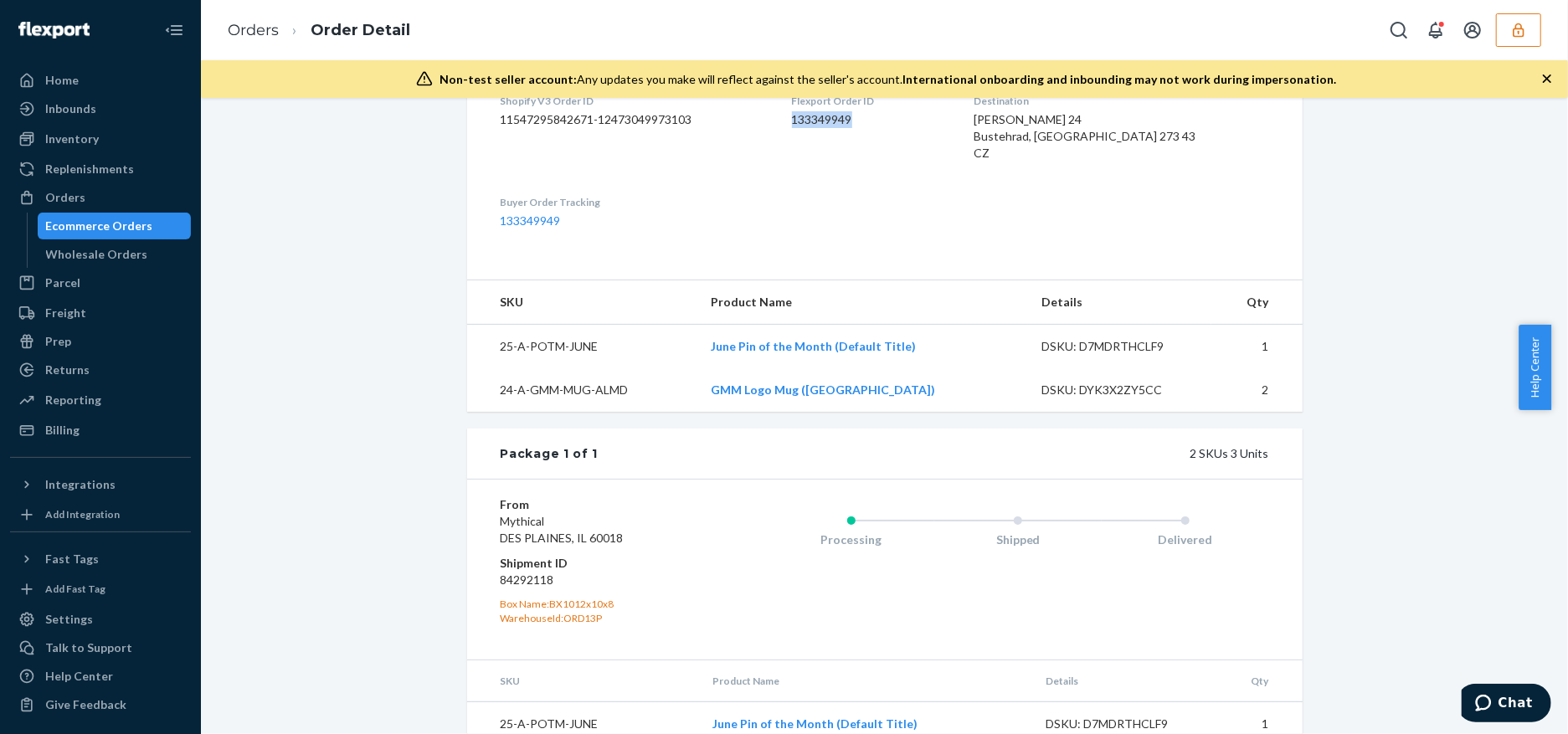
scroll to position [335, 0]
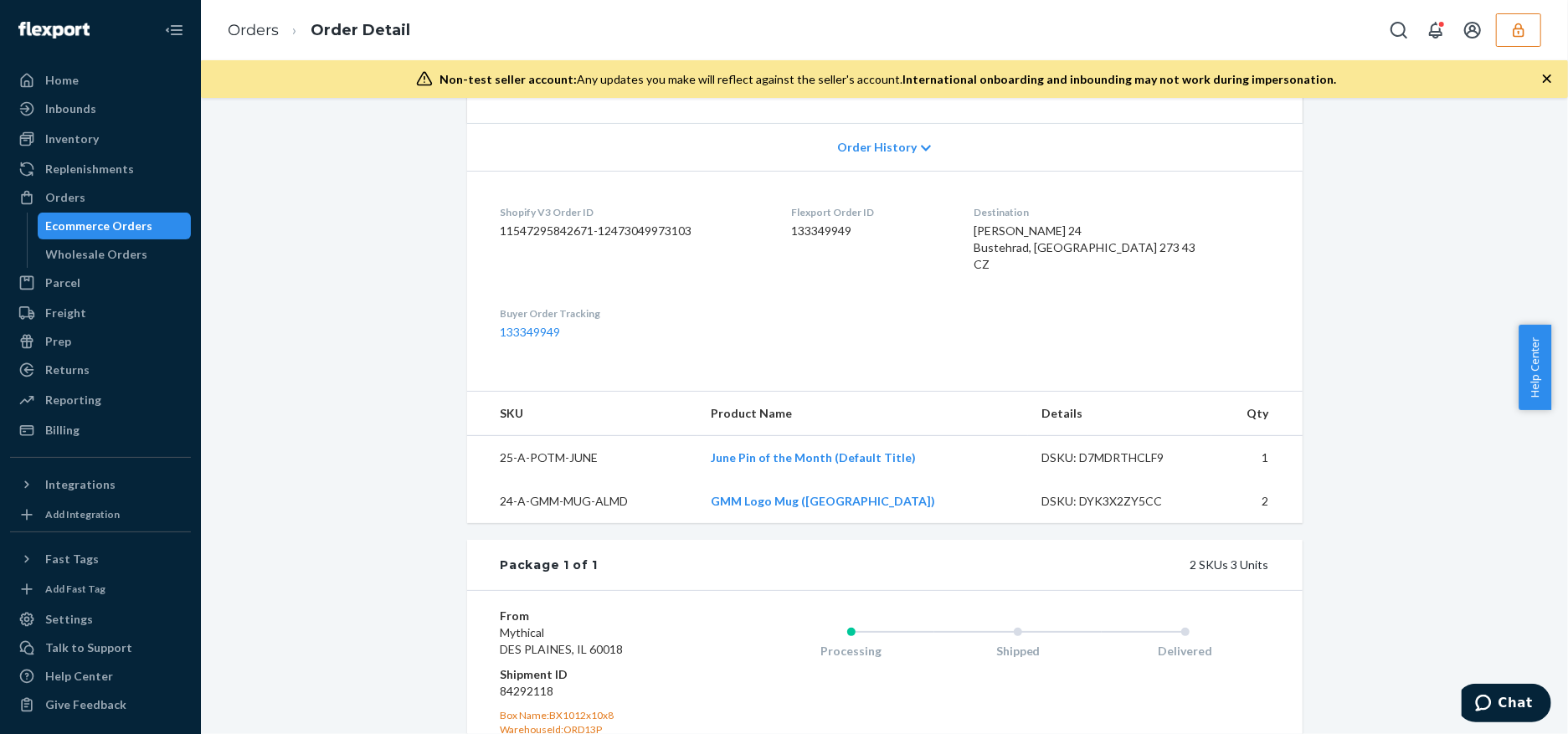
click at [868, 152] on span "Order History" at bounding box center [876, 147] width 79 height 17
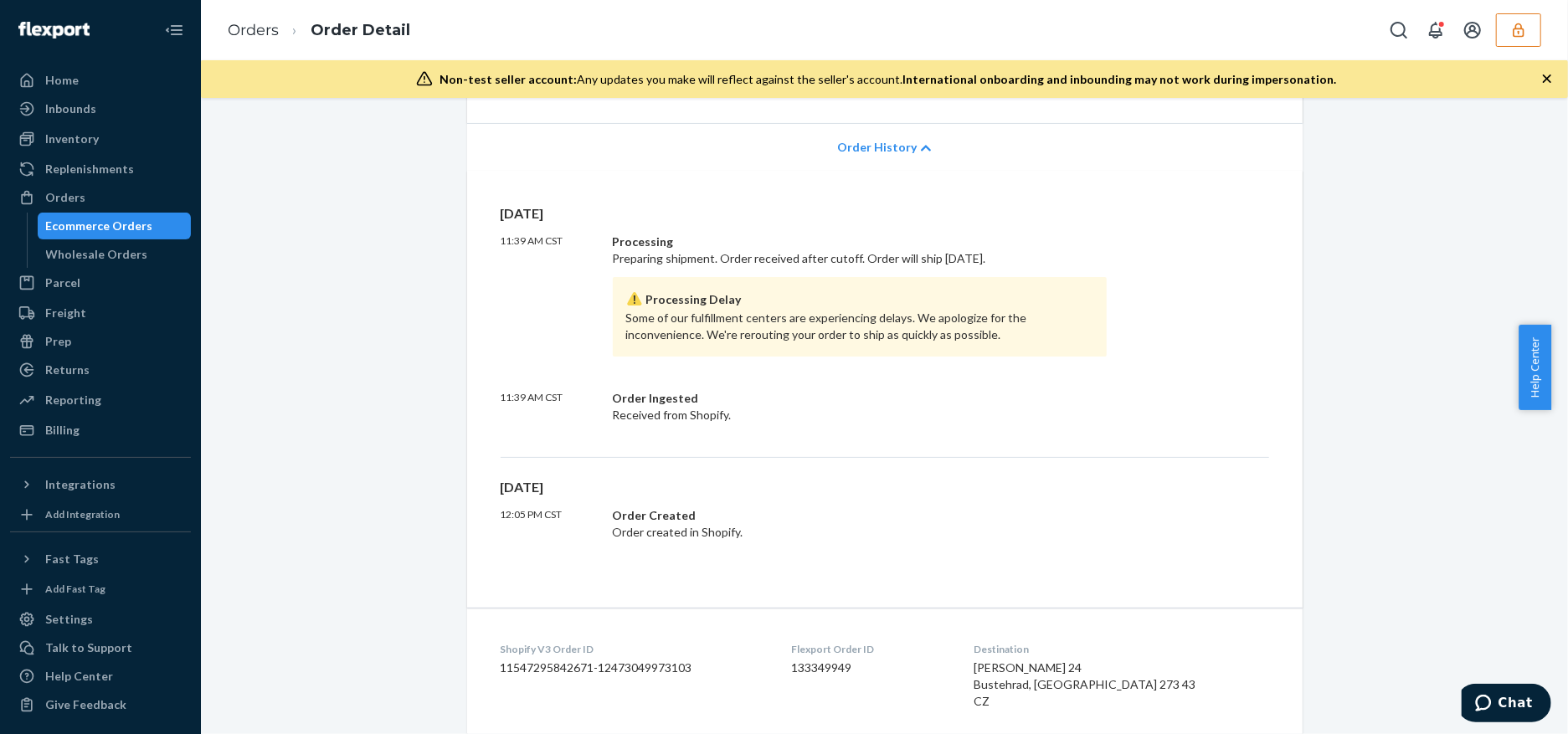
drag, startPoint x: 936, startPoint y: 248, endPoint x: 1026, endPoint y: 263, distance: 91.2
click at [1026, 263] on div "Processing Preparing shipment. Order received after cutoff. Order will ship Aug…" at bounding box center [860, 295] width 494 height 123
click at [1063, 252] on div "Processing Preparing shipment. Order received after cutoff. Order will ship Aug…" at bounding box center [860, 295] width 494 height 123
drag, startPoint x: 950, startPoint y: 251, endPoint x: 1048, endPoint y: 251, distance: 98.0
click at [1048, 251] on div "Processing Preparing shipment. Order received after cutoff. Order will ship Aug…" at bounding box center [860, 295] width 494 height 123
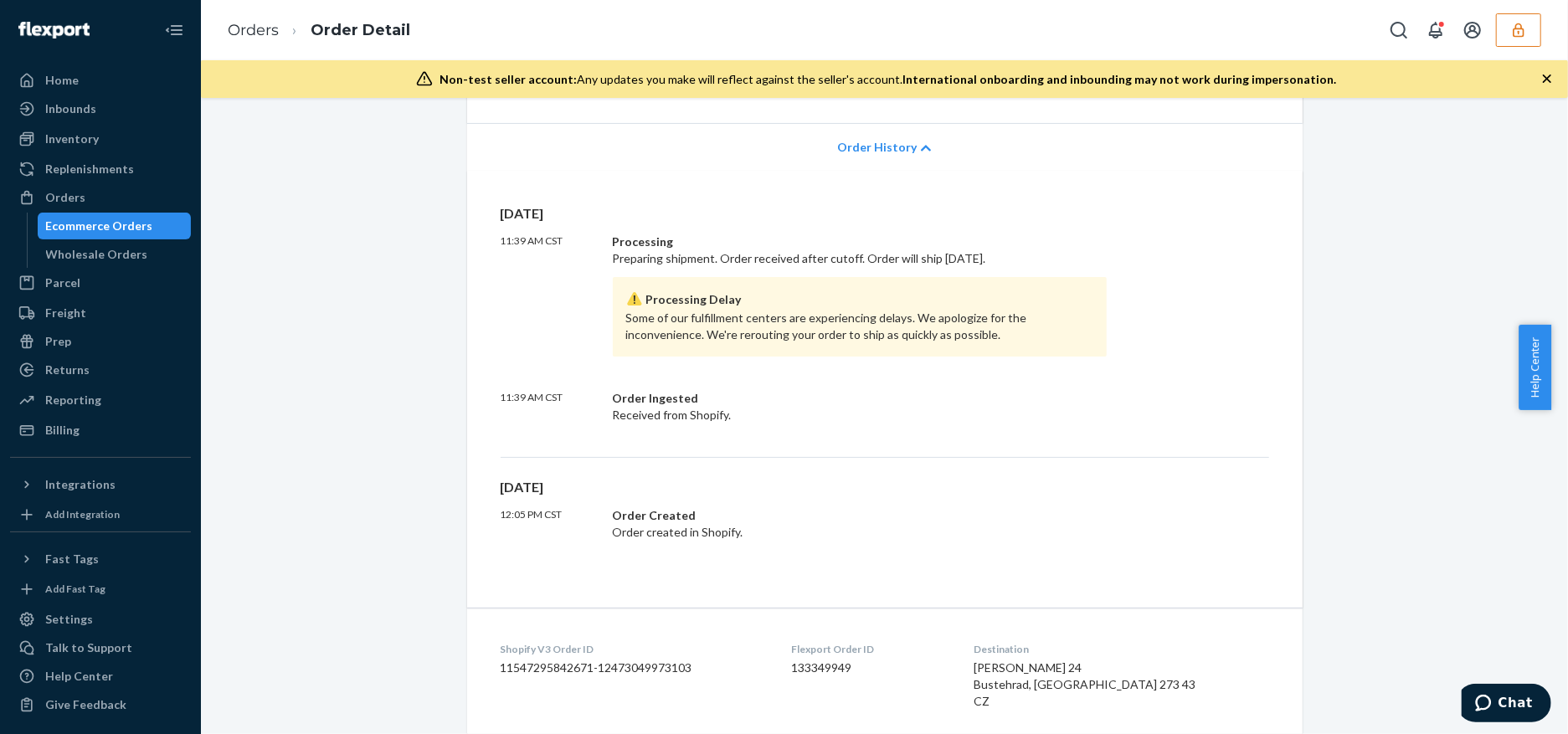
click at [1080, 266] on div "Processing Preparing shipment. Order received after cutoff. Order will ship Aug…" at bounding box center [860, 295] width 494 height 123
drag, startPoint x: 640, startPoint y: 259, endPoint x: 1035, endPoint y: 253, distance: 395.0
click at [1014, 258] on div "Processing Preparing shipment. Order received after cutoff. Order will ship Aug…" at bounding box center [860, 295] width 494 height 123
click at [1109, 242] on div "11:39 AM CST Processing Preparing shipment. Order received after cutoff. Order …" at bounding box center [884, 295] width 768 height 123
drag, startPoint x: 932, startPoint y: 263, endPoint x: 1035, endPoint y: 260, distance: 103.0
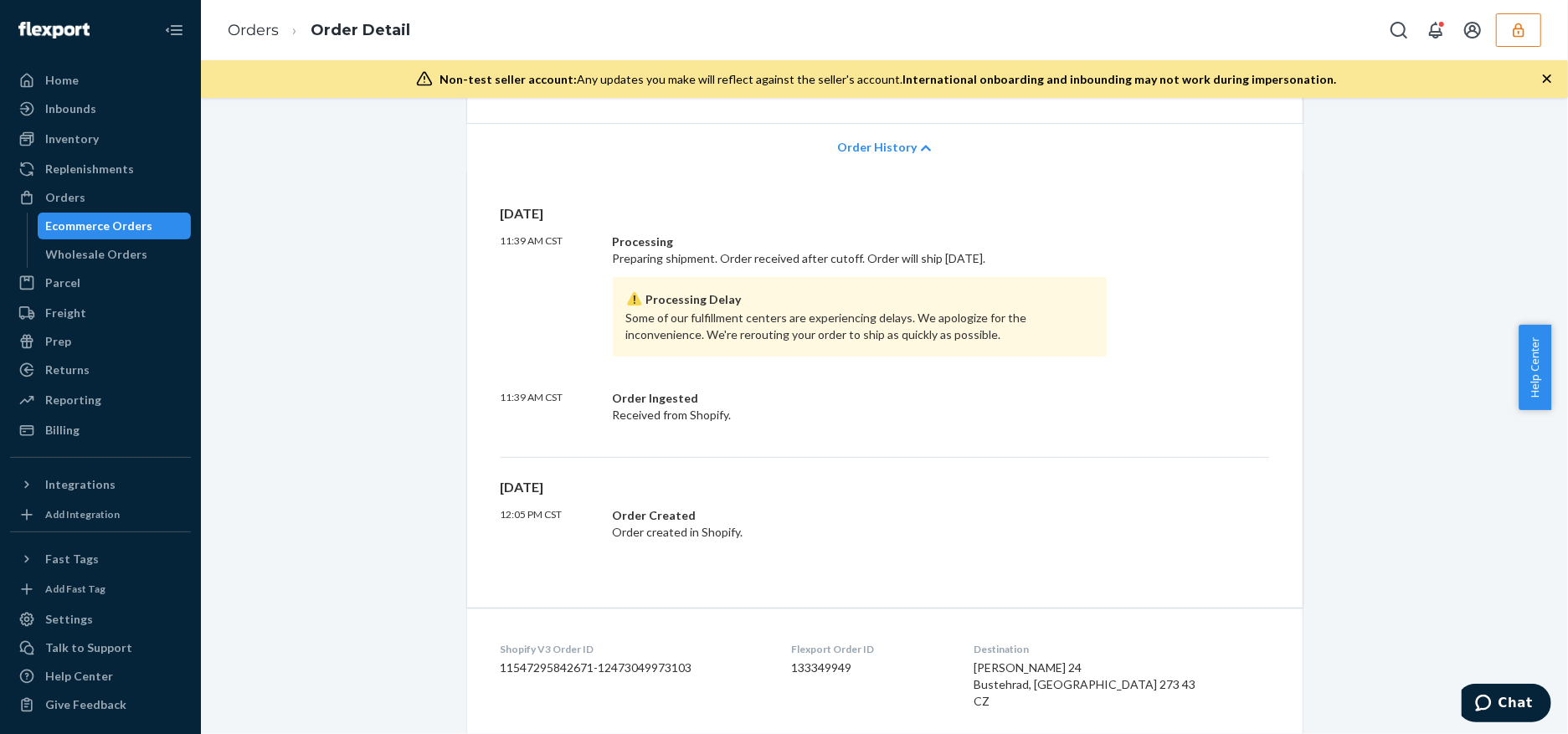
click at [1035, 260] on div "Processing Preparing shipment. Order received after cutoff. Order will ship Aug…" at bounding box center [860, 295] width 494 height 123
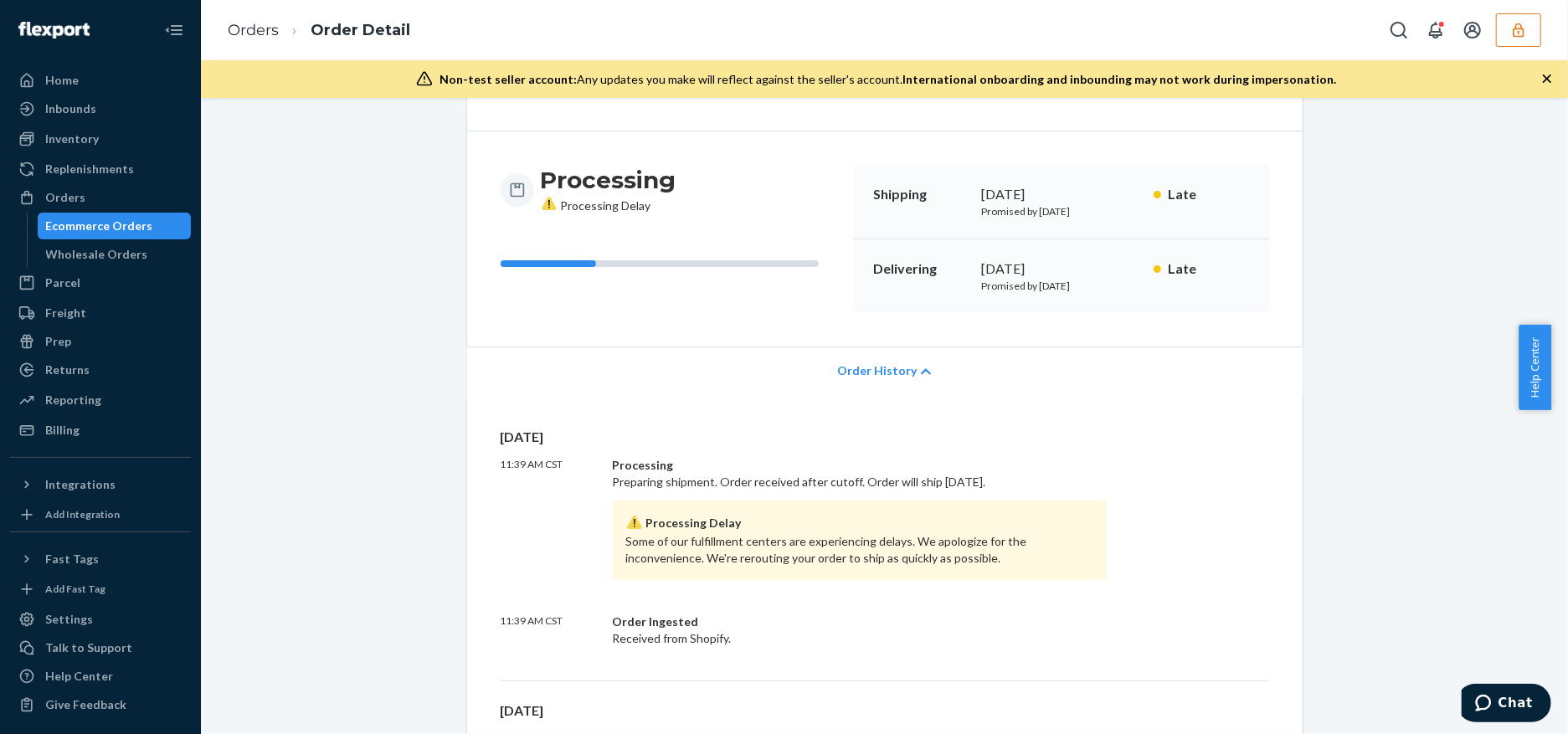
drag, startPoint x: 862, startPoint y: 377, endPoint x: 868, endPoint y: 363, distance: 15.2
click at [862, 377] on span "Order History" at bounding box center [876, 370] width 79 height 17
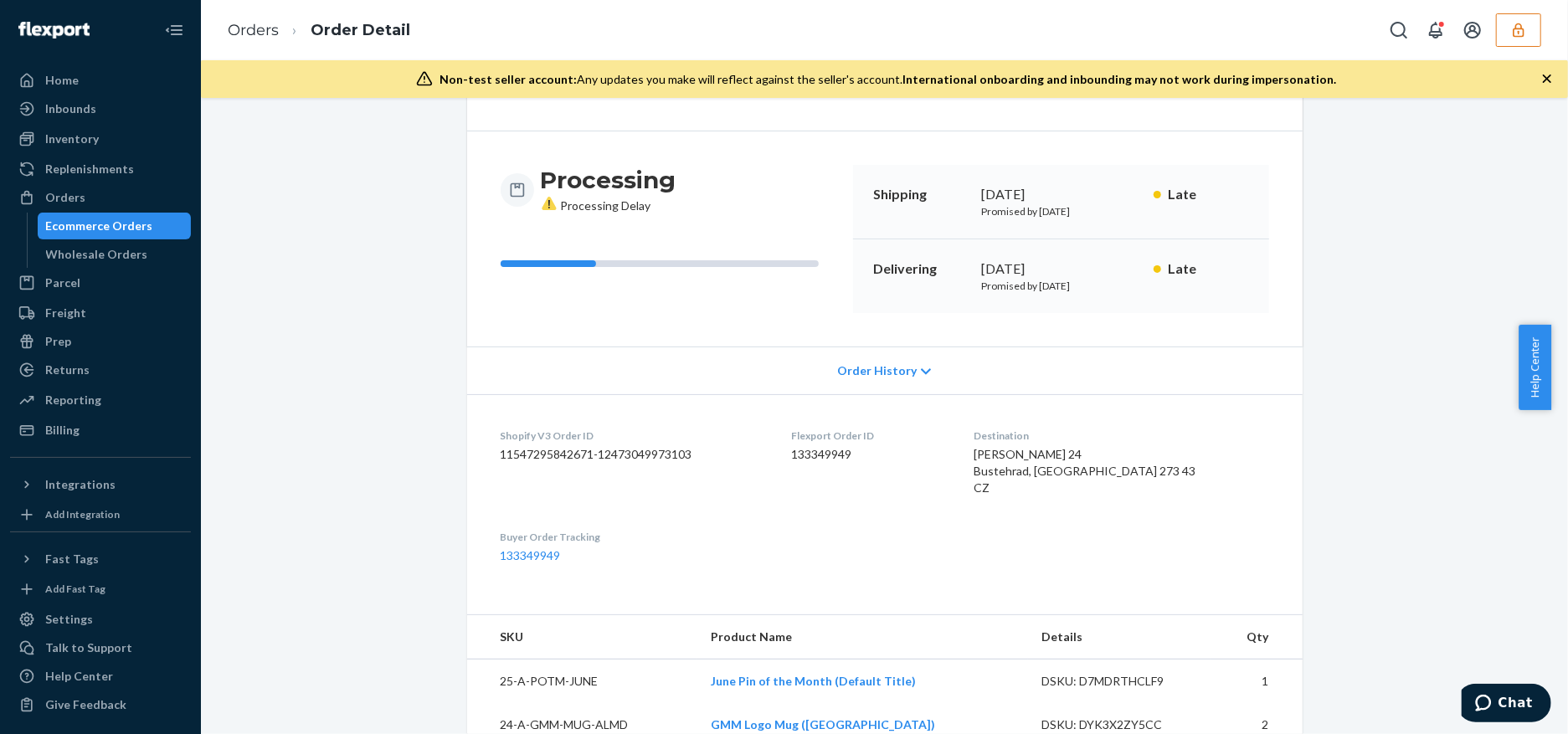
click at [868, 363] on span "Order History" at bounding box center [876, 370] width 79 height 17
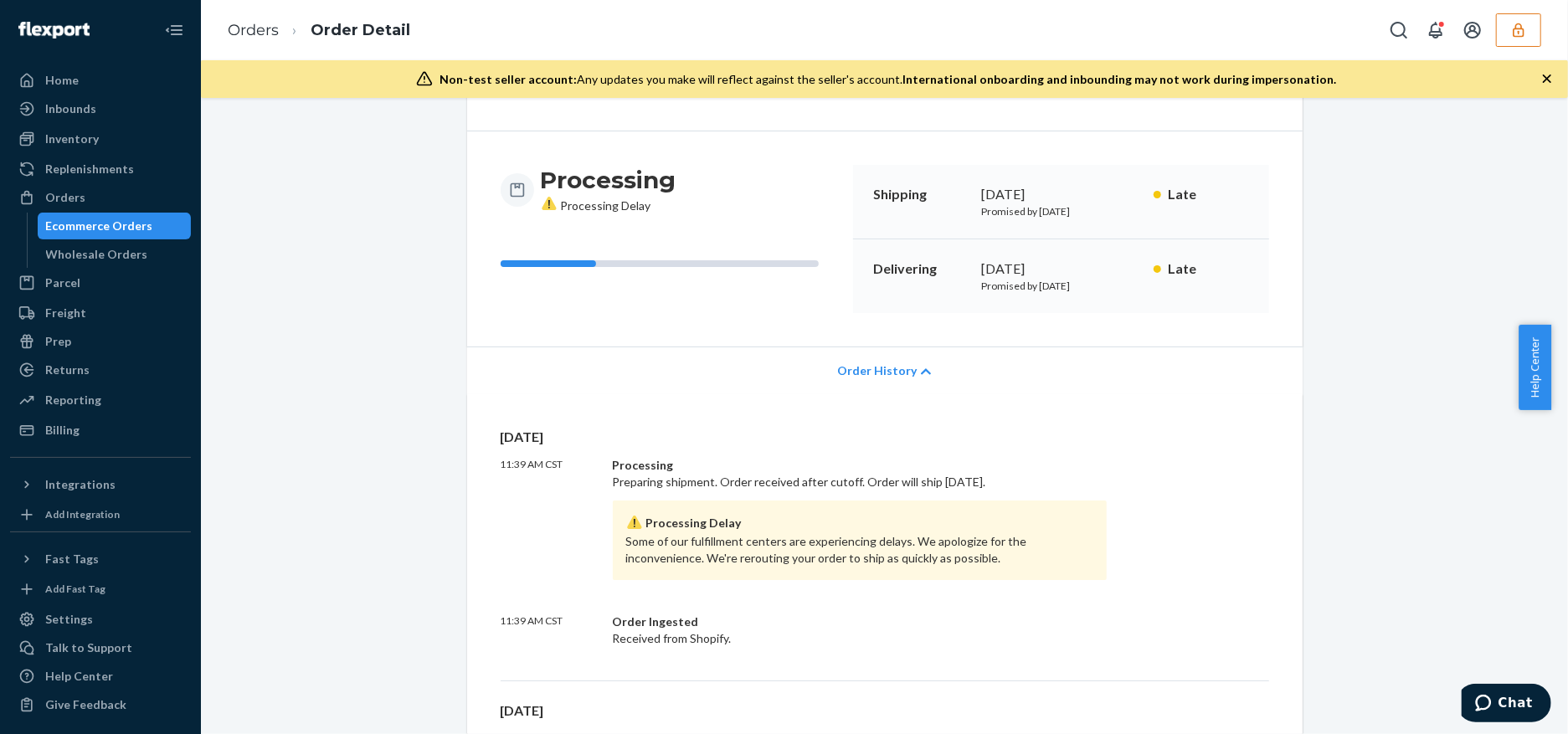
click at [861, 362] on div "Order History" at bounding box center [884, 370] width 835 height 48
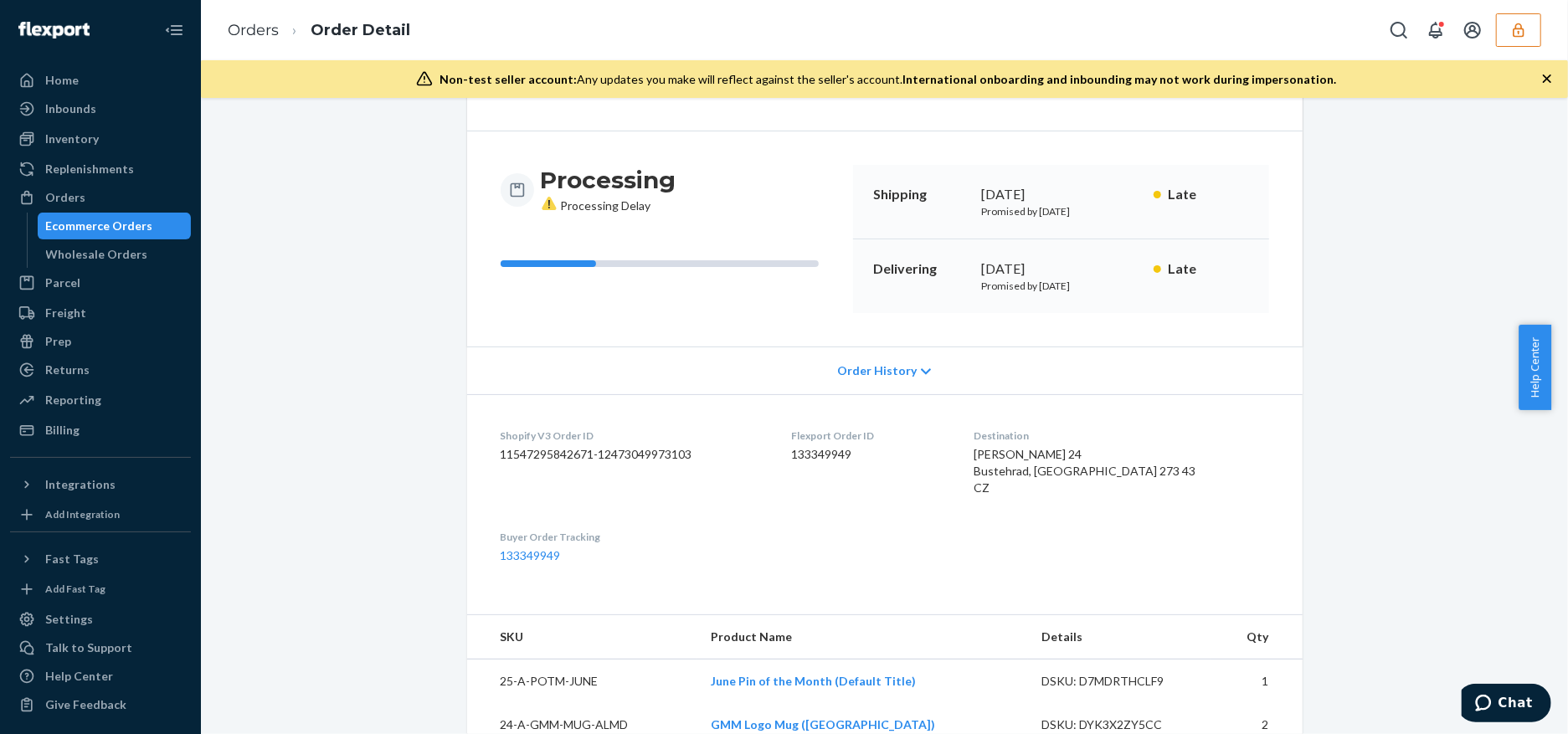
click at [845, 455] on dd "133349949" at bounding box center [869, 454] width 155 height 17
copy dd "133349949"
click at [1525, 33] on icon "button" at bounding box center [1517, 29] width 17 height 17
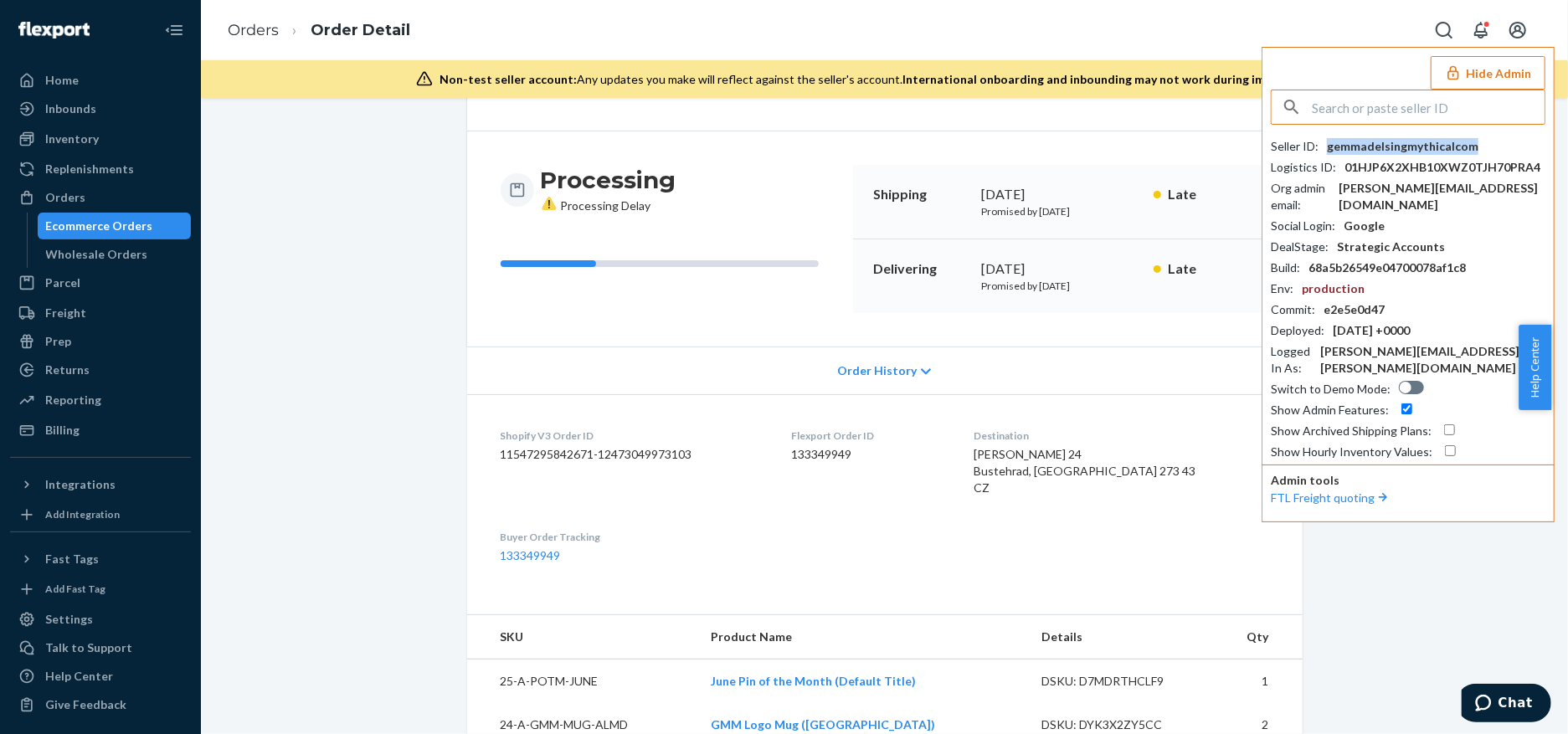
click at [1389, 143] on div "gemmadelsingmythicalcom" at bounding box center [1402, 146] width 151 height 17
copy div "gemmadelsingmythicalcom"
click at [1394, 105] on input "text" at bounding box center [1427, 108] width 233 height 33
paste input "fulfillmentiwalkfreecom"
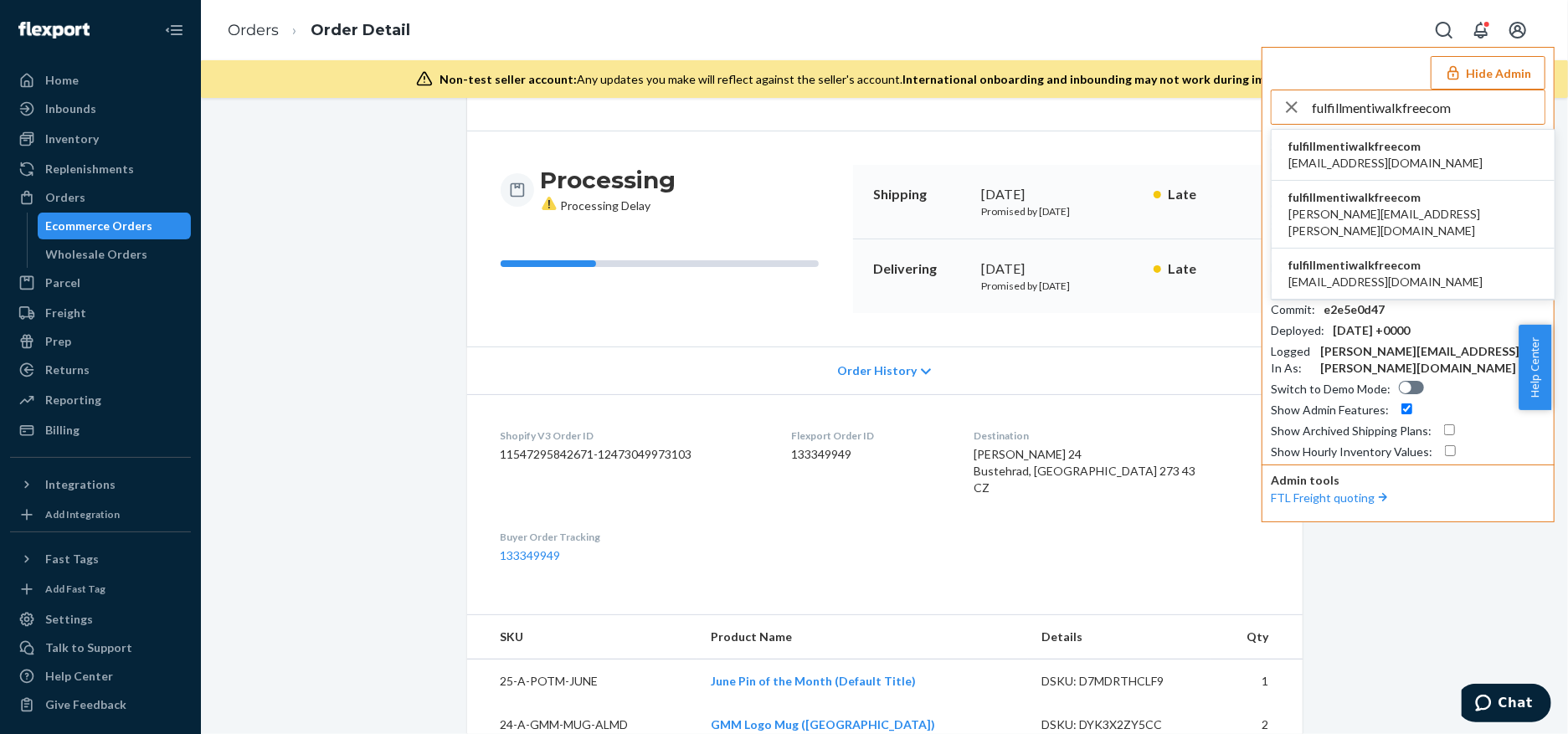
type input "fulfillmentiwalkfreecom"
click at [1403, 151] on span "fulfillmentiwalkfreecom" at bounding box center [1384, 146] width 194 height 17
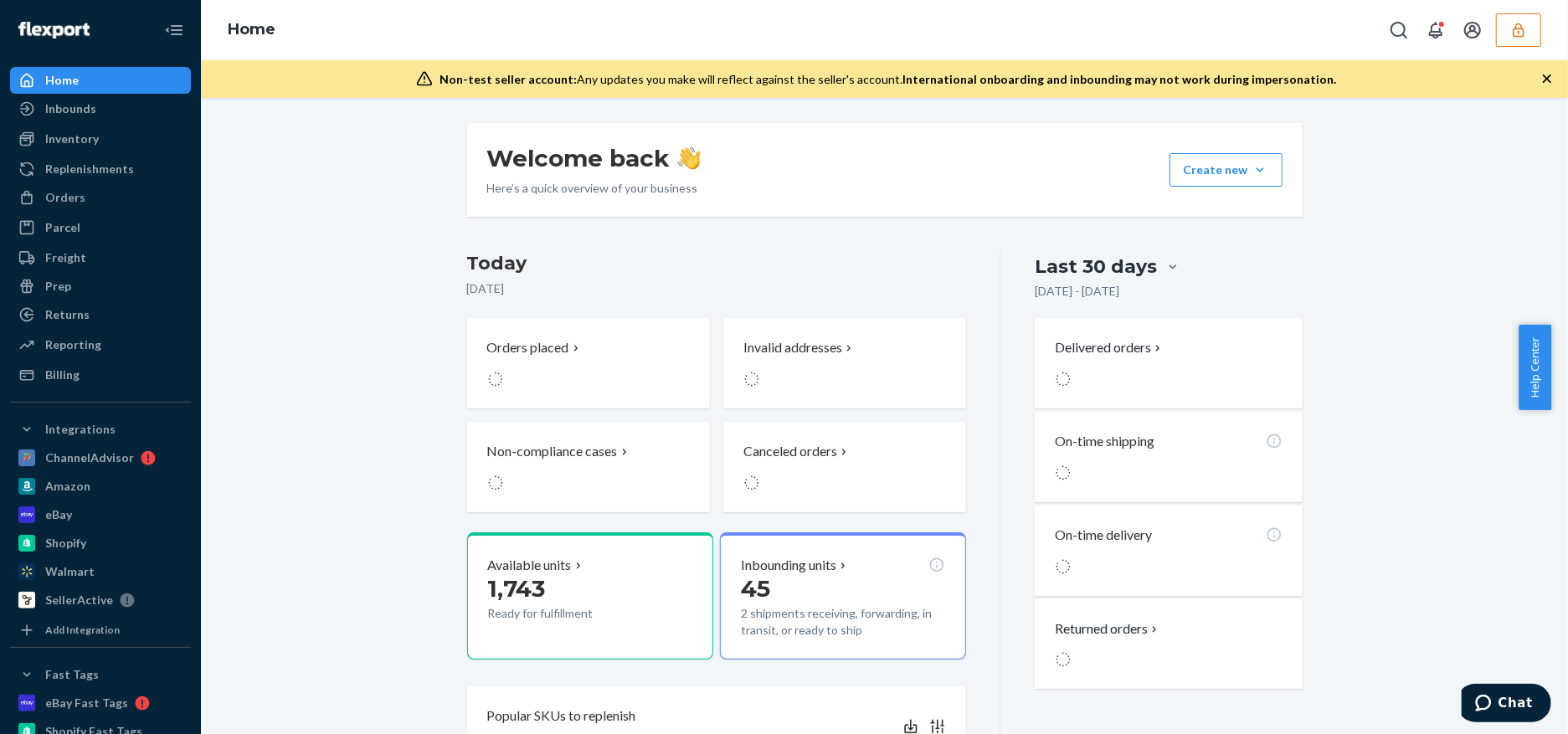
click at [342, 486] on div "Welcome back Here’s a quick overview of your business Create new Create new inb…" at bounding box center [883, 655] width 1341 height 1064
click at [77, 190] on div "Orders" at bounding box center [64, 197] width 40 height 17
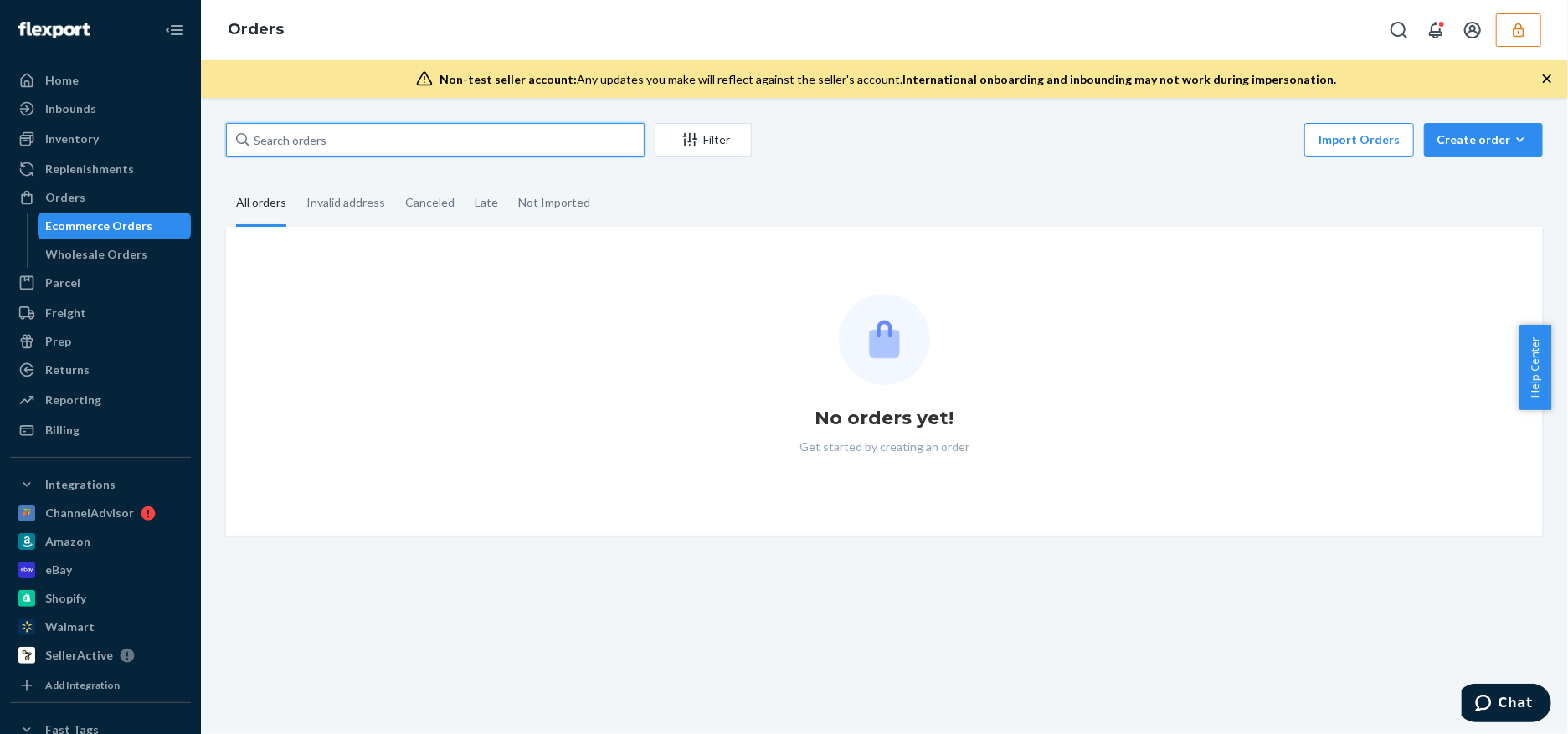
click at [389, 138] on input "text" at bounding box center [435, 140] width 418 height 33
paste input "134532690"
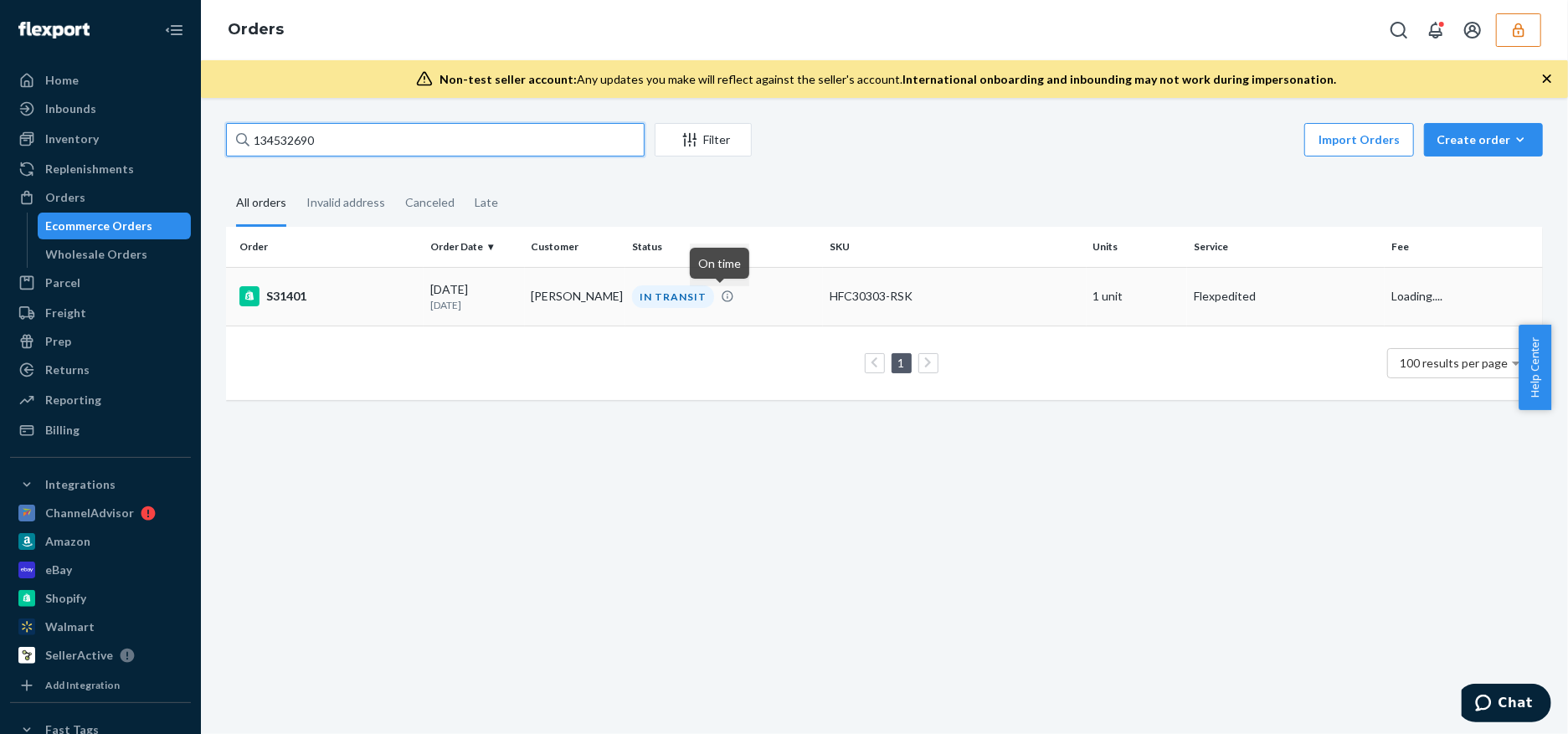
type input "134532690"
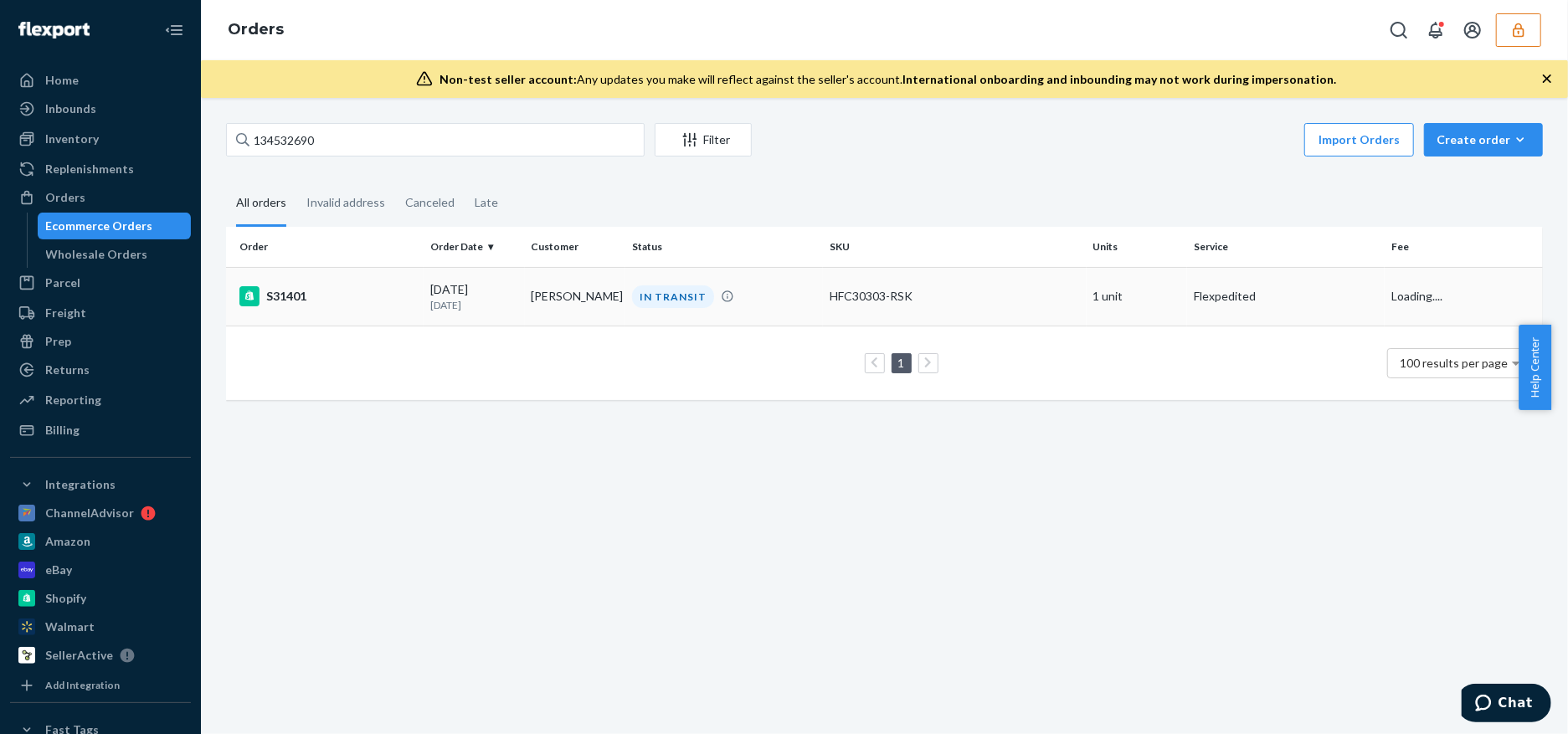
click at [794, 299] on div "IN TRANSIT" at bounding box center [723, 296] width 191 height 22
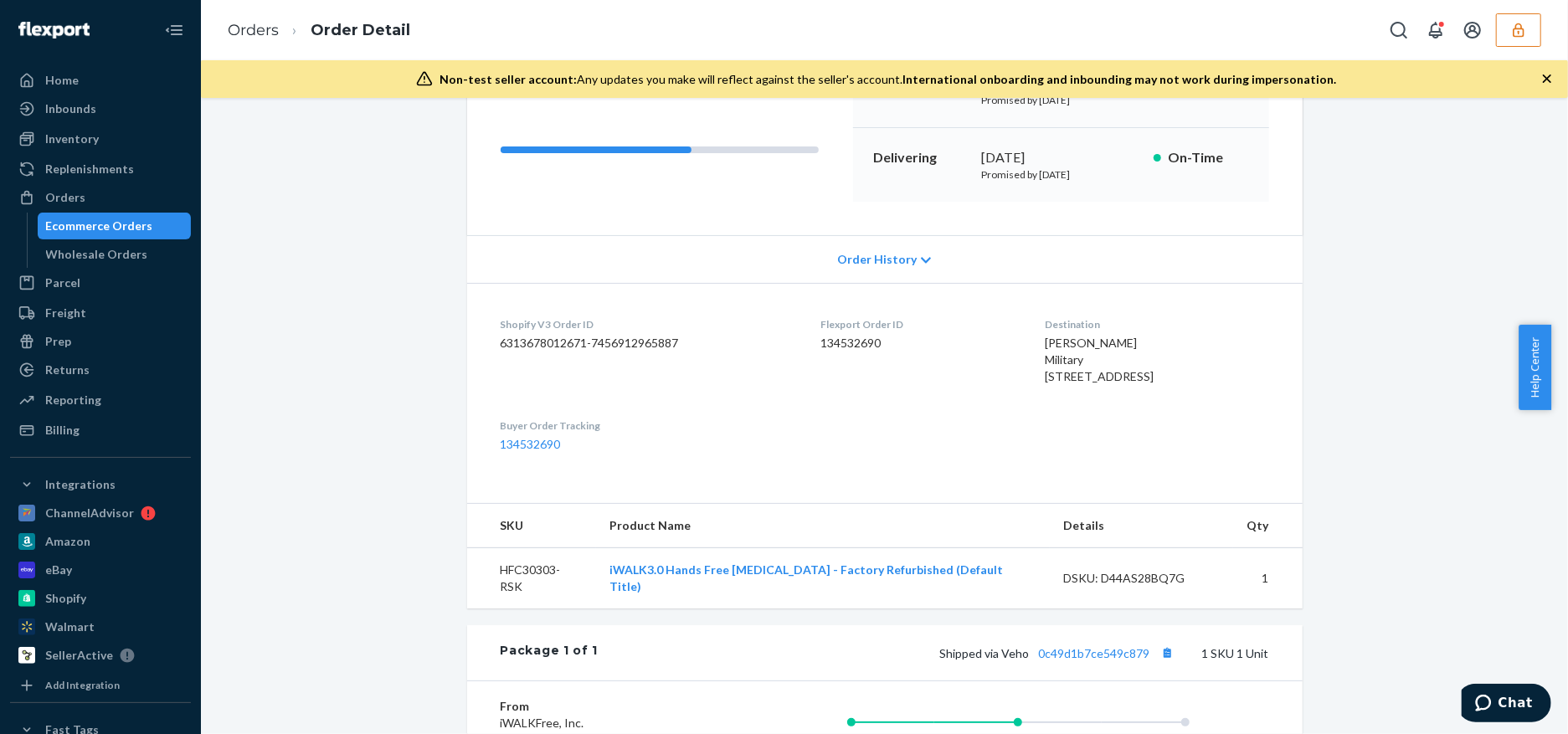
scroll to position [523, 0]
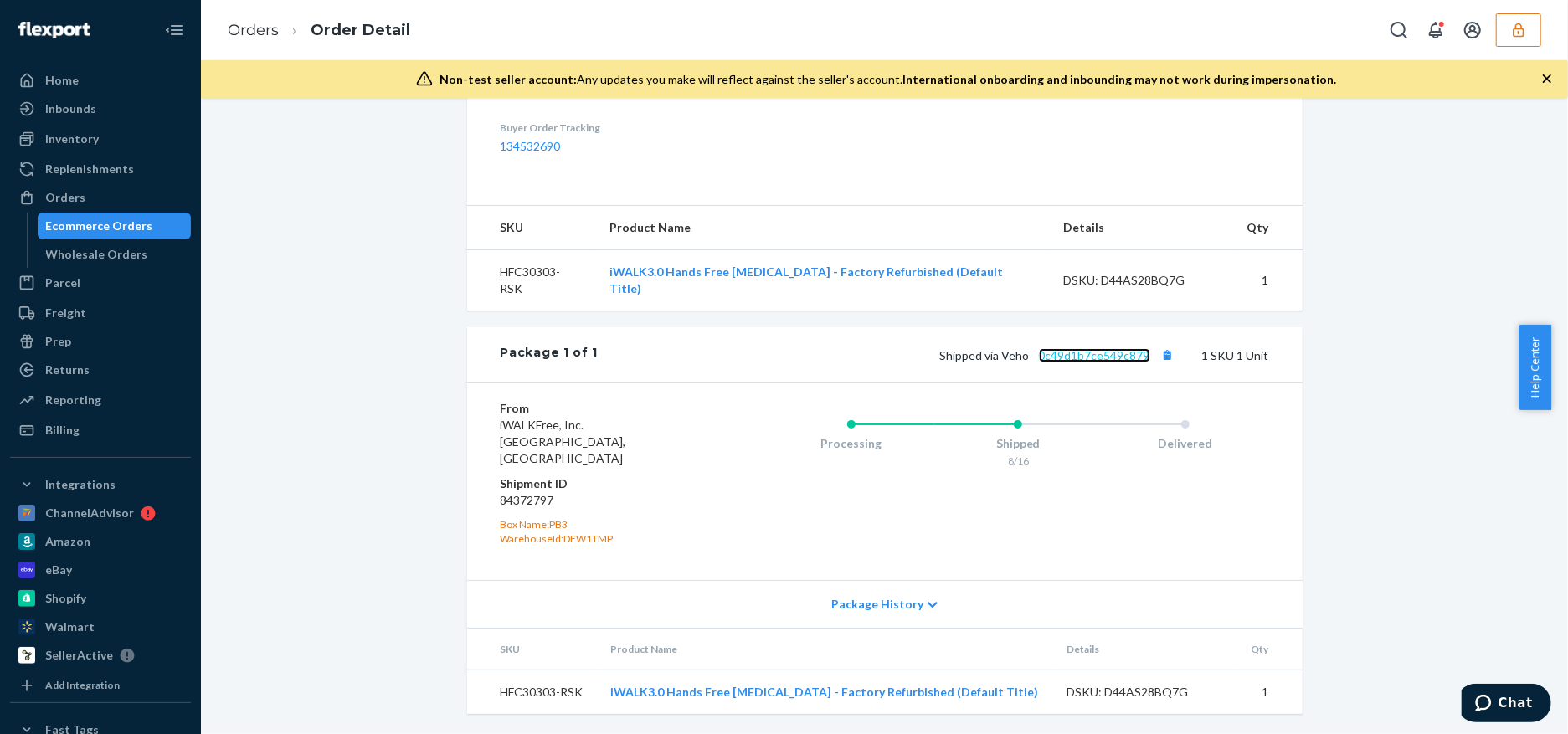
click at [1062, 363] on link "0c49d1b7ce549c879" at bounding box center [1094, 355] width 111 height 15
click at [535, 499] on dd "84372797" at bounding box center [600, 500] width 200 height 17
copy dd "84372797"
click at [663, 499] on dd "84372797" at bounding box center [600, 500] width 200 height 17
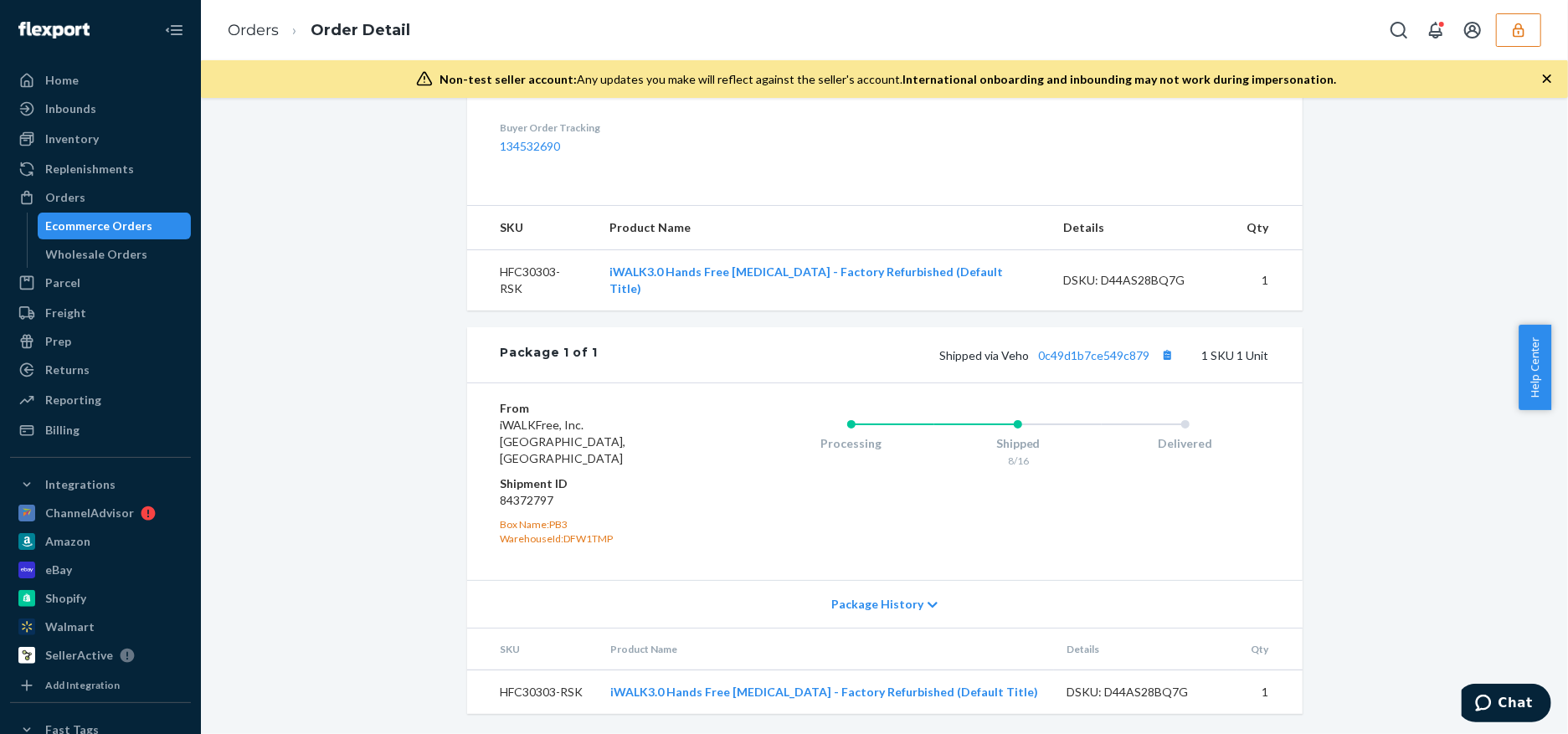
scroll to position [77, 0]
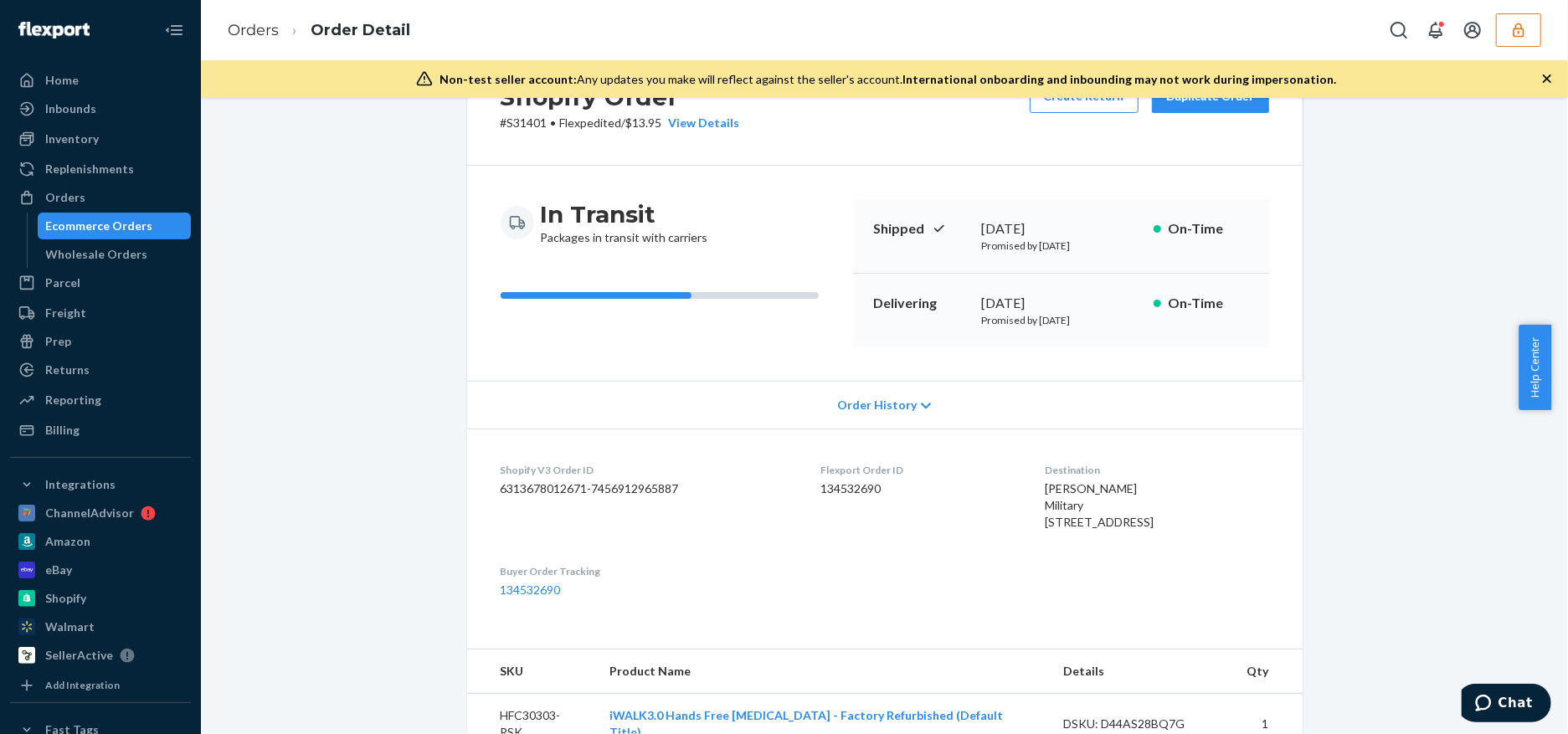
click at [302, 540] on div "Shopify Order # S31401 • Flexpedited / $13.95 View Details Create Return Duplic…" at bounding box center [883, 612] width 1341 height 1132
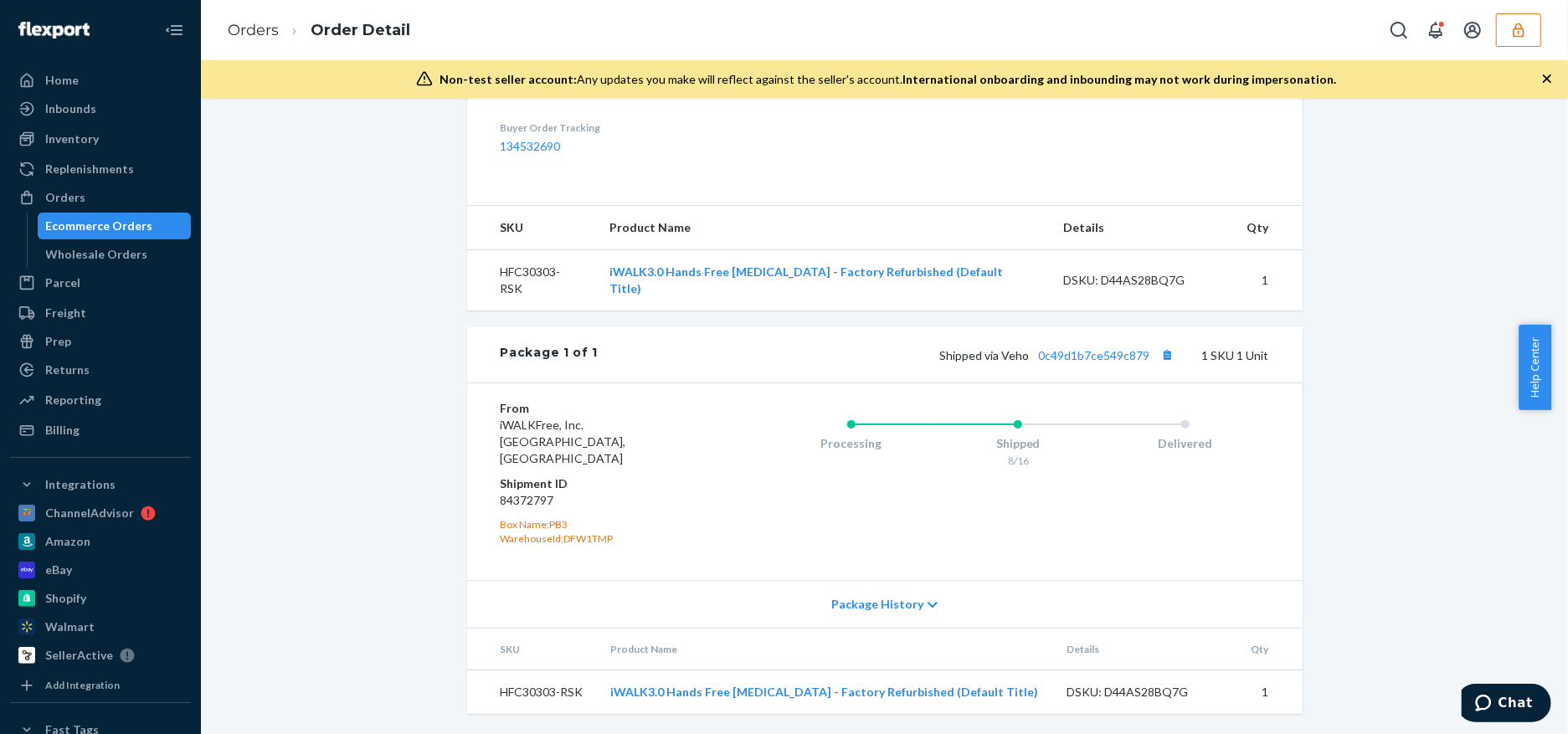
click at [535, 499] on dd "84372797" at bounding box center [600, 500] width 200 height 17
copy dd "84372797"
click at [356, 603] on div "Shopify Order # S31401 • Flexpedited / $13.95 View Details Create Return Duplic…" at bounding box center [883, 168] width 1341 height 1132
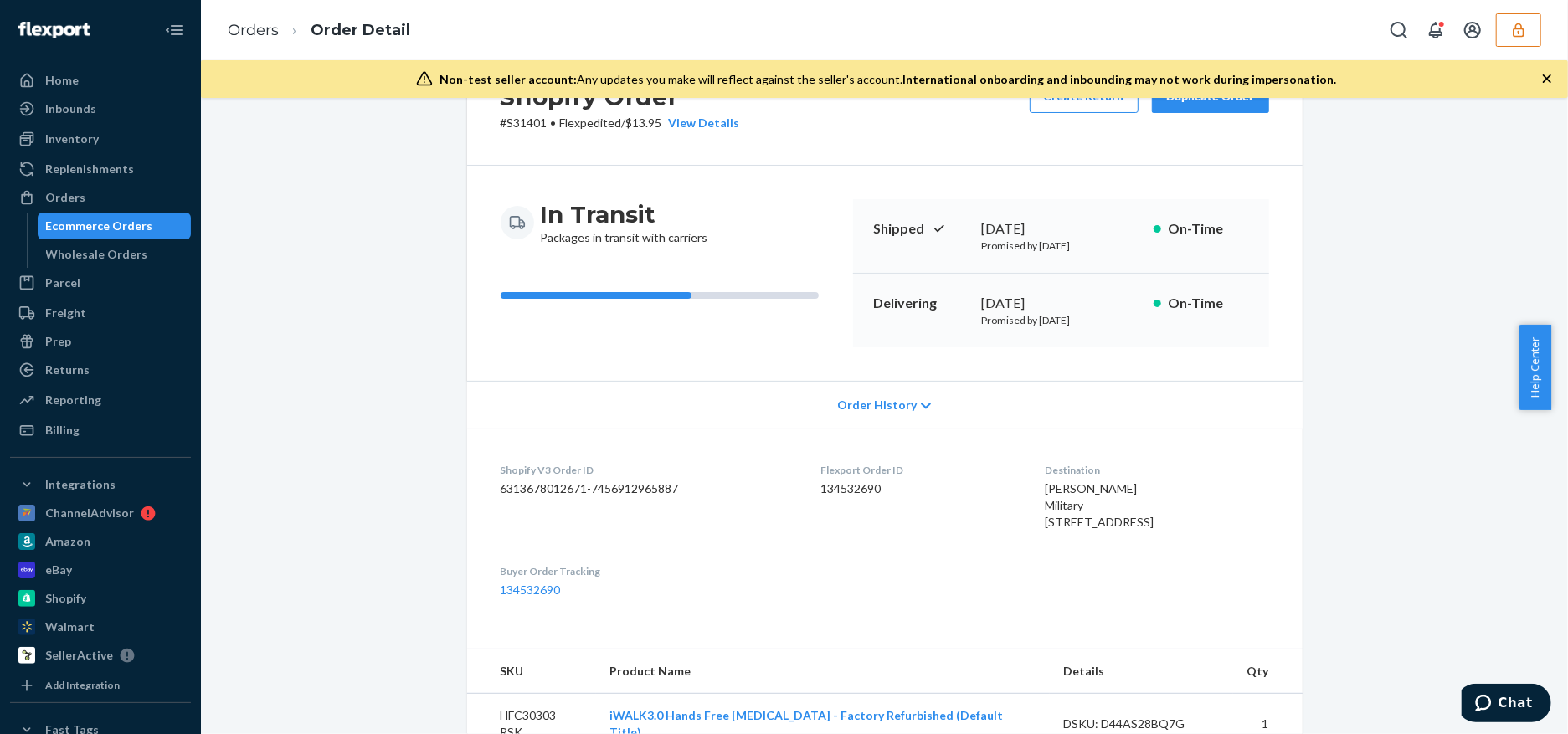
scroll to position [0, 0]
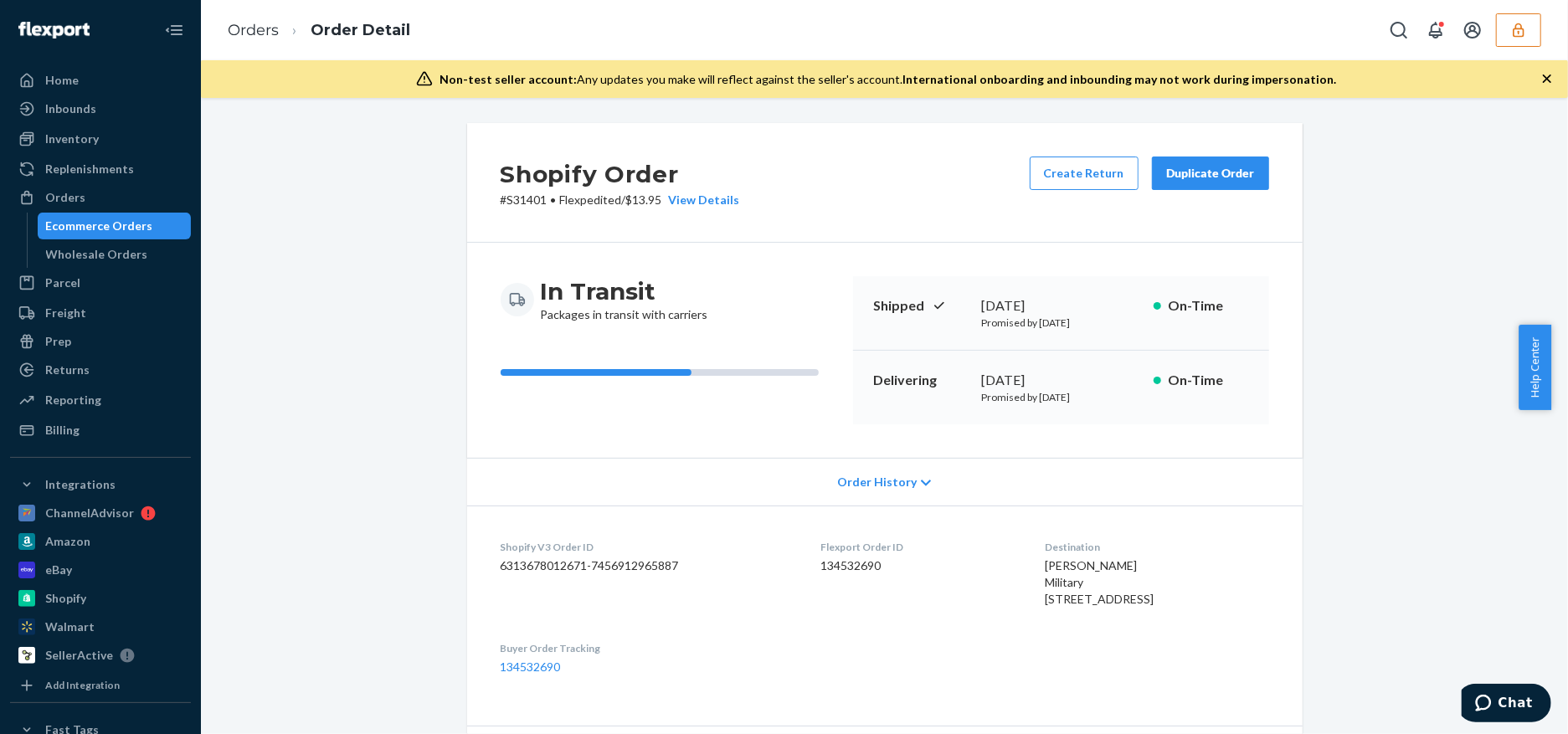
click at [266, 269] on div "Shopify Order # S31401 • Flexpedited / $13.95 View Details Create Return Duplic…" at bounding box center [883, 689] width 1341 height 1132
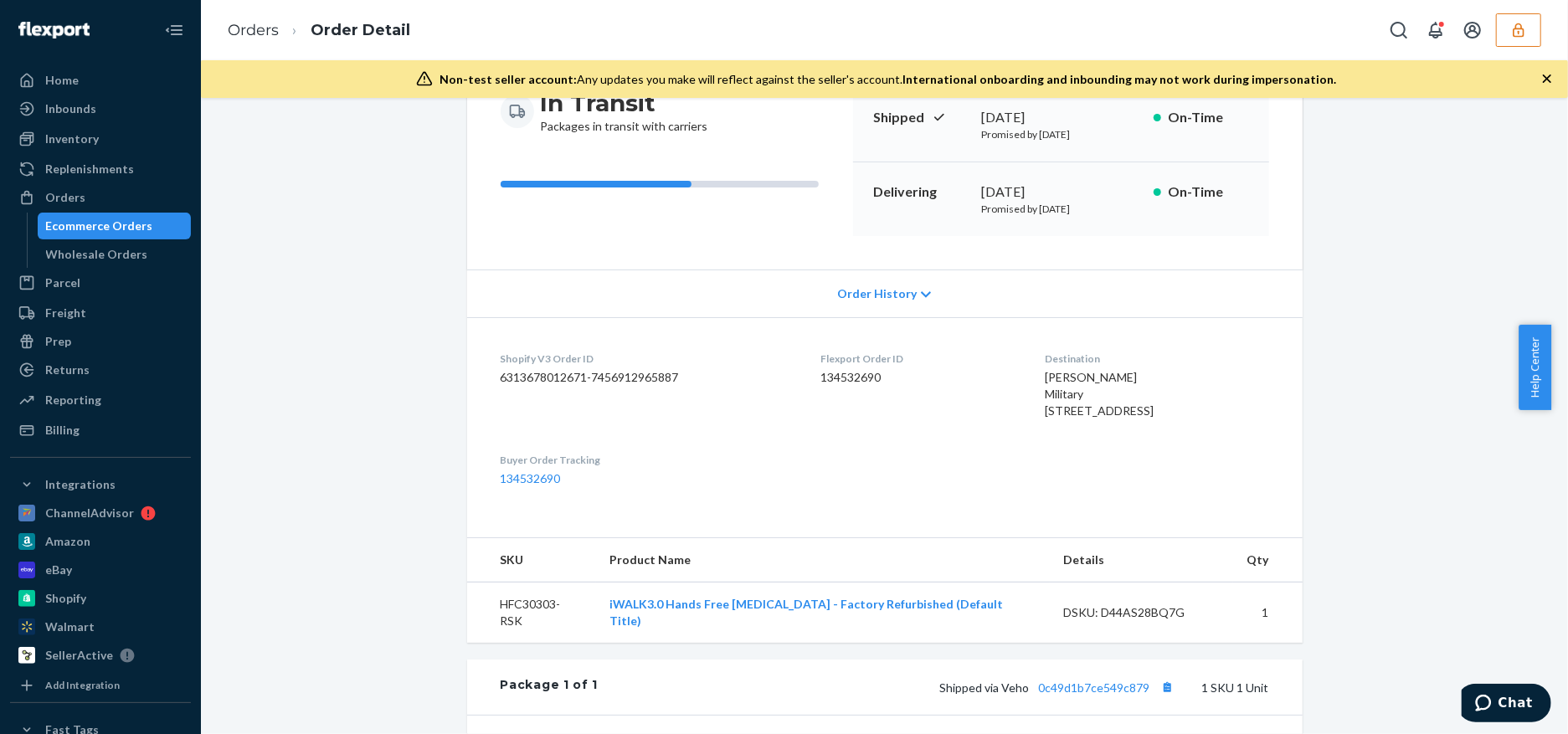
scroll to position [77, 0]
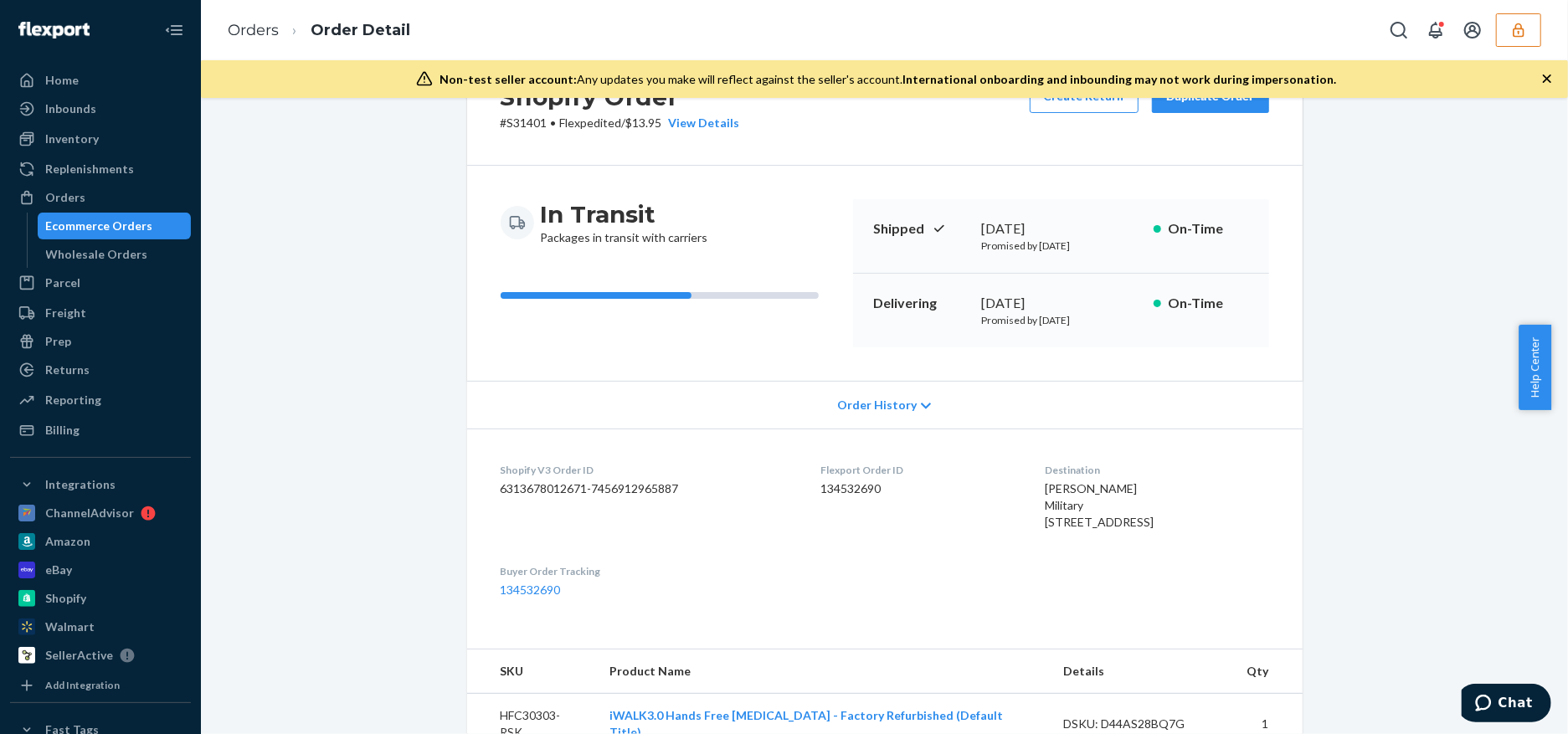
click at [673, 320] on div "In Transit Packages in transit with carriers" at bounding box center [669, 274] width 339 height 149
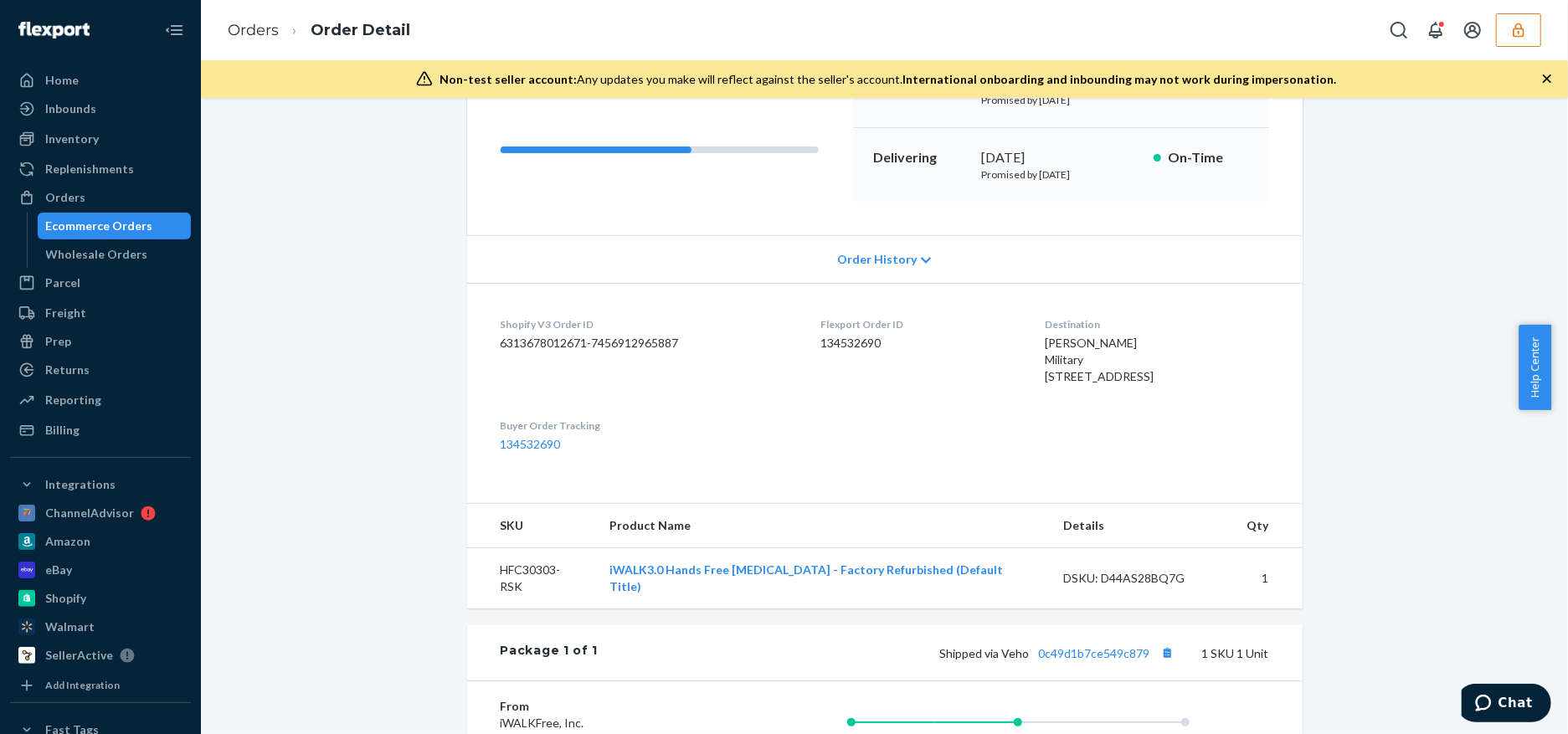
scroll to position [335, 0]
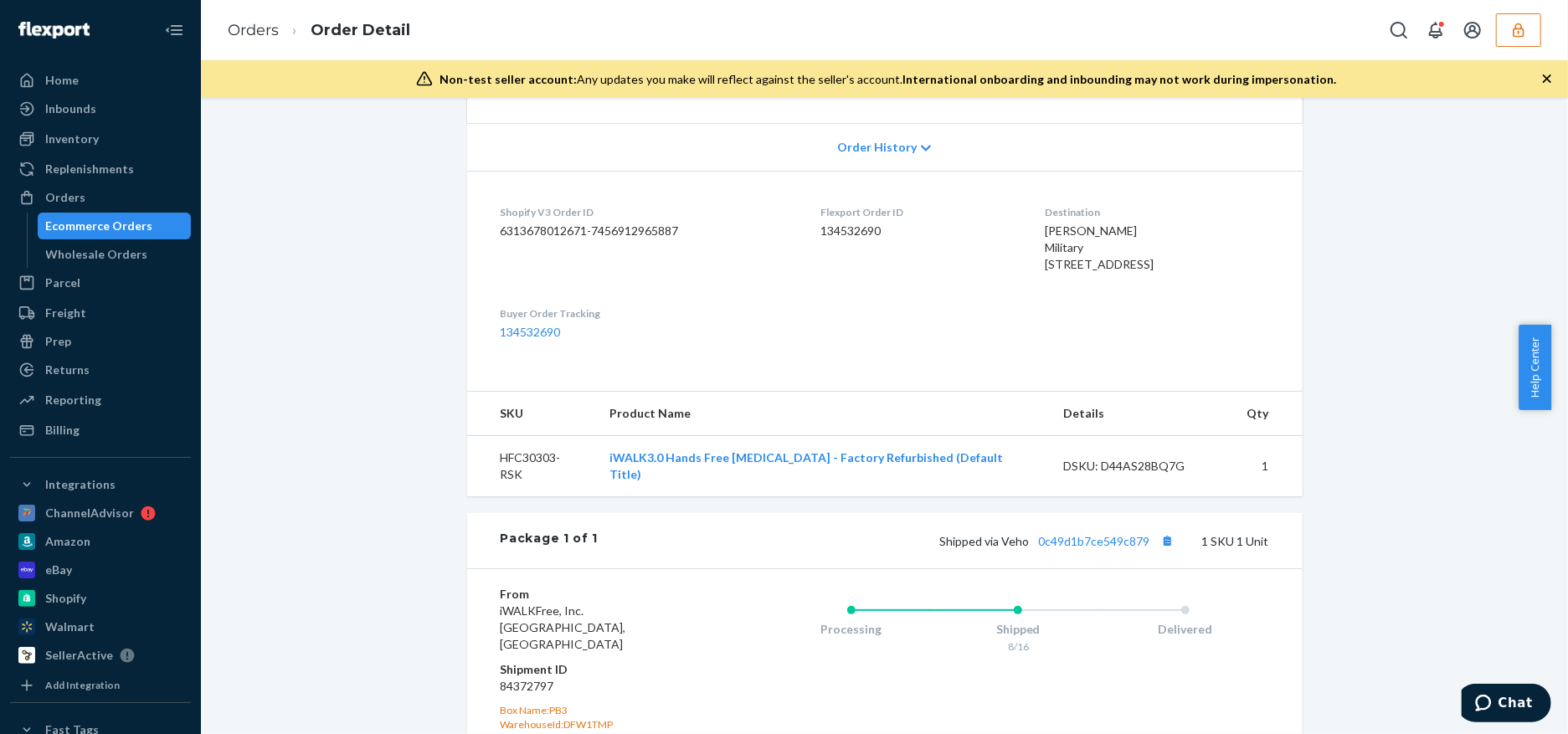
click at [827, 235] on dd "134532690" at bounding box center [919, 231] width 197 height 17
copy dd "134532690"
click at [1521, 34] on icon "button" at bounding box center [1517, 29] width 17 height 17
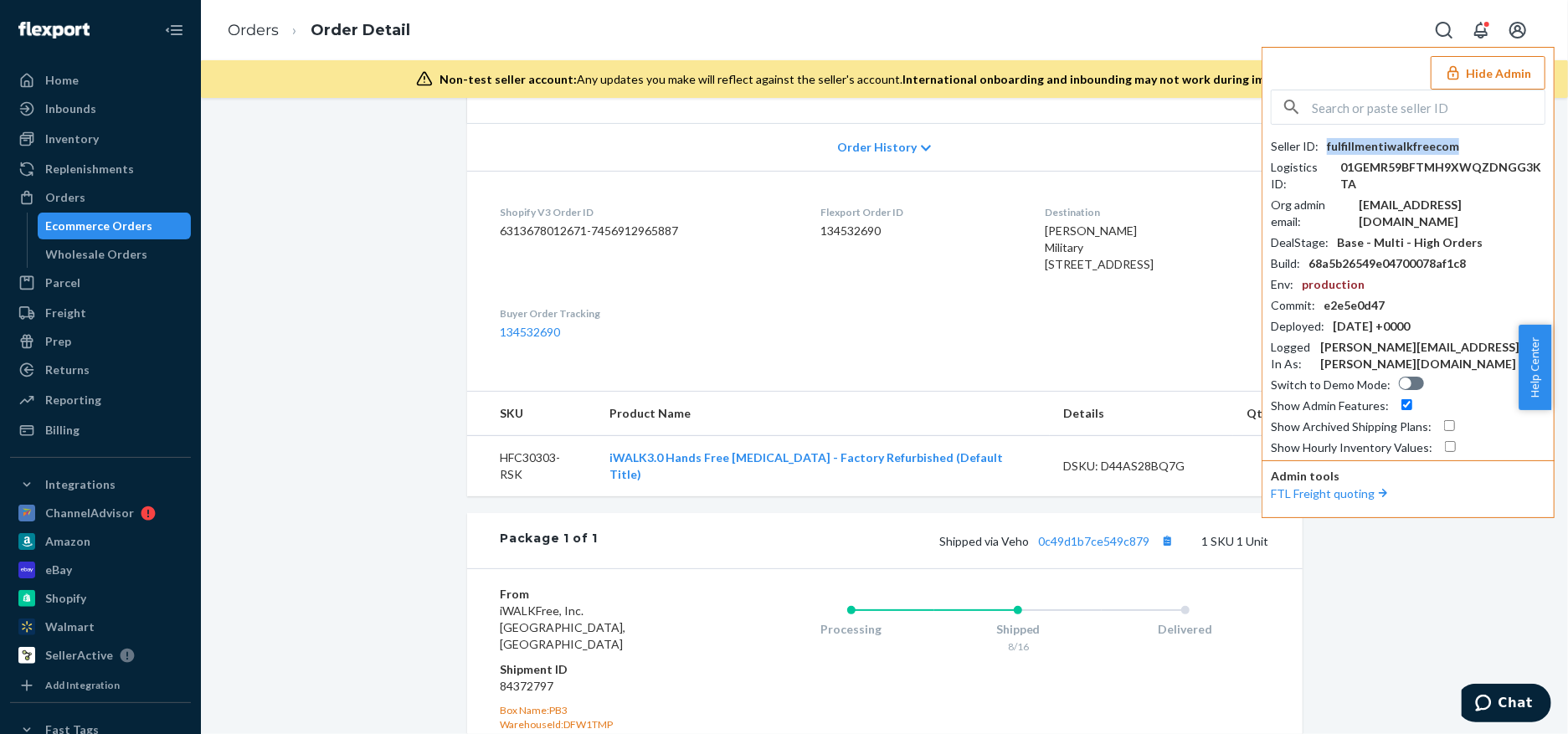
click at [1428, 154] on div "fulfillmentiwalkfreecom" at bounding box center [1392, 146] width 132 height 17
copy div "fulfillmentiwalkfreecom"
click at [342, 629] on div "Shopify Order # S31401 • Flexpedited / $13.95 View Details Create Return Duplic…" at bounding box center [883, 354] width 1341 height 1132
click at [1429, 112] on input "text" at bounding box center [1427, 108] width 233 height 33
paste input "jose@toybox.com"
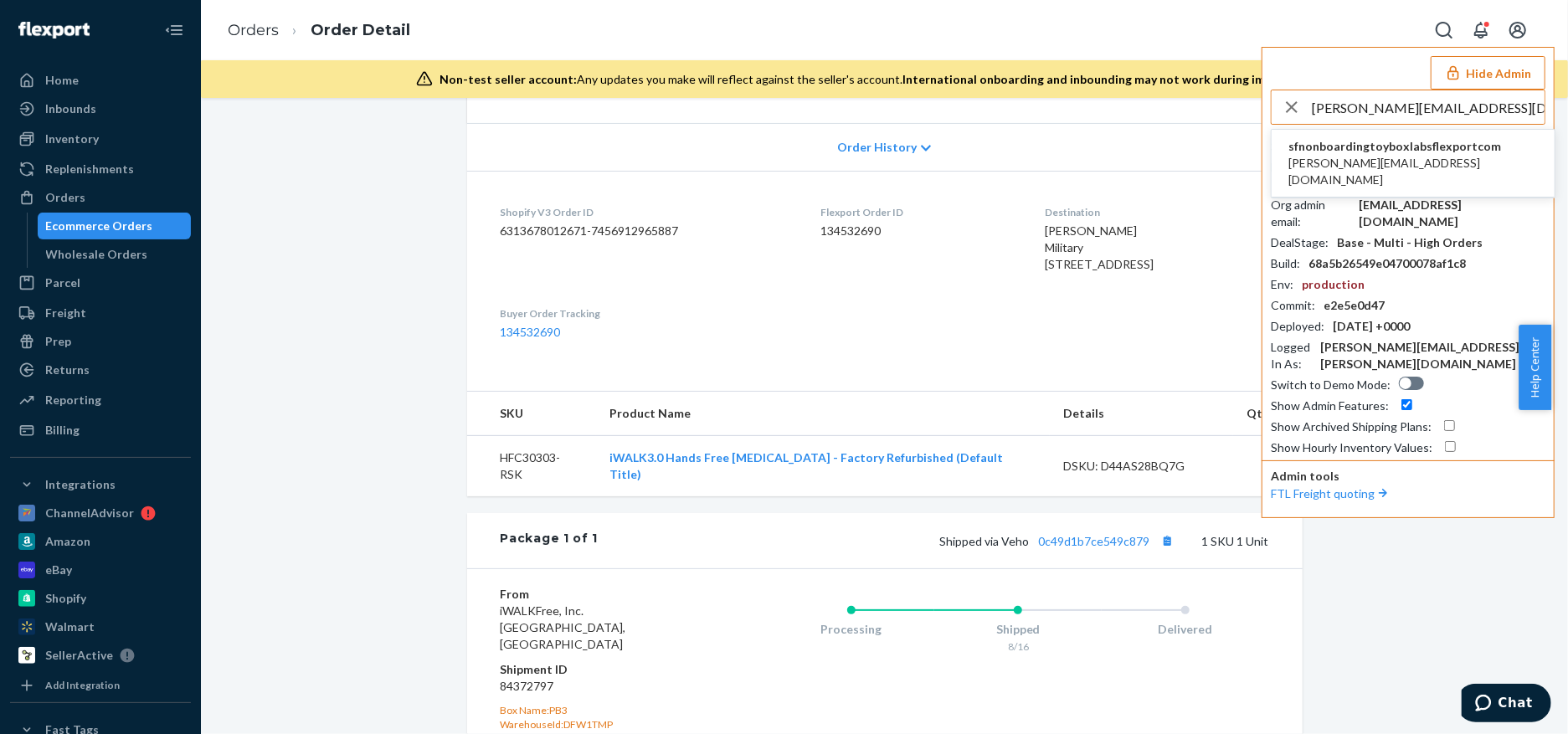
type input "jose@toybox.com"
click at [1452, 145] on span "sfnonboardingtoyboxlabsflexportcom" at bounding box center [1412, 146] width 249 height 17
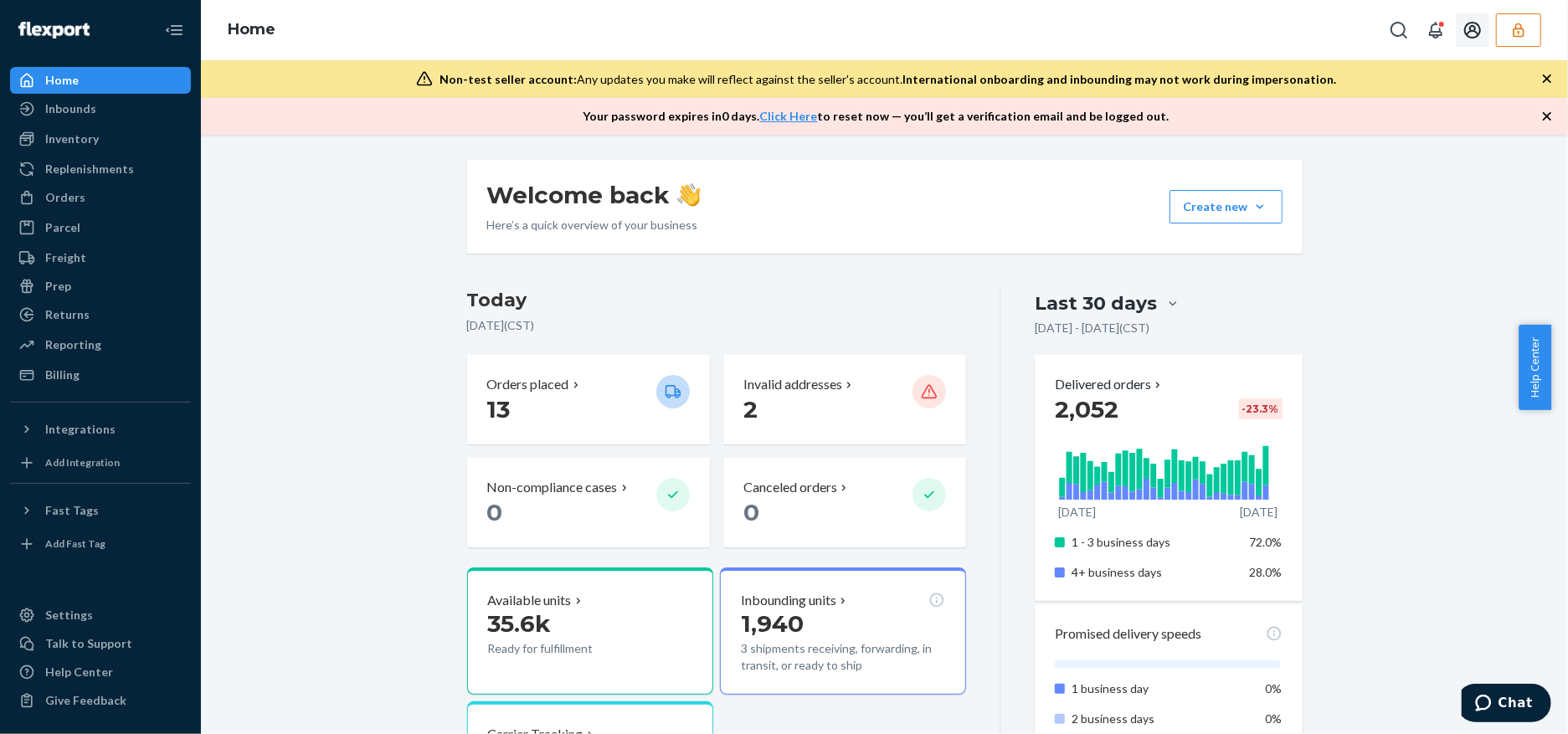
click at [1510, 37] on button "button" at bounding box center [1518, 30] width 45 height 33
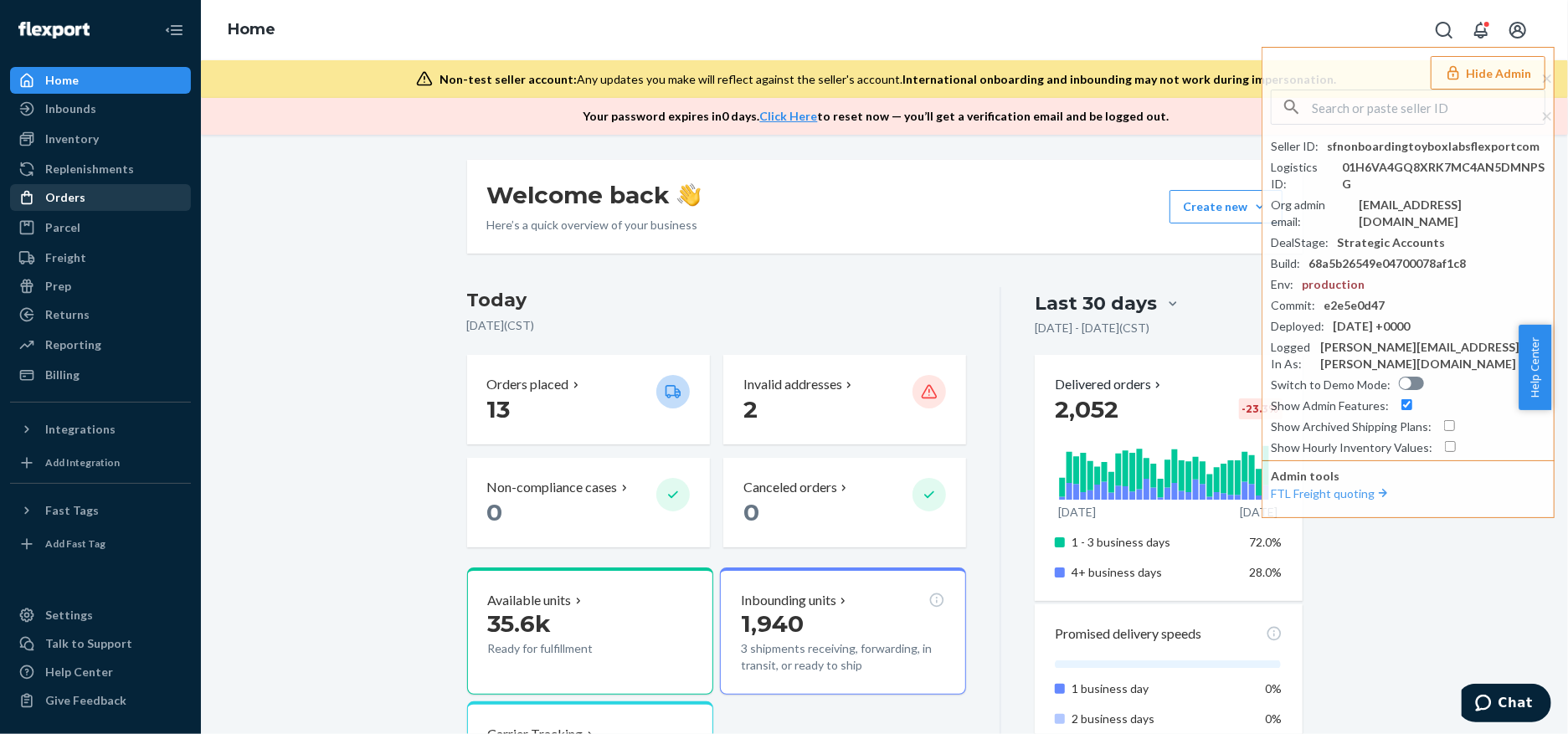
click at [121, 194] on div "Orders" at bounding box center [101, 197] width 178 height 23
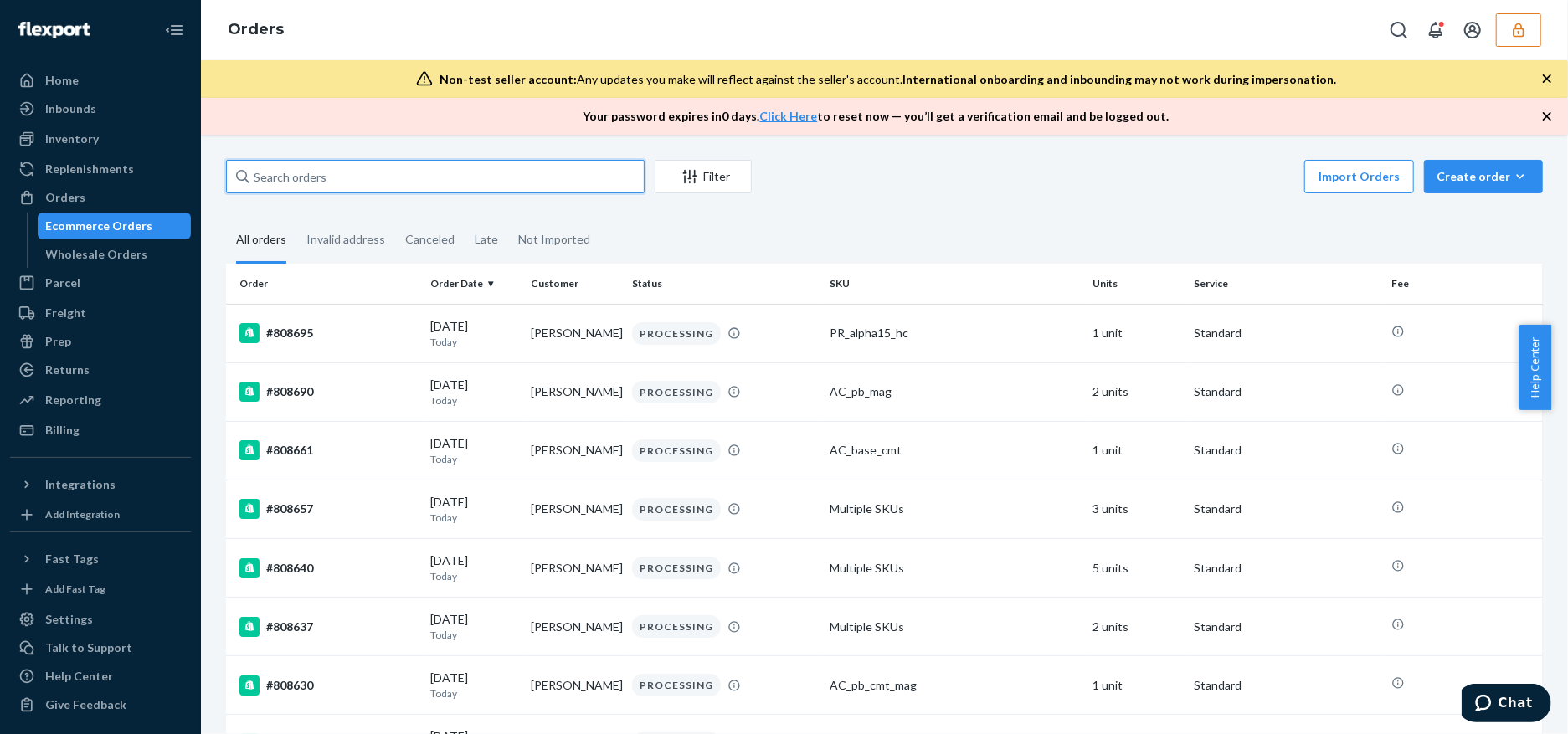
click at [459, 186] on input "text" at bounding box center [435, 177] width 418 height 33
paste input "134322752"
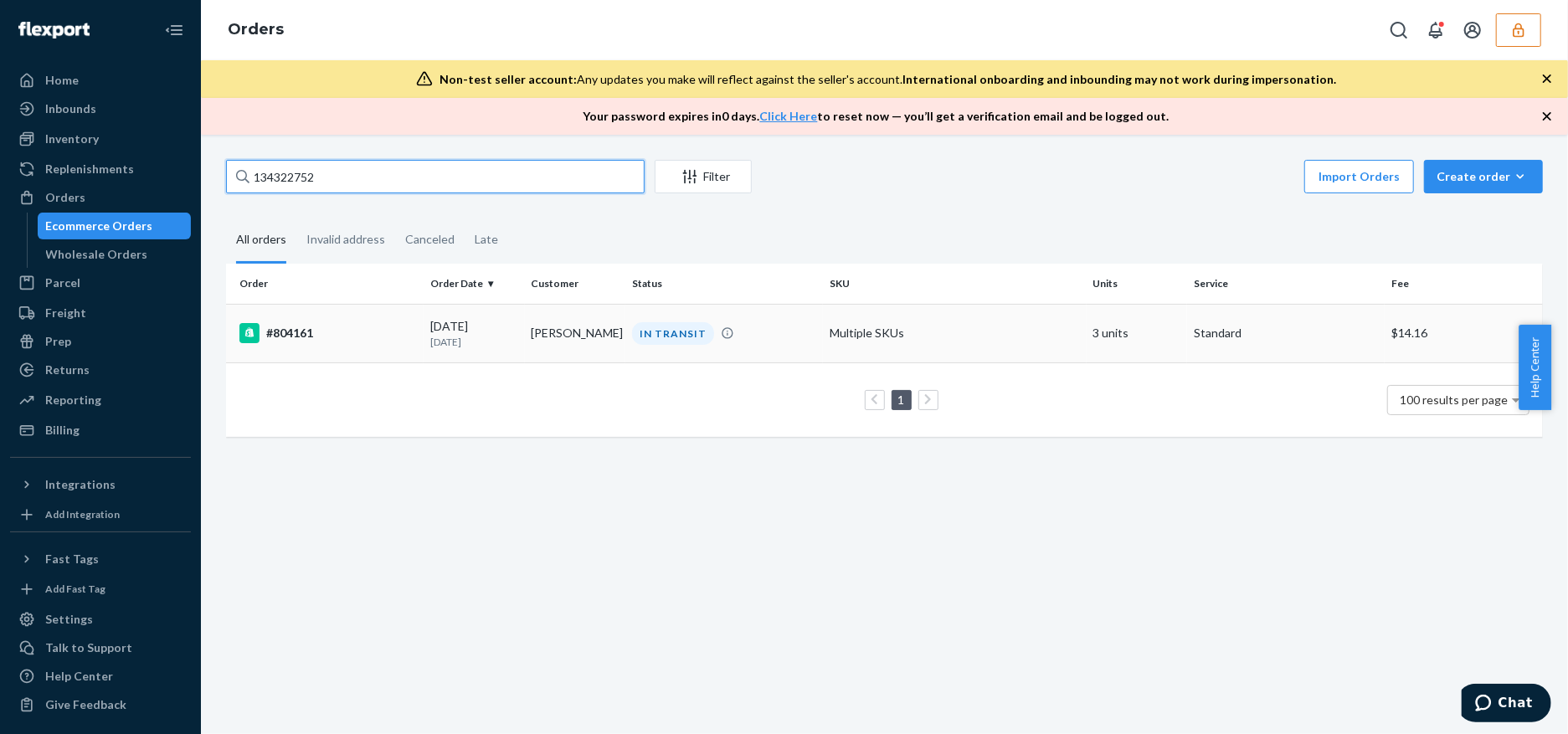
type input "134322752"
click at [733, 323] on div "IN TRANSIT" at bounding box center [723, 333] width 191 height 22
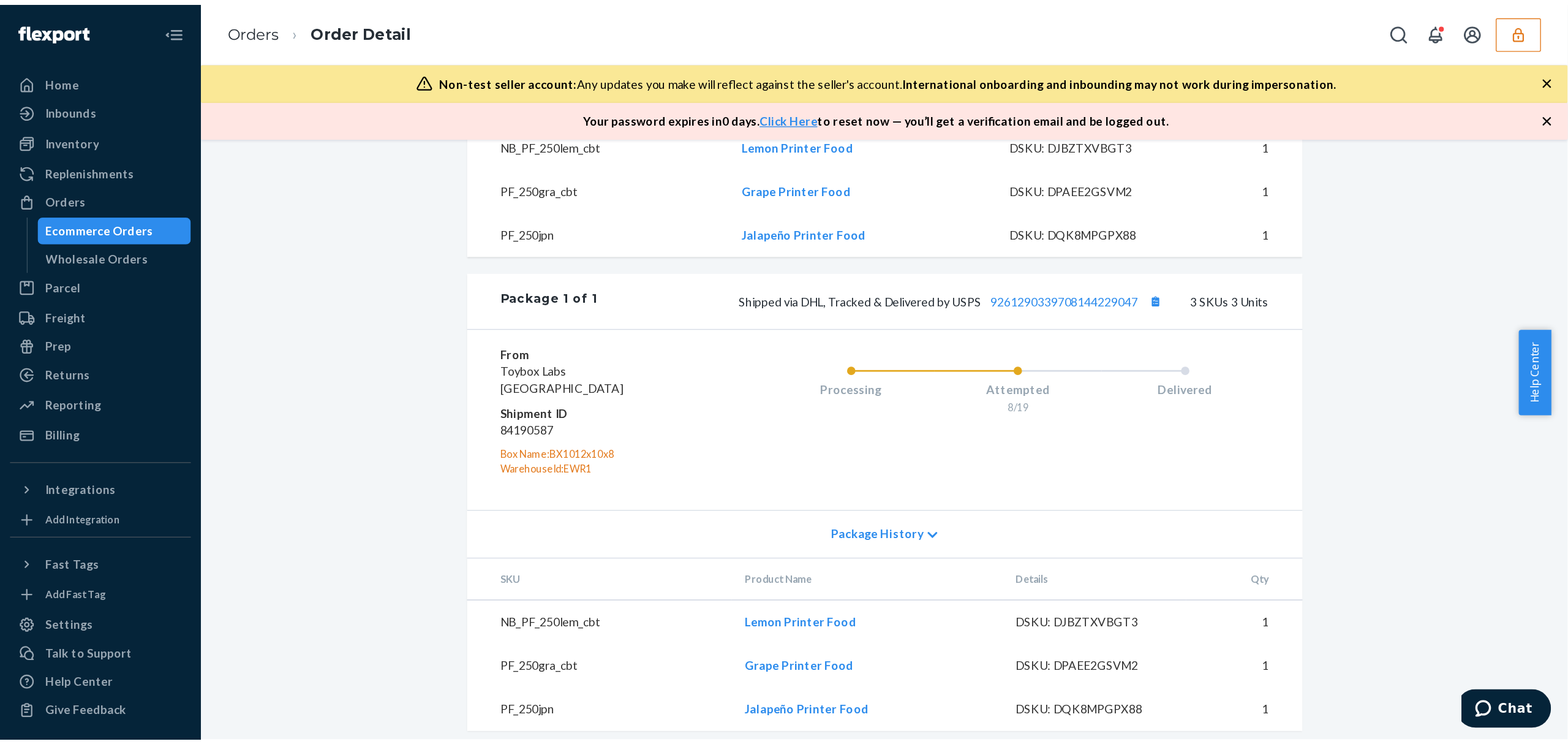
scroll to position [525, 0]
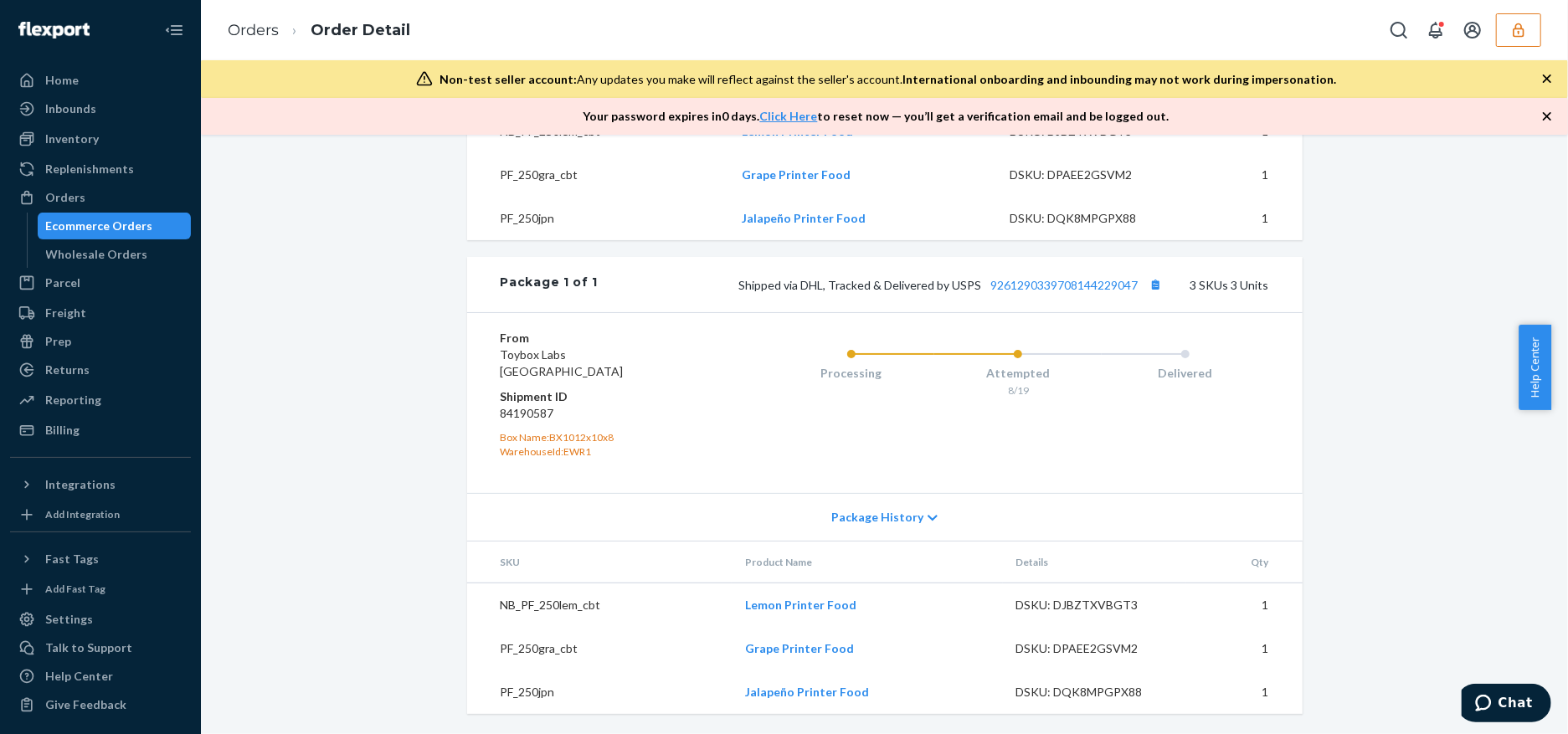
click at [1021, 276] on div "Shipped via DHL, Tracked & Delivered by USPS 9261290339708144229047 3 SKUs 3 Un…" at bounding box center [933, 284] width 670 height 22
click at [1021, 288] on link "9261290339708144229047" at bounding box center [1064, 284] width 148 height 15
click at [1521, 38] on button "button" at bounding box center [1518, 30] width 45 height 33
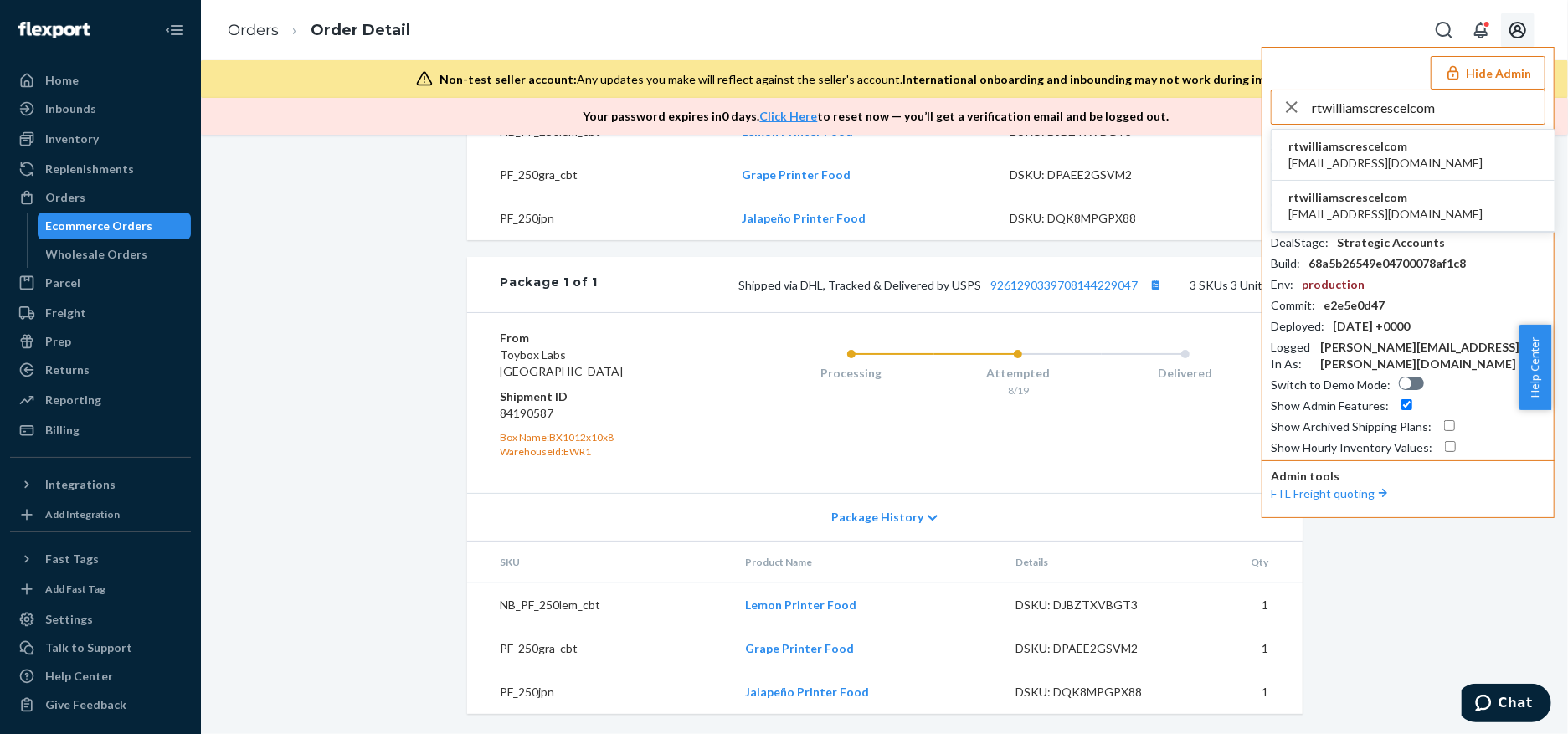
type input "rtwilliamscrescelcom"
click at [1407, 145] on li "rtwilliamscrescelcom pjp@crescel.com" at bounding box center [1413, 155] width 283 height 51
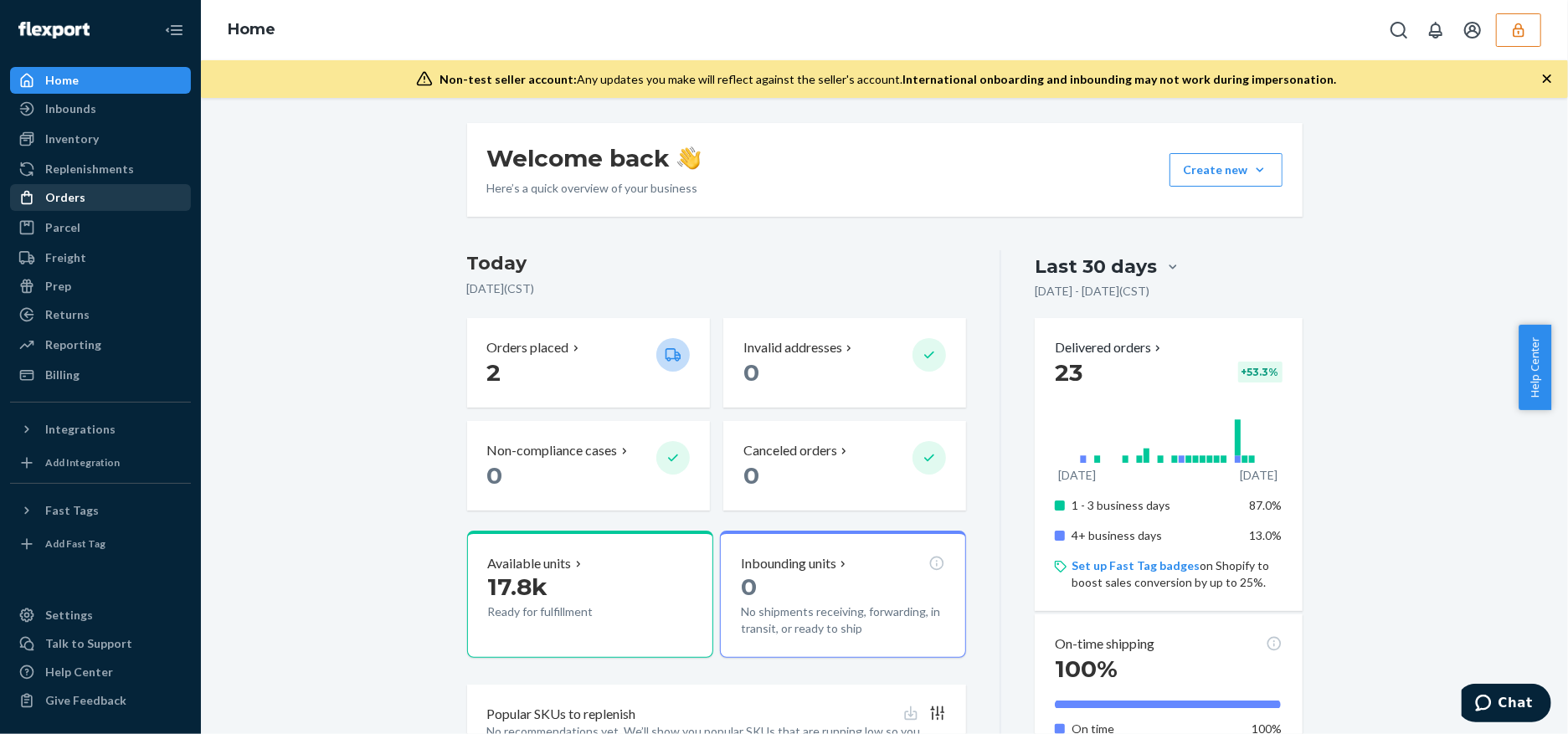
click at [80, 192] on div "Orders" at bounding box center [64, 197] width 40 height 17
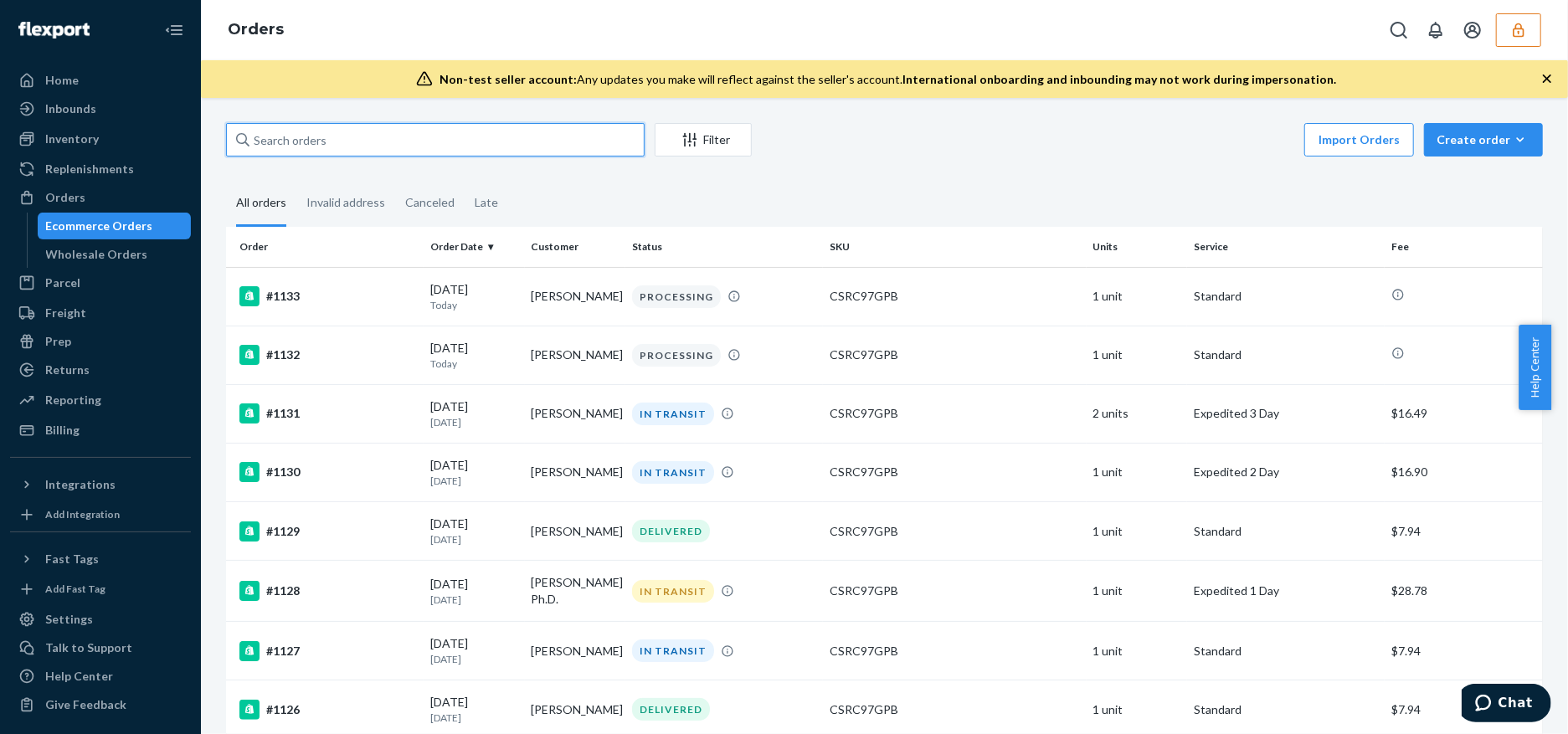
click at [489, 144] on input "text" at bounding box center [435, 140] width 418 height 33
paste input "134619775"
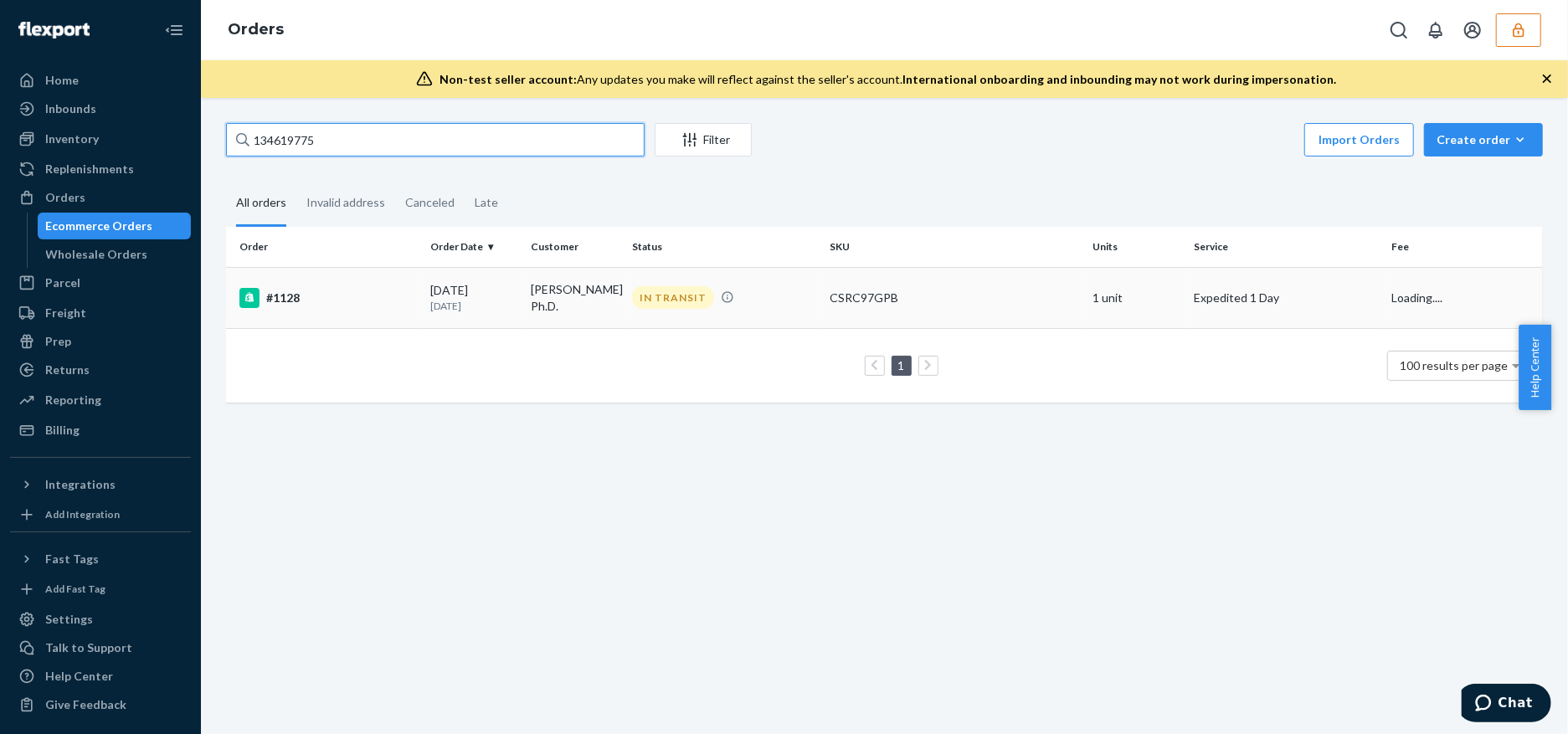
type input "134619775"
click at [785, 293] on div "IN TRANSIT" at bounding box center [723, 297] width 191 height 22
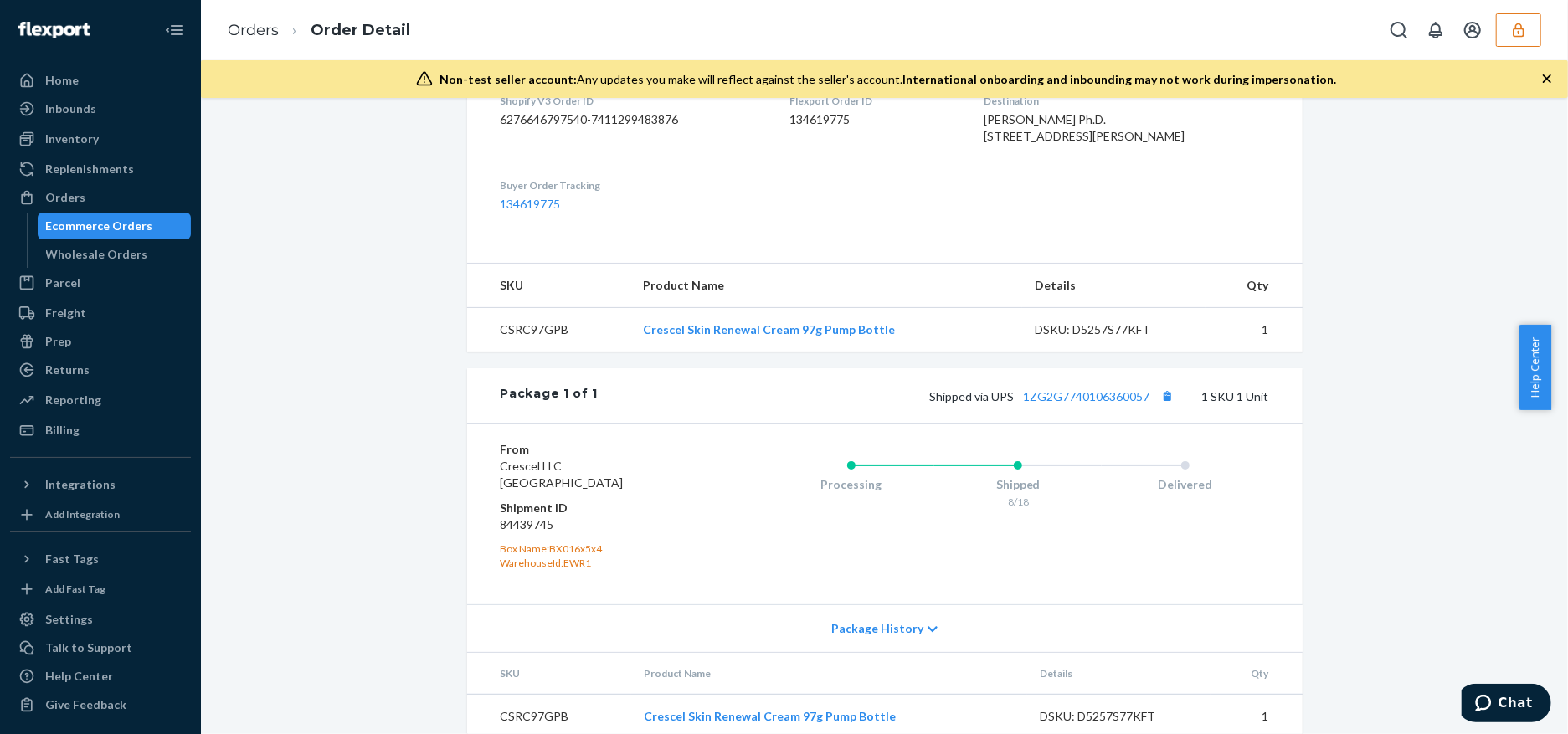
scroll to position [506, 0]
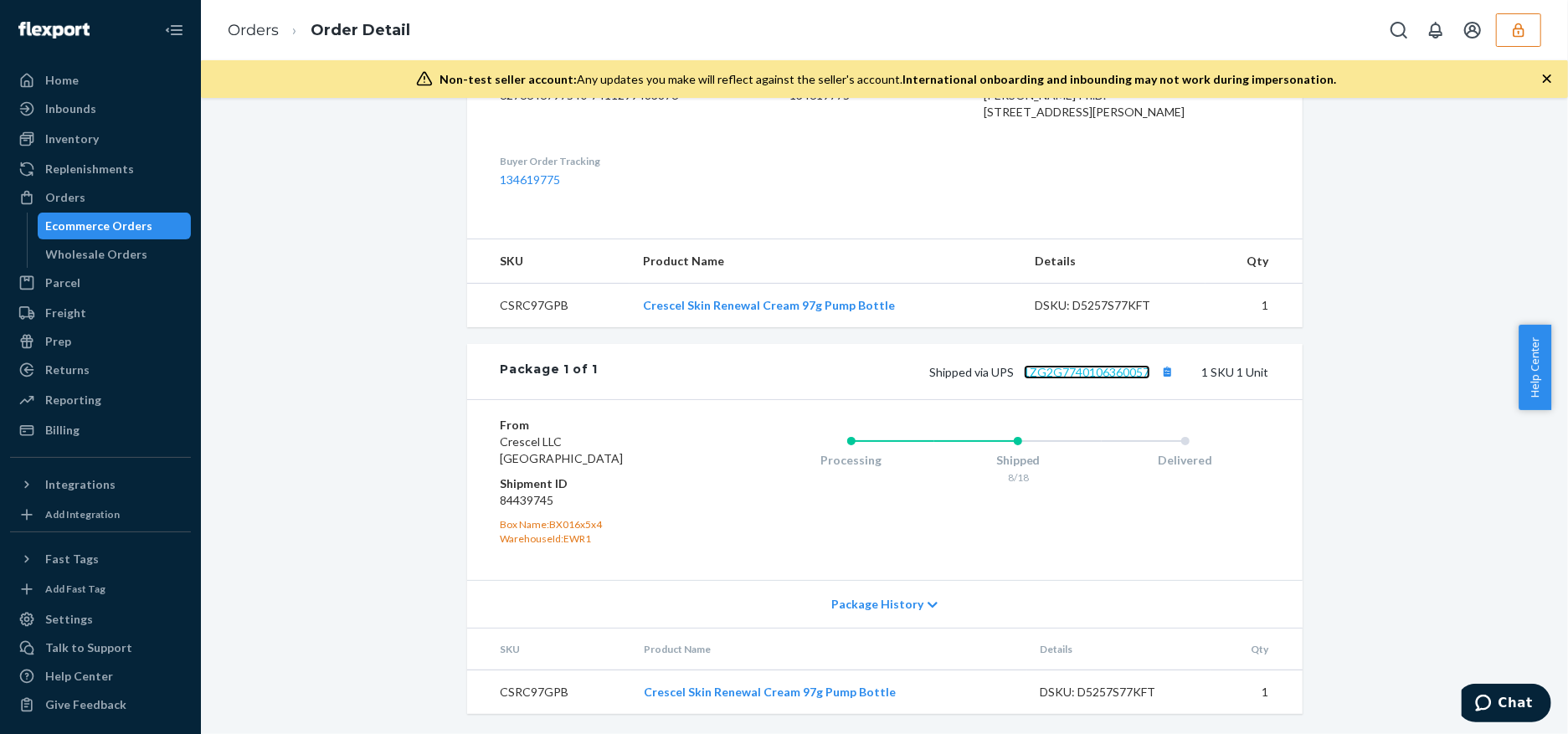
click at [1100, 369] on link "1ZG2G7740106360057" at bounding box center [1086, 372] width 126 height 15
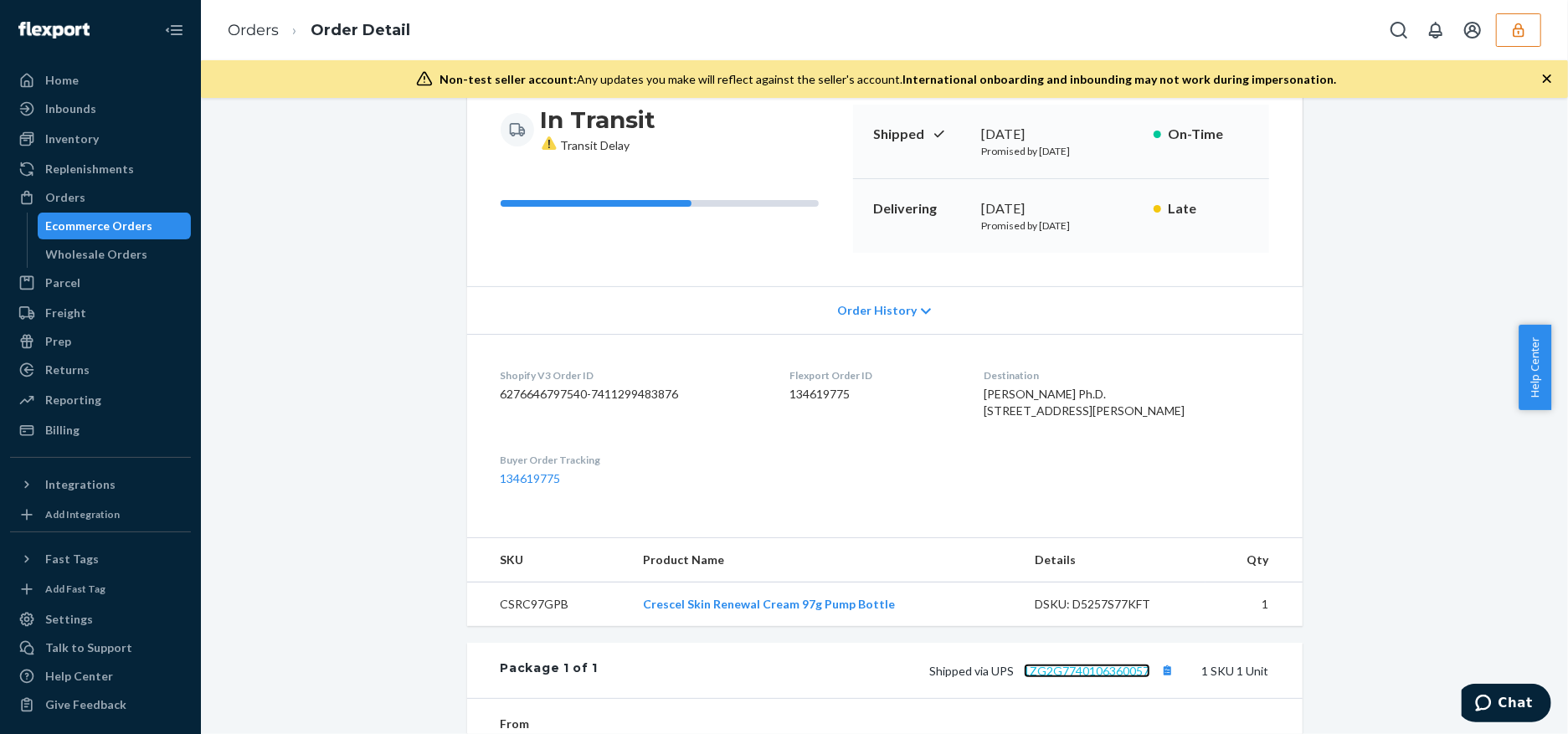
scroll to position [0, 0]
